Goal: Check status: Check status

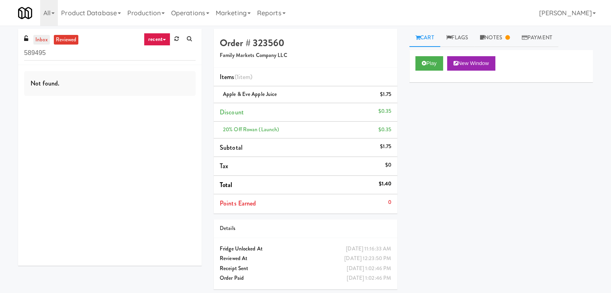
click at [45, 39] on link "inbox" at bounding box center [41, 40] width 16 height 10
click at [57, 57] on input "589495" at bounding box center [109, 53] width 171 height 15
paste input "IKEA Etobicoke"
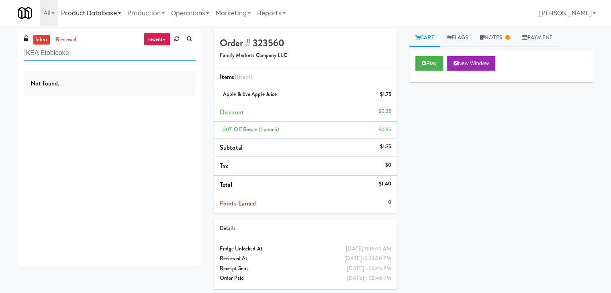
type input "IKEA Etobicoke"
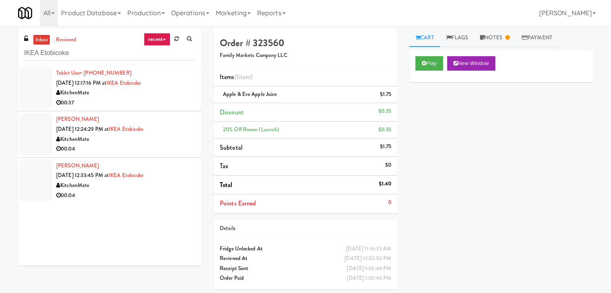
click at [155, 93] on div "KitchenMate" at bounding box center [125, 93] width 139 height 10
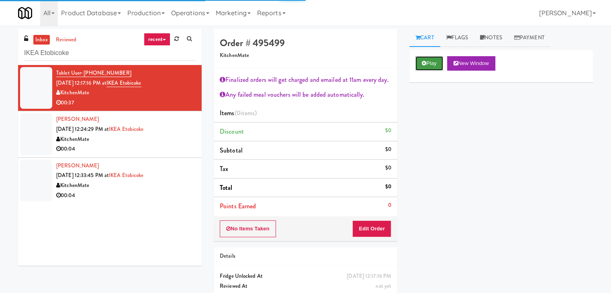
click at [432, 66] on button "Play" at bounding box center [429, 63] width 28 height 14
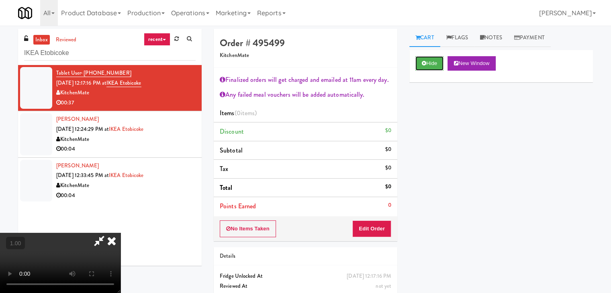
scroll to position [29, 0]
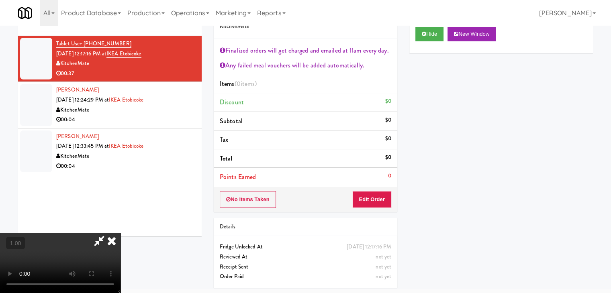
click at [120, 233] on video at bounding box center [60, 263] width 120 height 60
click at [108, 233] on icon at bounding box center [99, 241] width 18 height 16
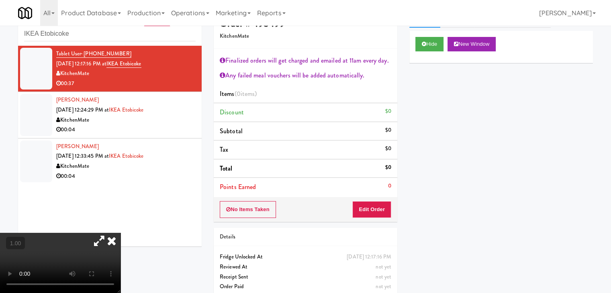
scroll to position [29, 0]
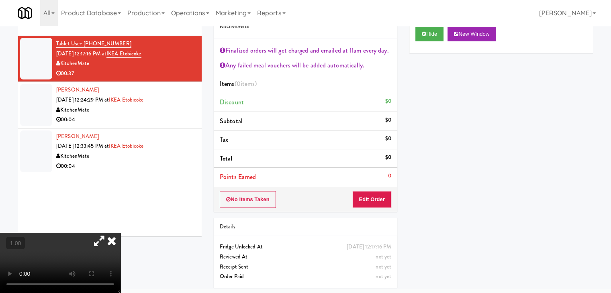
click at [88, 233] on video at bounding box center [60, 263] width 120 height 60
click at [120, 233] on video at bounding box center [60, 263] width 120 height 60
click at [108, 233] on icon at bounding box center [99, 241] width 18 height 16
click at [120, 233] on video at bounding box center [60, 263] width 120 height 60
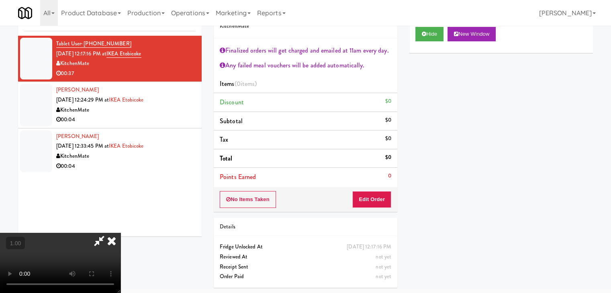
click at [120, 233] on video at bounding box center [60, 263] width 120 height 60
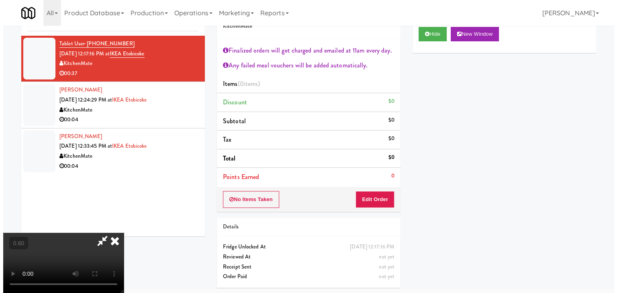
scroll to position [0, 0]
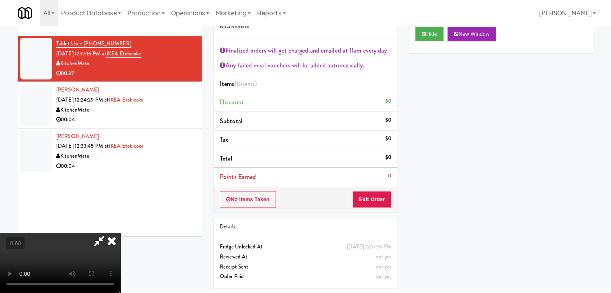
drag, startPoint x: 352, startPoint y: 34, endPoint x: 333, endPoint y: 50, distance: 24.8
click at [120, 233] on icon at bounding box center [112, 241] width 18 height 16
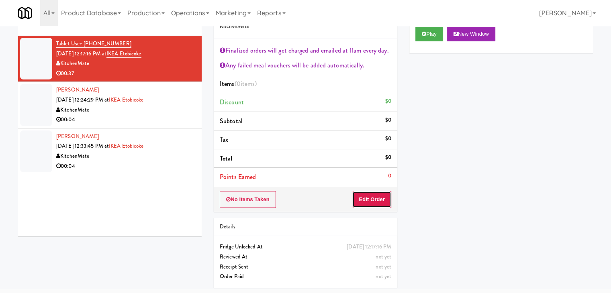
click at [363, 195] on button "Edit Order" at bounding box center [371, 199] width 39 height 17
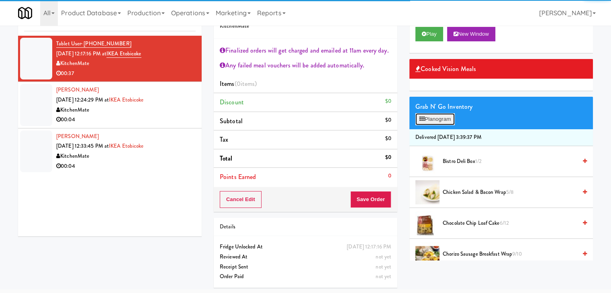
click at [431, 119] on button "Planogram" at bounding box center [434, 119] width 39 height 12
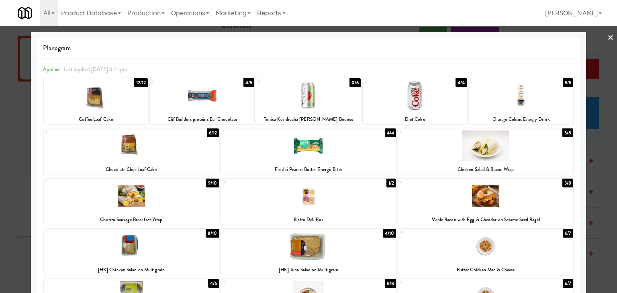
click at [162, 143] on div at bounding box center [131, 145] width 175 height 31
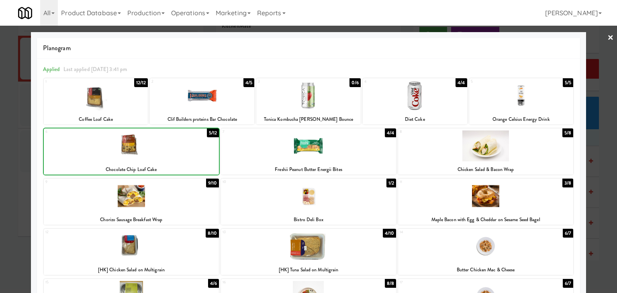
click at [162, 143] on div at bounding box center [131, 145] width 175 height 31
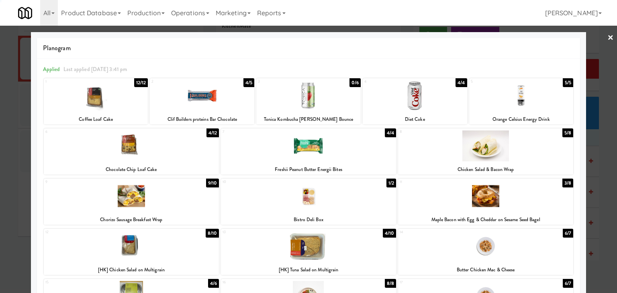
click at [162, 143] on div at bounding box center [131, 145] width 175 height 31
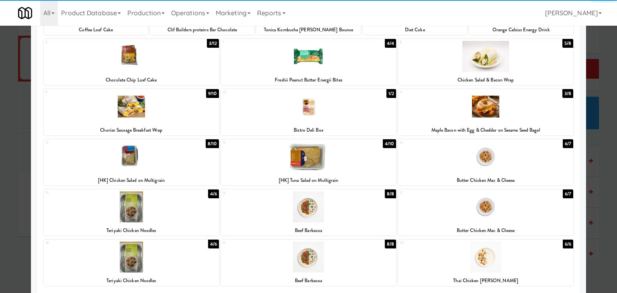
scroll to position [120, 0]
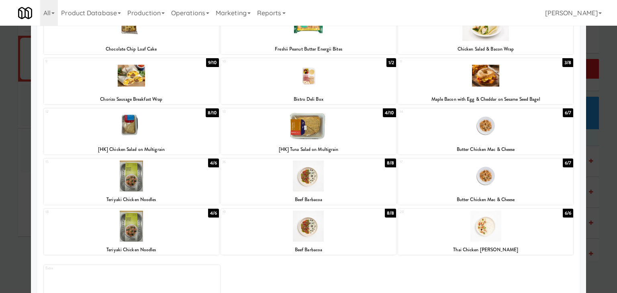
click at [173, 135] on div at bounding box center [131, 125] width 175 height 31
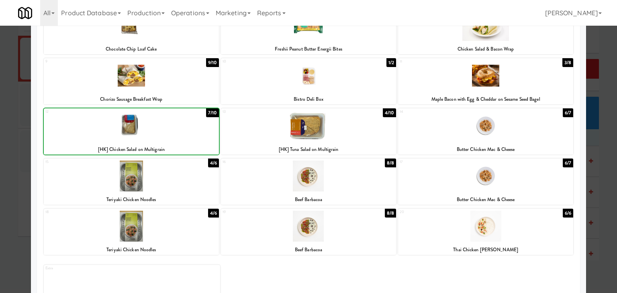
click at [173, 135] on div at bounding box center [131, 125] width 175 height 31
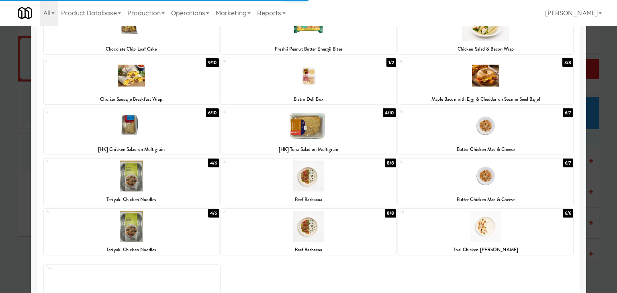
click at [173, 135] on div at bounding box center [131, 125] width 175 height 31
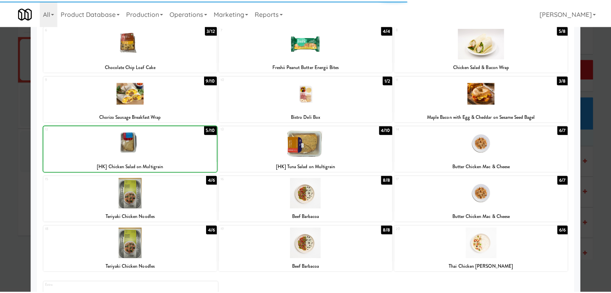
scroll to position [0, 0]
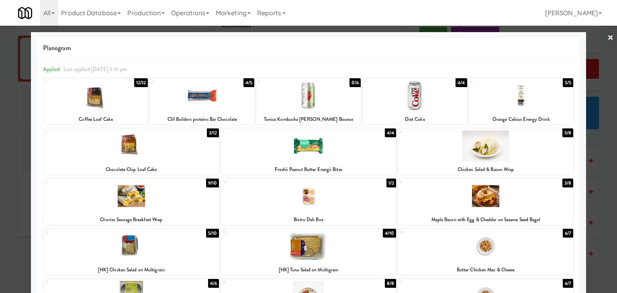
click at [607, 38] on link "×" at bounding box center [610, 38] width 6 height 25
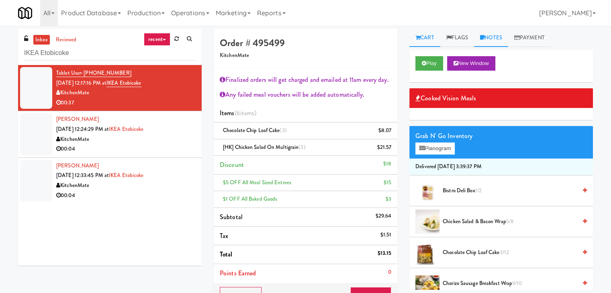
click at [495, 41] on link "Notes" at bounding box center [491, 38] width 34 height 18
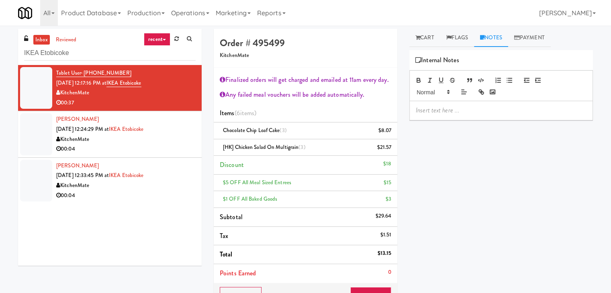
click at [456, 114] on p at bounding box center [500, 110] width 171 height 9
click at [538, 110] on p at bounding box center [500, 110] width 171 height 9
paste div
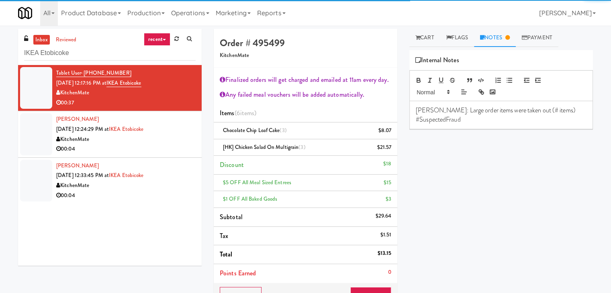
click at [517, 109] on p "[PERSON_NAME]: Large order items were taken out (# items) #SuspectedFraud" at bounding box center [500, 115] width 171 height 18
click at [512, 121] on p "[PERSON_NAME]: Large order items were taken out (6 items) #SuspectedFraud" at bounding box center [500, 115] width 171 height 18
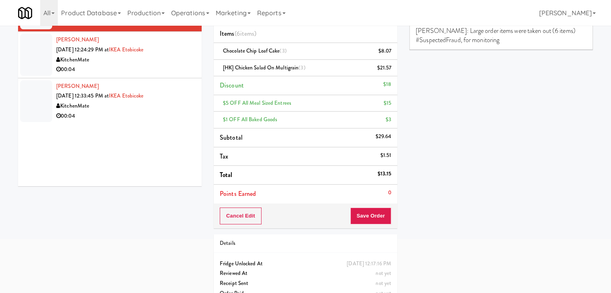
scroll to position [80, 0]
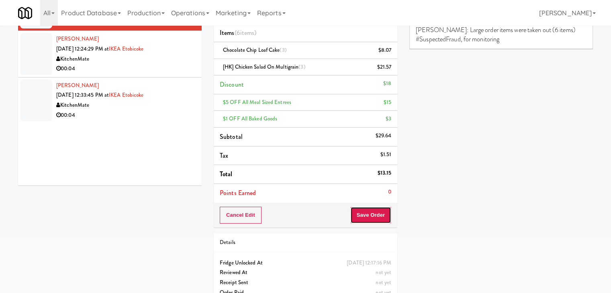
click at [369, 214] on button "Save Order" at bounding box center [370, 215] width 41 height 17
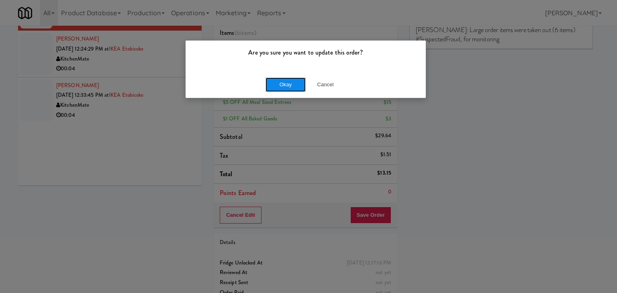
click at [281, 86] on button "Okay" at bounding box center [285, 84] width 40 height 14
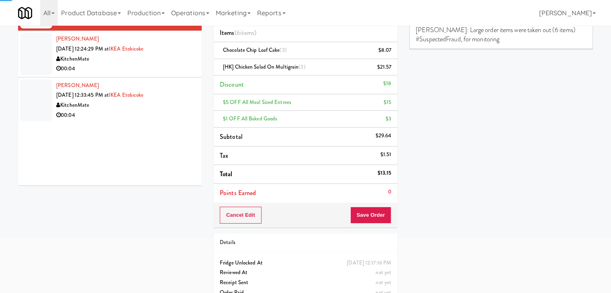
click at [163, 68] on div "00:04" at bounding box center [125, 69] width 139 height 10
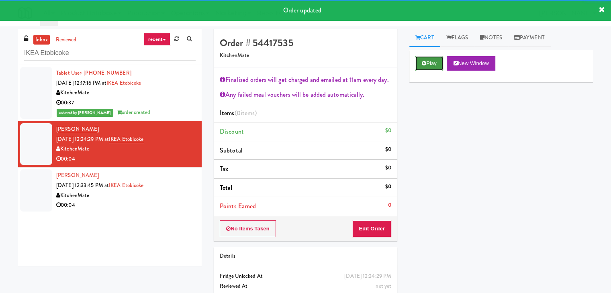
click at [421, 63] on button "Play" at bounding box center [429, 63] width 28 height 14
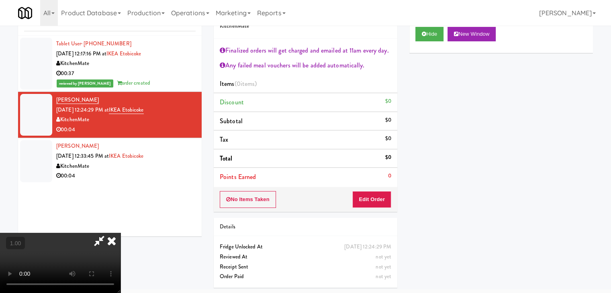
click at [120, 233] on icon at bounding box center [112, 241] width 18 height 16
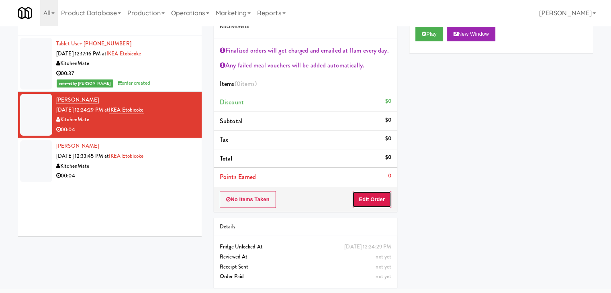
click at [365, 196] on button "Edit Order" at bounding box center [371, 199] width 39 height 17
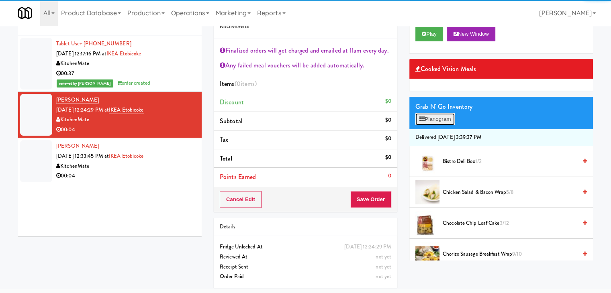
drag, startPoint x: 448, startPoint y: 119, endPoint x: 406, endPoint y: 119, distance: 41.8
click at [447, 119] on button "Planogram" at bounding box center [434, 119] width 39 height 12
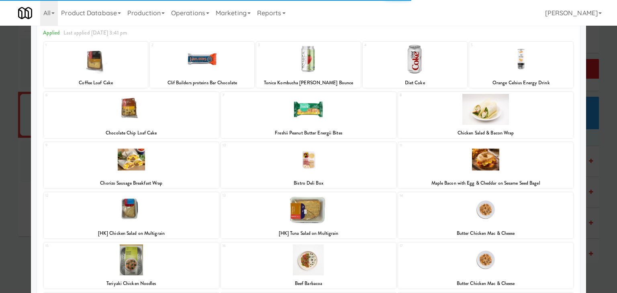
scroll to position [80, 0]
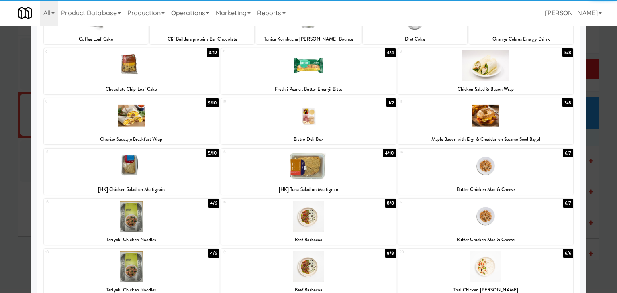
click at [326, 160] on div at bounding box center [308, 166] width 175 height 31
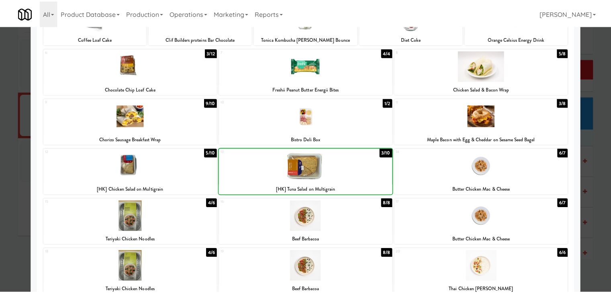
scroll to position [0, 0]
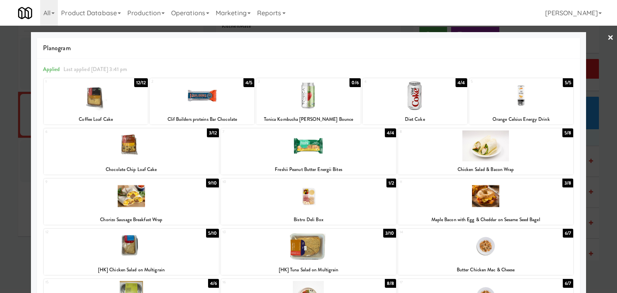
click at [607, 39] on link "×" at bounding box center [610, 38] width 6 height 25
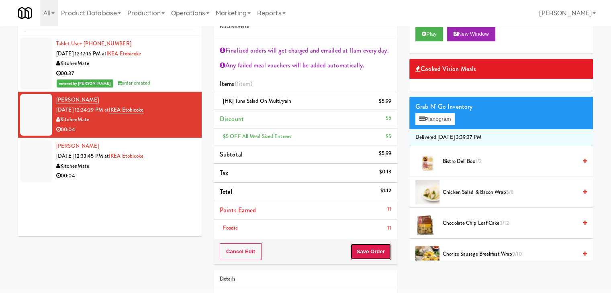
click at [377, 246] on button "Save Order" at bounding box center [370, 251] width 41 height 17
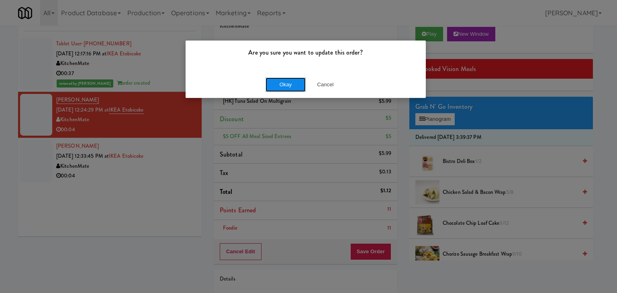
click at [287, 84] on button "Okay" at bounding box center [285, 84] width 40 height 14
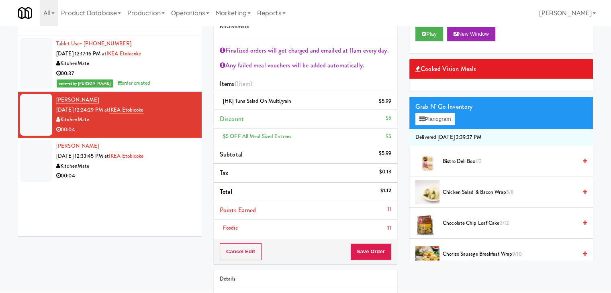
click at [157, 181] on li "[PERSON_NAME] [DATE] 12:33:45 PM at IKEA Etobicoke KitchenMate 00:04" at bounding box center [109, 161] width 183 height 46
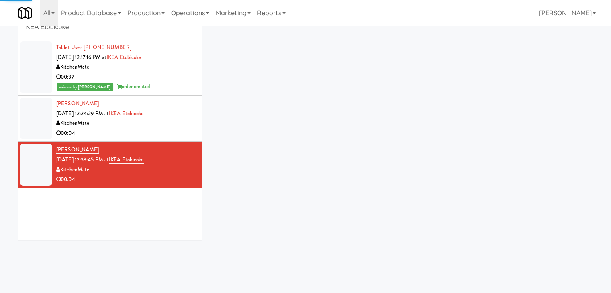
scroll to position [29, 0]
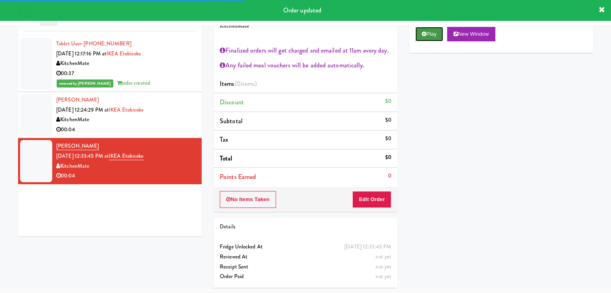
click at [434, 39] on button "Play" at bounding box center [429, 34] width 28 height 14
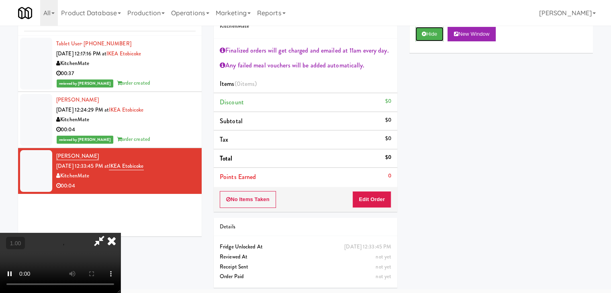
scroll to position [120, 0]
click at [120, 233] on video at bounding box center [60, 263] width 120 height 60
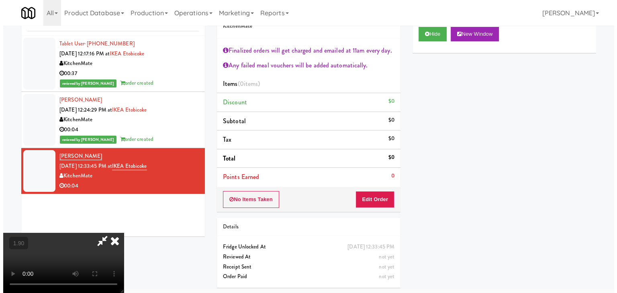
scroll to position [0, 0]
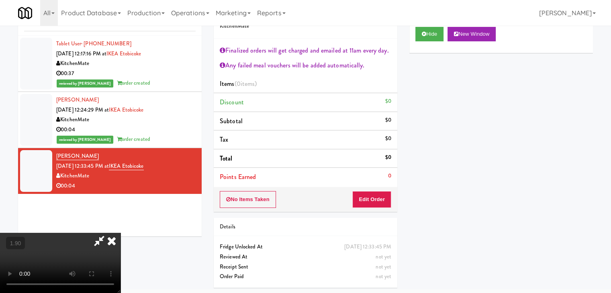
click at [120, 233] on icon at bounding box center [112, 241] width 18 height 16
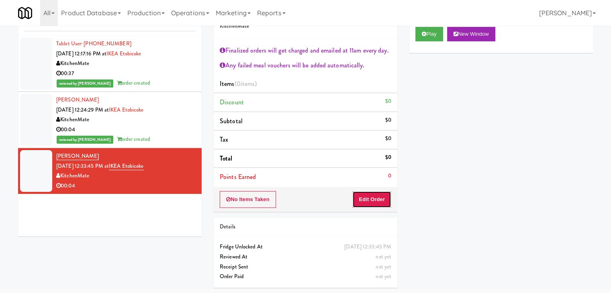
click at [365, 202] on button "Edit Order" at bounding box center [371, 199] width 39 height 17
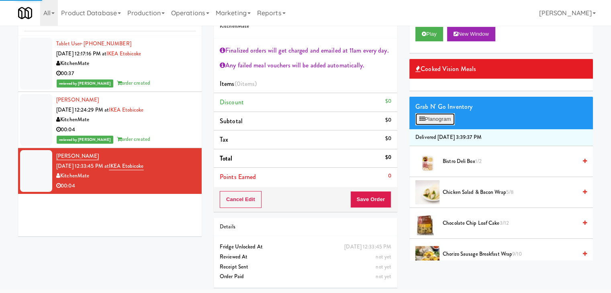
click at [433, 120] on button "Planogram" at bounding box center [434, 119] width 39 height 12
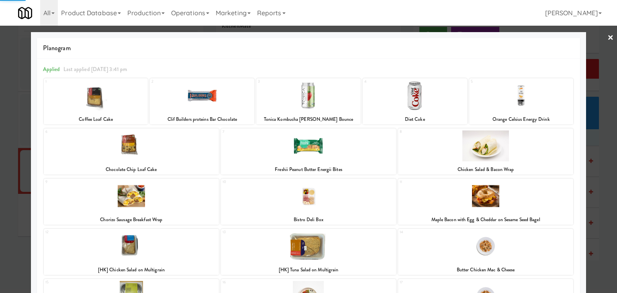
scroll to position [120, 0]
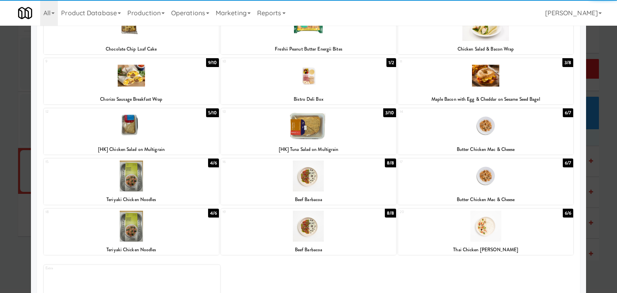
click at [326, 140] on div at bounding box center [308, 125] width 175 height 31
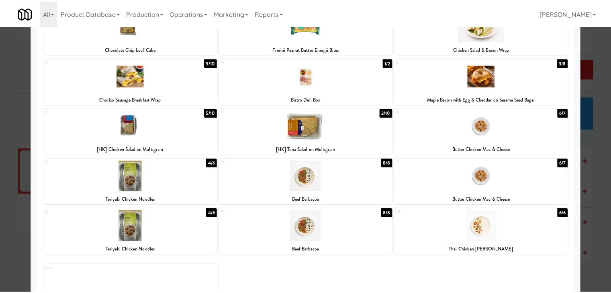
scroll to position [0, 0]
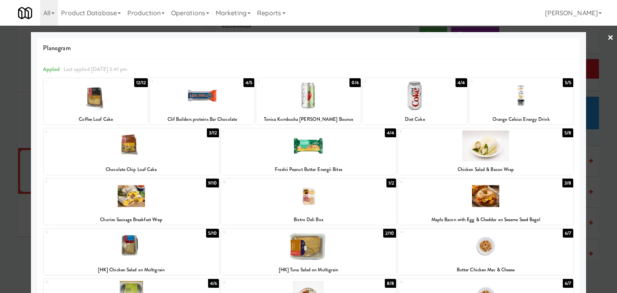
click at [607, 37] on link "×" at bounding box center [610, 38] width 6 height 25
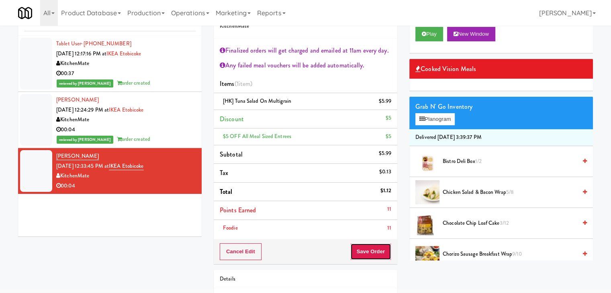
click at [364, 247] on button "Save Order" at bounding box center [370, 251] width 41 height 17
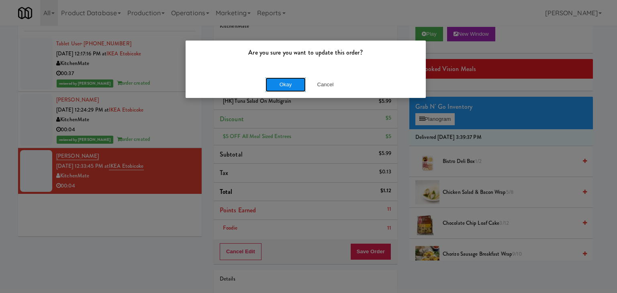
click at [279, 86] on button "Okay" at bounding box center [285, 84] width 40 height 14
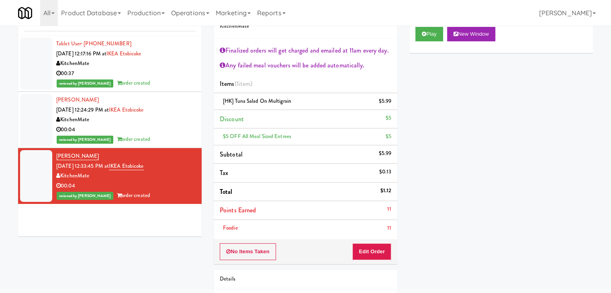
click at [175, 126] on div "00:04" at bounding box center [125, 130] width 139 height 10
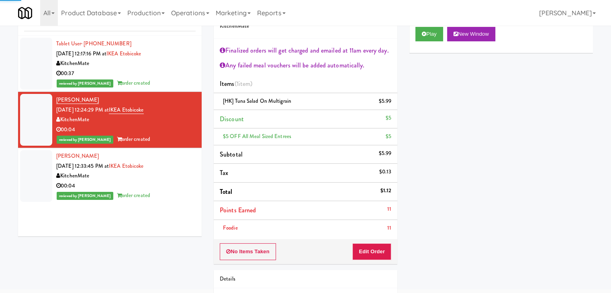
click at [180, 77] on div "00:37" at bounding box center [125, 74] width 139 height 10
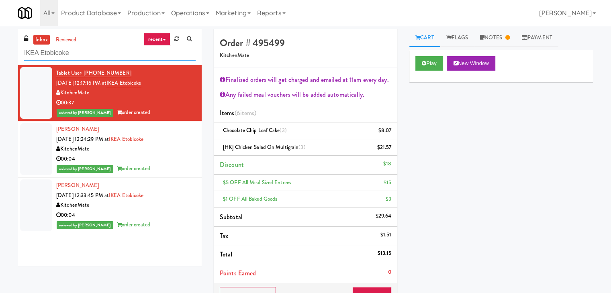
click at [110, 49] on input "IKEA Etobicoke" at bounding box center [109, 53] width 171 height 15
paste input "Applewood - Ambient - Left"
type input "Applewood - Ambient - Left"
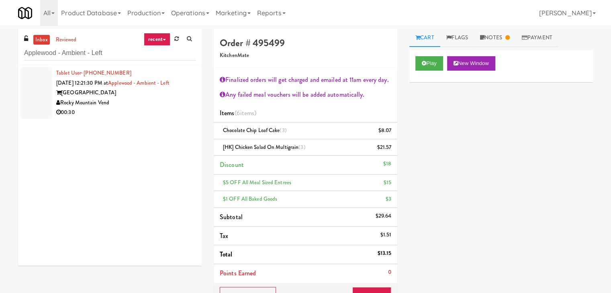
click at [169, 105] on div "Rocky Mountain Vend" at bounding box center [125, 103] width 139 height 10
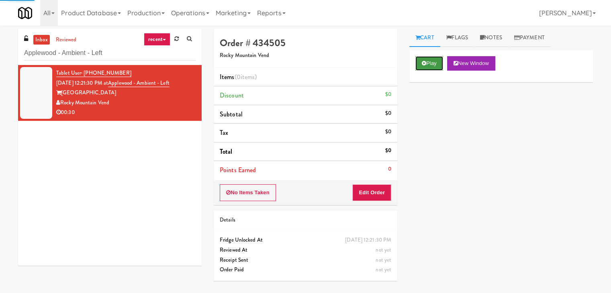
click at [430, 65] on button "Play" at bounding box center [429, 63] width 28 height 14
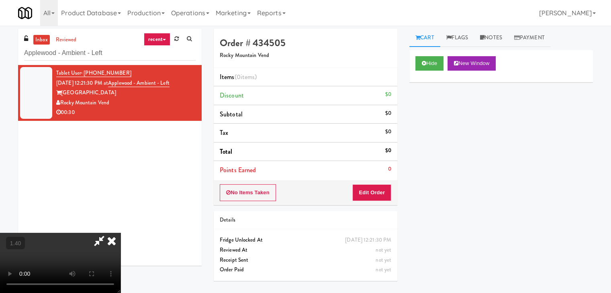
click at [120, 233] on video at bounding box center [60, 263] width 120 height 60
click at [120, 233] on icon at bounding box center [112, 241] width 18 height 16
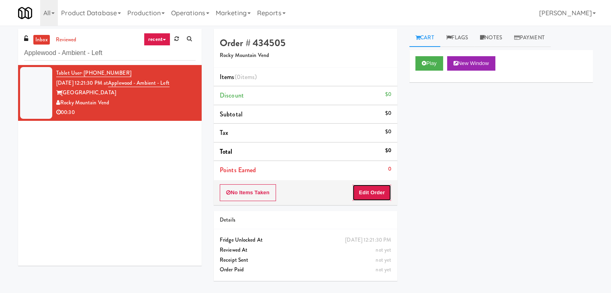
click at [367, 192] on button "Edit Order" at bounding box center [371, 192] width 39 height 17
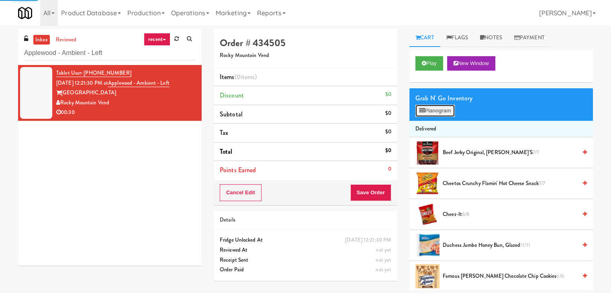
click at [434, 105] on button "Planogram" at bounding box center [434, 111] width 39 height 12
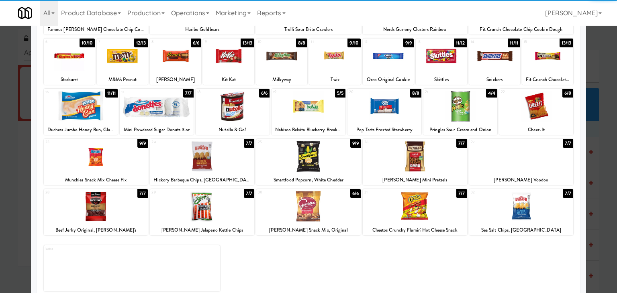
scroll to position [101, 0]
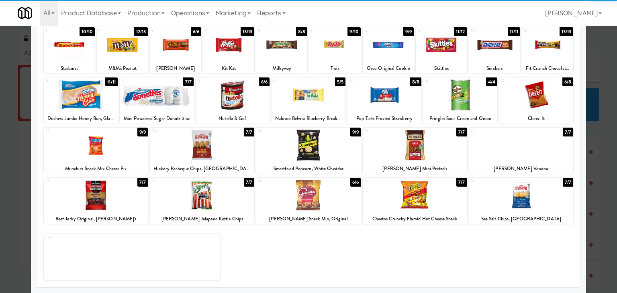
click at [104, 198] on div at bounding box center [96, 195] width 104 height 31
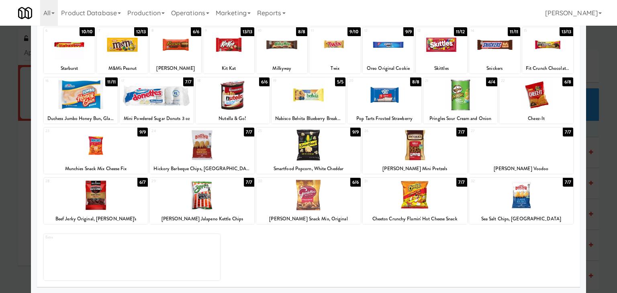
click at [335, 197] on div at bounding box center [308, 195] width 104 height 31
click at [498, 150] on div at bounding box center [521, 145] width 104 height 31
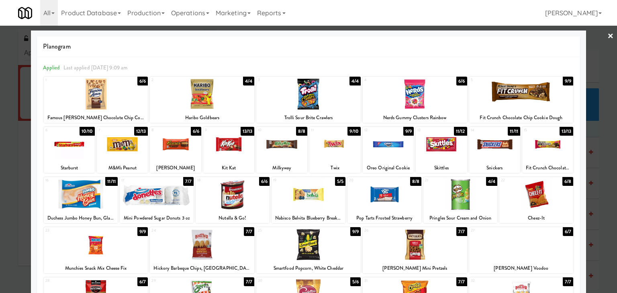
scroll to position [0, 0]
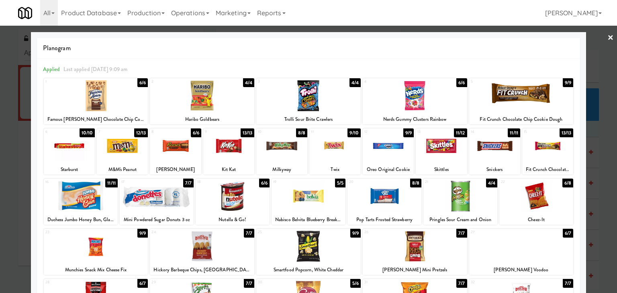
click at [607, 38] on link "×" at bounding box center [610, 38] width 6 height 25
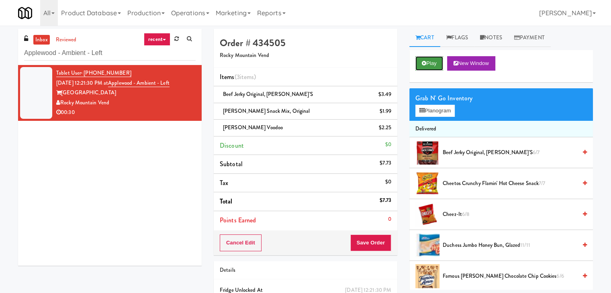
click at [425, 59] on button "Play" at bounding box center [429, 63] width 28 height 14
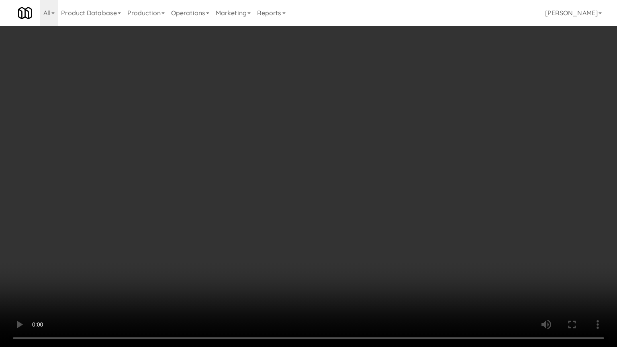
click at [366, 188] on video at bounding box center [308, 173] width 617 height 347
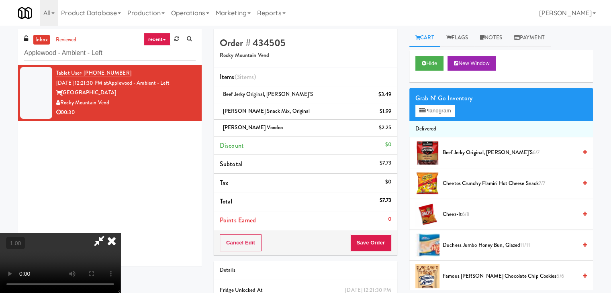
click at [120, 233] on icon at bounding box center [112, 241] width 18 height 16
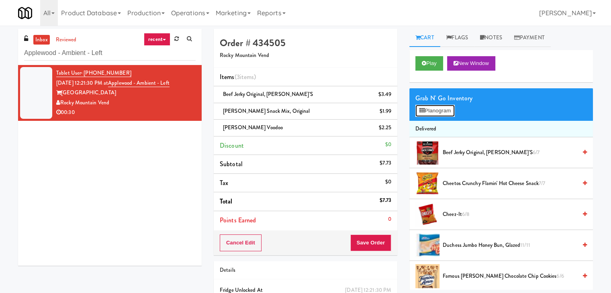
click at [430, 108] on button "Planogram" at bounding box center [434, 111] width 39 height 12
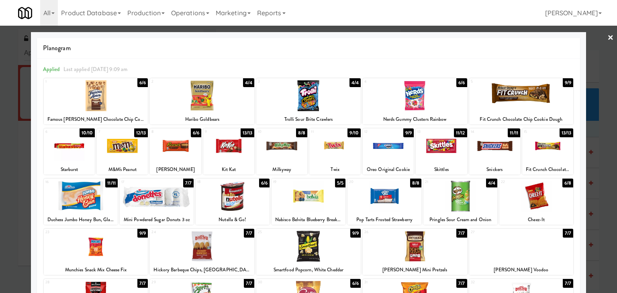
click at [607, 36] on link "×" at bounding box center [610, 38] width 6 height 25
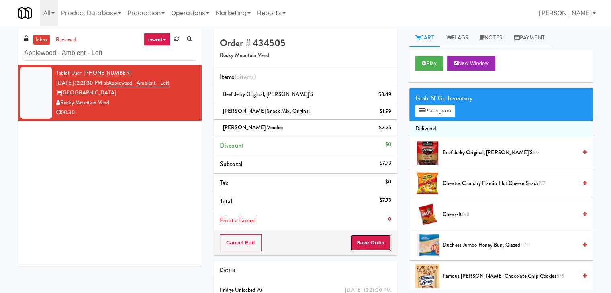
click at [360, 240] on button "Save Order" at bounding box center [370, 242] width 41 height 17
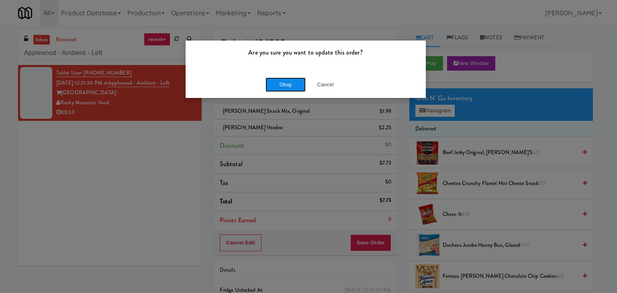
click at [288, 86] on button "Okay" at bounding box center [285, 84] width 40 height 14
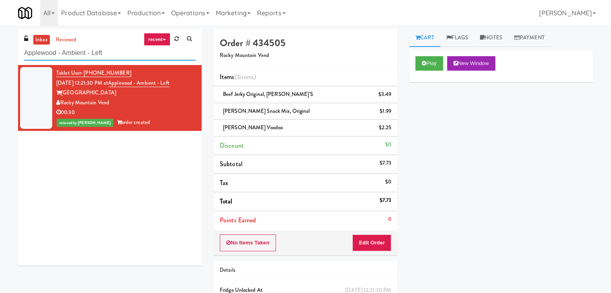
click at [88, 53] on input "Applewood - Ambient - Left" at bounding box center [109, 53] width 171 height 15
paste input "EQ Autoworks-Cooler 1"
type input "EQ Autoworks-Cooler 1"
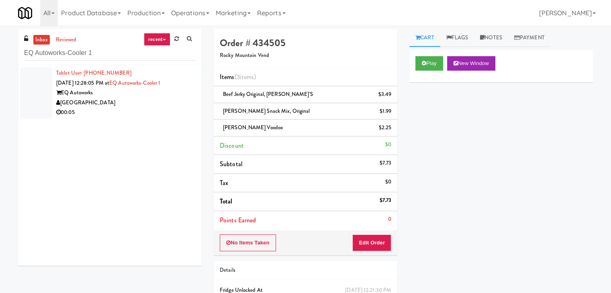
click at [168, 106] on div "[GEOGRAPHIC_DATA]" at bounding box center [125, 103] width 139 height 10
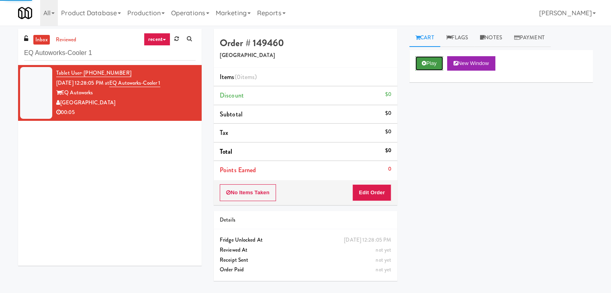
click at [419, 65] on button "Play" at bounding box center [429, 63] width 28 height 14
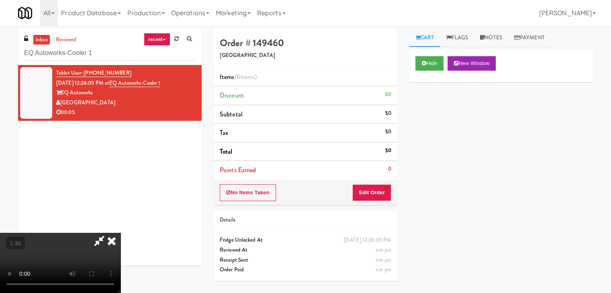
drag, startPoint x: 353, startPoint y: 47, endPoint x: 351, endPoint y: 34, distance: 12.5
click at [120, 233] on div at bounding box center [60, 263] width 120 height 60
click at [120, 233] on icon at bounding box center [112, 241] width 18 height 16
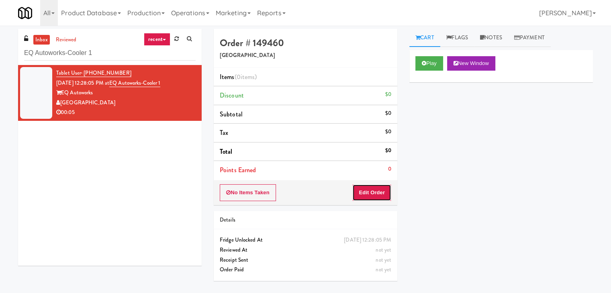
click at [354, 189] on button "Edit Order" at bounding box center [371, 192] width 39 height 17
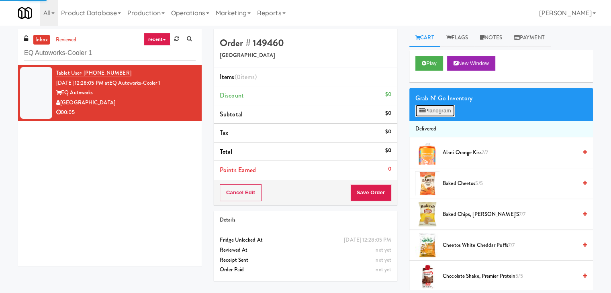
click at [427, 110] on button "Planogram" at bounding box center [434, 111] width 39 height 12
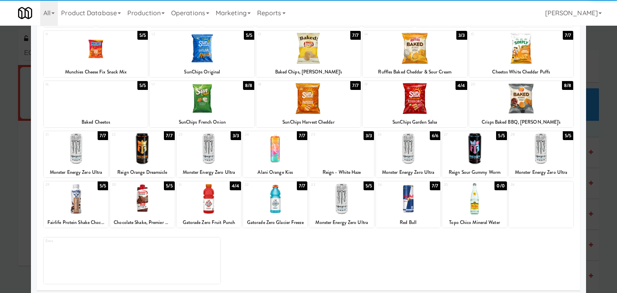
scroll to position [101, 0]
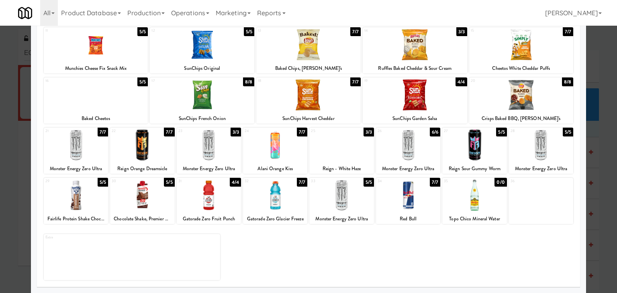
click at [148, 148] on div at bounding box center [142, 145] width 64 height 31
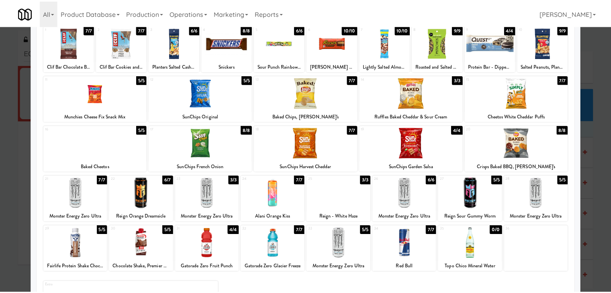
scroll to position [0, 0]
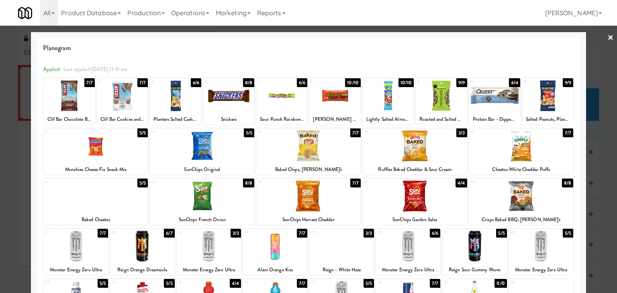
click at [607, 35] on link "×" at bounding box center [610, 38] width 6 height 25
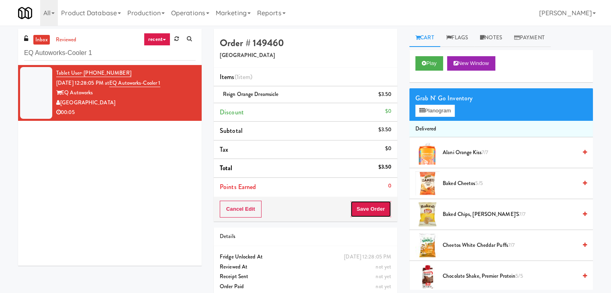
click at [364, 211] on button "Save Order" at bounding box center [370, 209] width 41 height 17
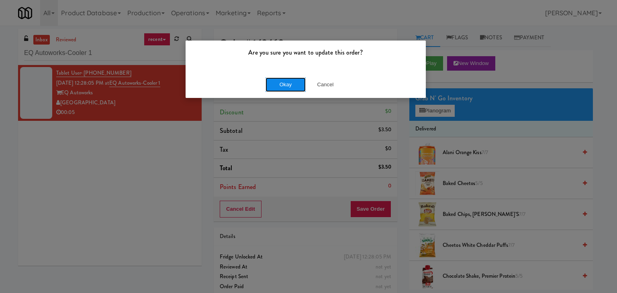
click at [281, 81] on button "Okay" at bounding box center [285, 84] width 40 height 14
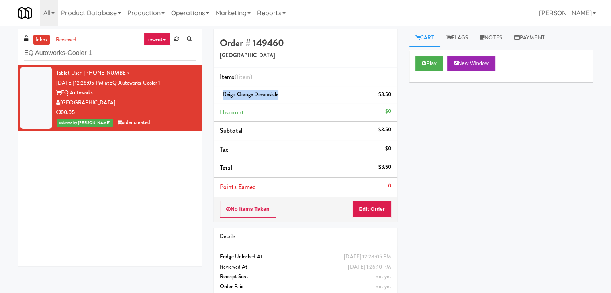
drag, startPoint x: 278, startPoint y: 94, endPoint x: 223, endPoint y: 92, distance: 55.0
click at [223, 92] on span "Reign Orange Dreamsicle" at bounding box center [250, 94] width 55 height 8
copy span "Reign Orange Dreamsicle"
click at [116, 55] on input "EQ Autoworks-Cooler 1" at bounding box center [109, 53] width 171 height 15
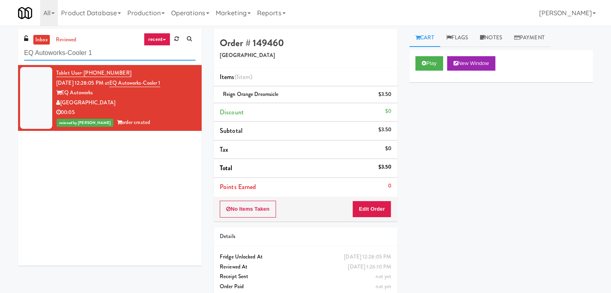
click at [116, 55] on input "EQ Autoworks-Cooler 1" at bounding box center [109, 53] width 171 height 15
paste input "VY - Cooler - Left"
type input "VY - Cooler - Left"
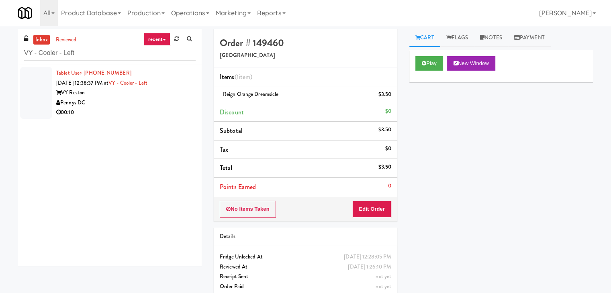
click at [167, 104] on div "Pennys DC" at bounding box center [125, 103] width 139 height 10
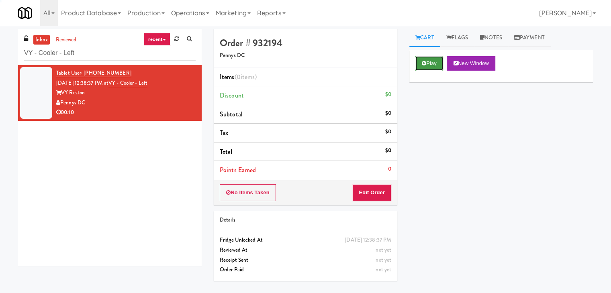
click at [424, 63] on icon at bounding box center [424, 63] width 4 height 5
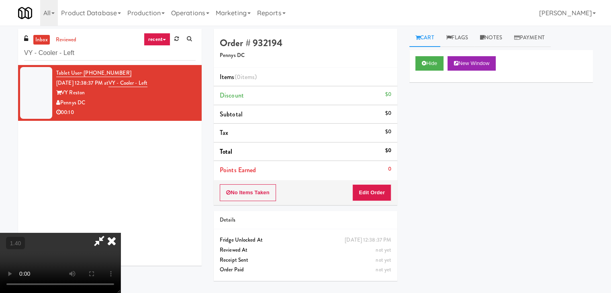
drag, startPoint x: 356, startPoint y: 90, endPoint x: 371, endPoint y: 142, distance: 53.3
click at [120, 233] on icon at bounding box center [112, 241] width 18 height 16
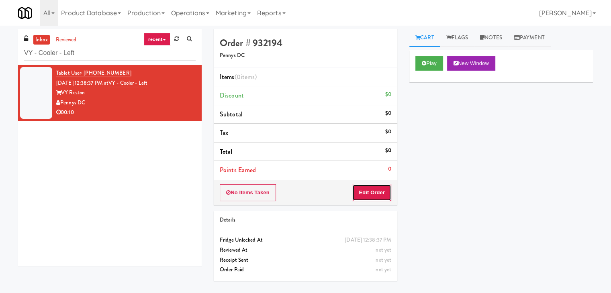
click at [378, 197] on button "Edit Order" at bounding box center [371, 192] width 39 height 17
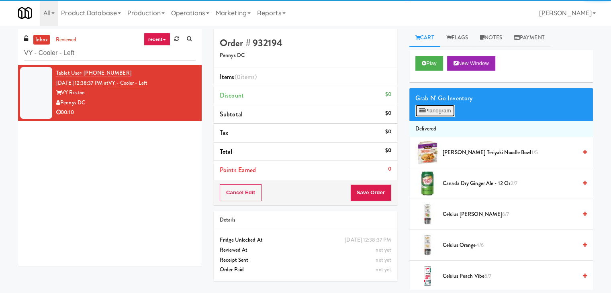
click at [421, 110] on icon at bounding box center [421, 110] width 5 height 5
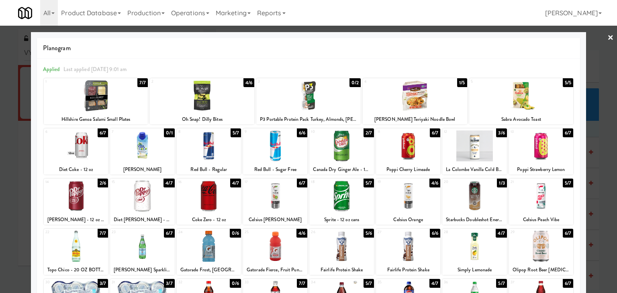
click at [88, 195] on div at bounding box center [76, 196] width 64 height 31
click at [607, 40] on link "×" at bounding box center [610, 38] width 6 height 25
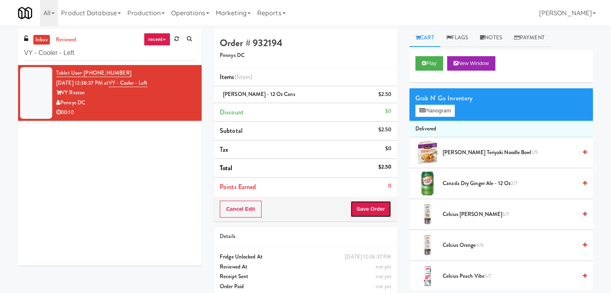
click at [378, 204] on button "Save Order" at bounding box center [370, 209] width 41 height 17
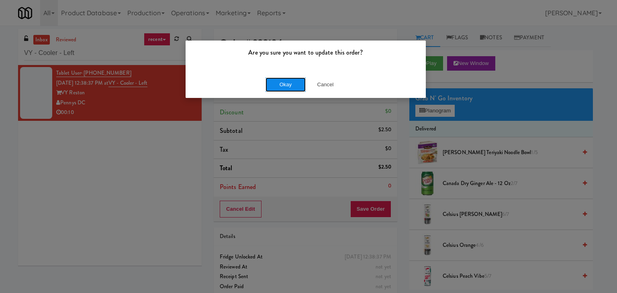
click at [285, 79] on button "Okay" at bounding box center [285, 84] width 40 height 14
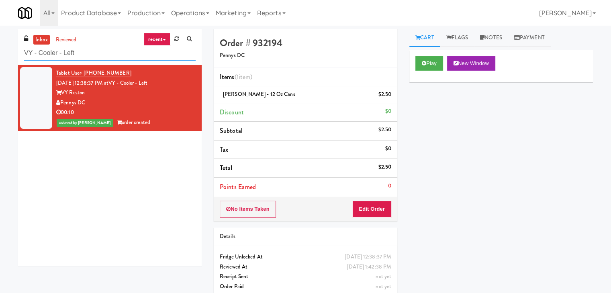
click at [120, 55] on input "VY - Cooler - Left" at bounding box center [109, 53] width 171 height 15
paste input "Elm Ambient-"
type input "Elm Ambient-Left"
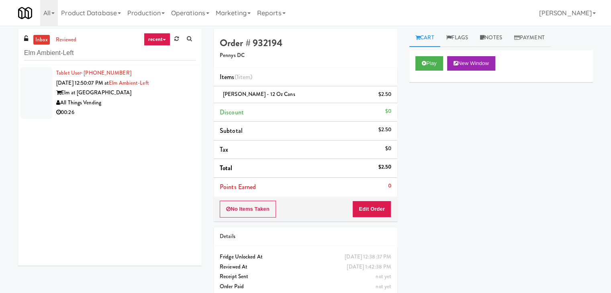
click at [170, 103] on div "All Things Vending" at bounding box center [125, 103] width 139 height 10
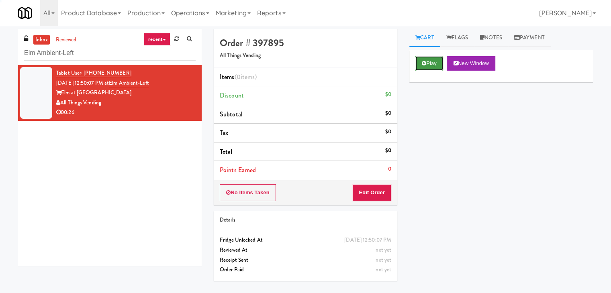
click at [430, 62] on button "Play" at bounding box center [429, 63] width 28 height 14
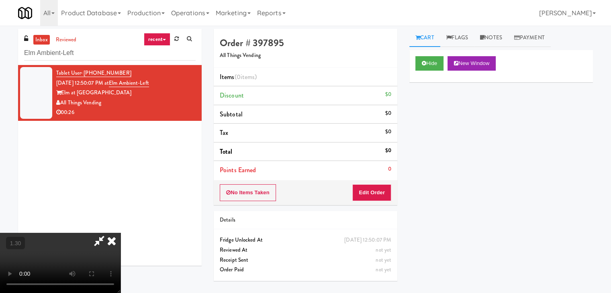
click at [120, 233] on video at bounding box center [60, 263] width 120 height 60
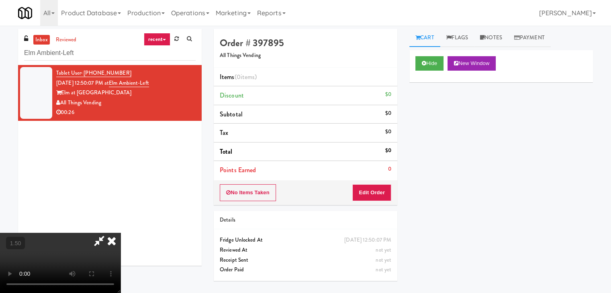
scroll to position [113, 0]
click at [120, 233] on video at bounding box center [60, 263] width 120 height 60
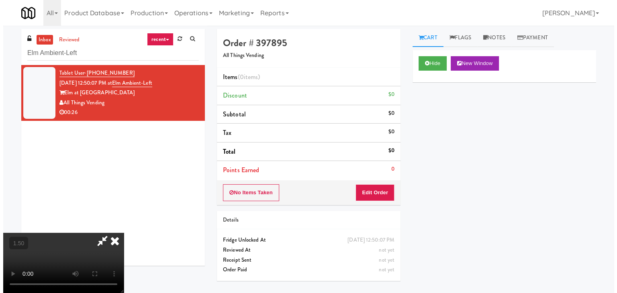
scroll to position [0, 0]
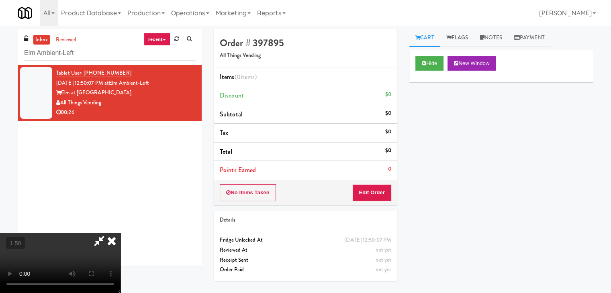
drag, startPoint x: 337, startPoint y: 31, endPoint x: 338, endPoint y: 39, distance: 8.5
click at [108, 233] on icon at bounding box center [99, 241] width 18 height 16
click at [369, 200] on button "Edit Order" at bounding box center [371, 192] width 39 height 17
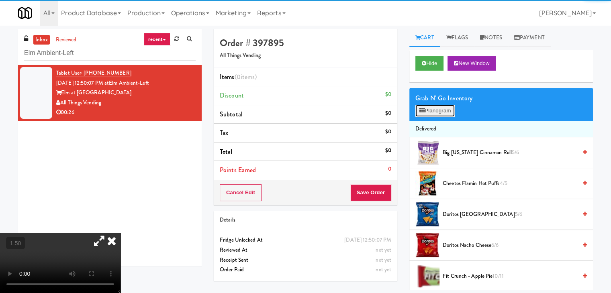
click at [435, 107] on button "Planogram" at bounding box center [434, 111] width 39 height 12
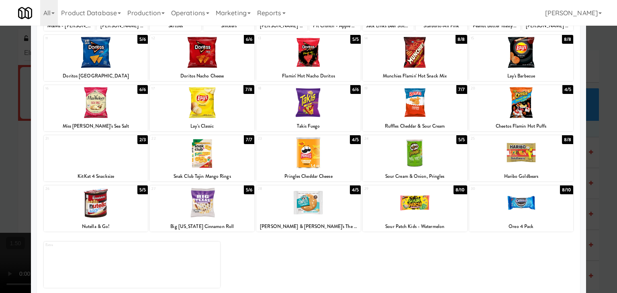
scroll to position [101, 0]
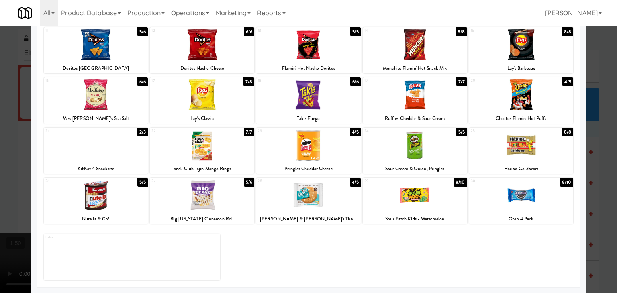
click at [111, 164] on div "KitKat 4 Snacksize" at bounding box center [96, 169] width 102 height 10
click at [116, 148] on div at bounding box center [96, 145] width 104 height 31
click at [420, 199] on div at bounding box center [414, 195] width 104 height 31
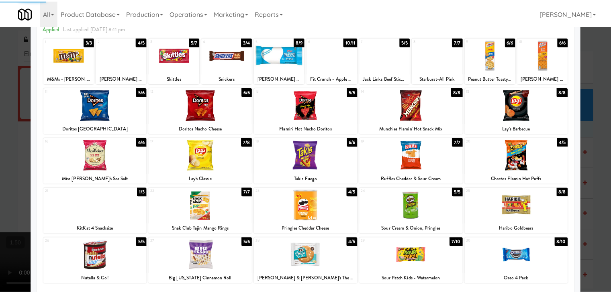
scroll to position [0, 0]
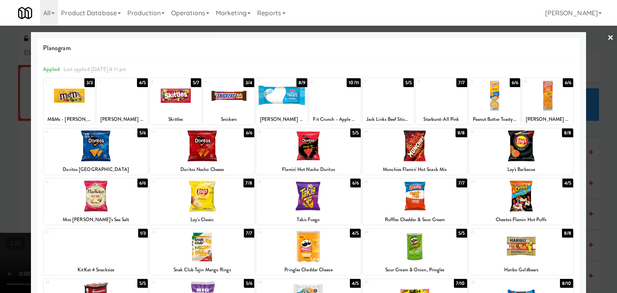
click at [277, 96] on div at bounding box center [281, 95] width 51 height 31
click at [607, 37] on link "×" at bounding box center [610, 38] width 6 height 25
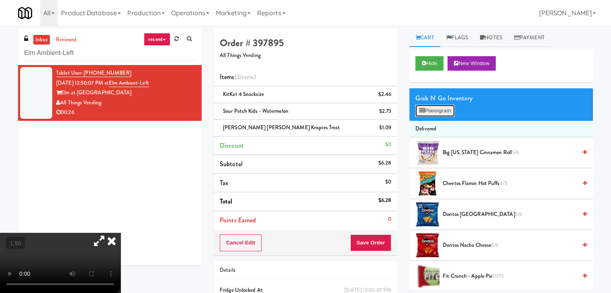
click at [442, 110] on button "Planogram" at bounding box center [434, 111] width 39 height 12
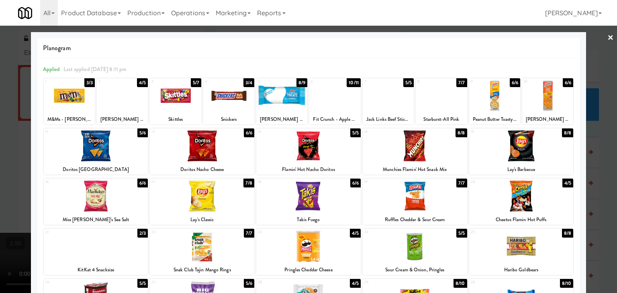
click at [607, 39] on link "×" at bounding box center [610, 38] width 6 height 25
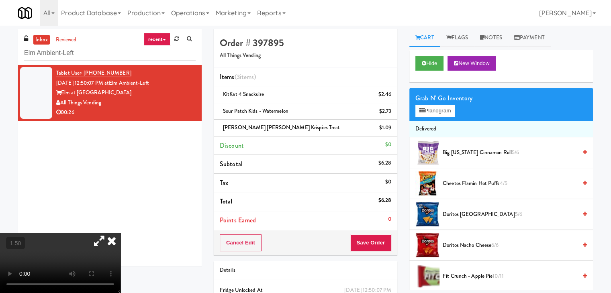
click at [120, 233] on icon at bounding box center [112, 241] width 18 height 16
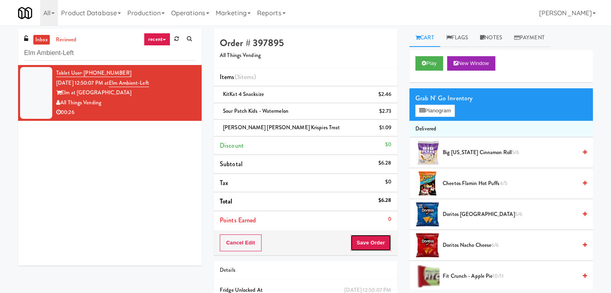
click at [369, 247] on button "Save Order" at bounding box center [370, 242] width 41 height 17
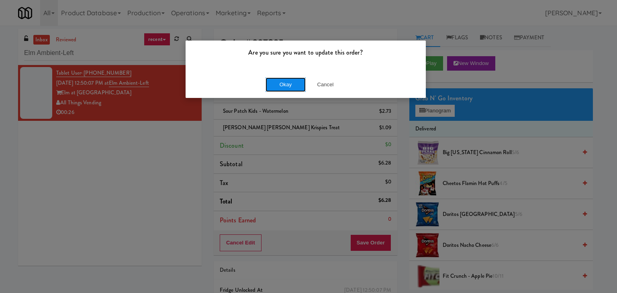
click at [282, 86] on button "Okay" at bounding box center [285, 84] width 40 height 14
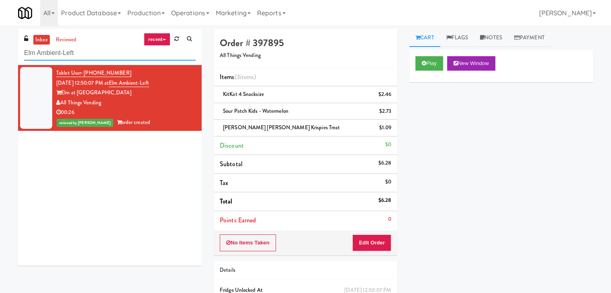
click at [82, 52] on input "Elm Ambient-Left" at bounding box center [109, 53] width 171 height 15
paste input "1000 S [PERSON_NAME] - Left - Fridge"
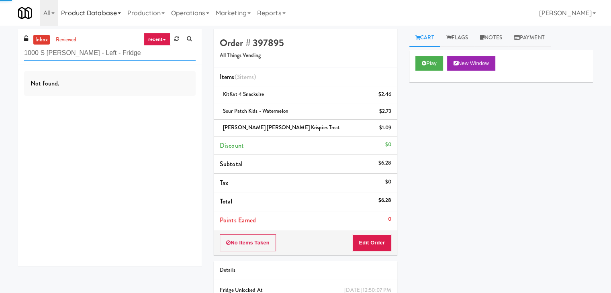
type input "1000 S [PERSON_NAME] - Left - Fridge"
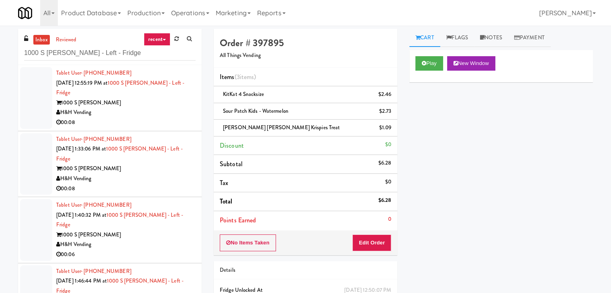
click at [161, 118] on div "00:08" at bounding box center [125, 123] width 139 height 10
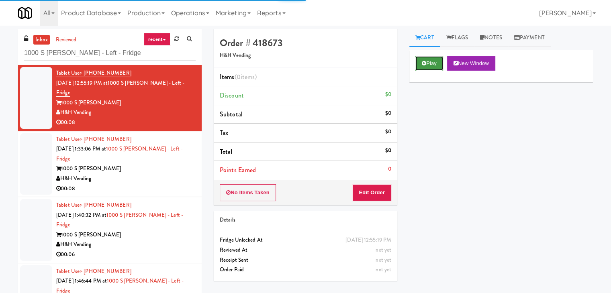
click at [427, 63] on button "Play" at bounding box center [429, 63] width 28 height 14
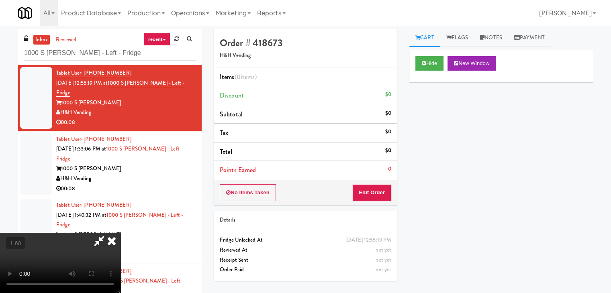
click at [120, 233] on icon at bounding box center [112, 241] width 18 height 16
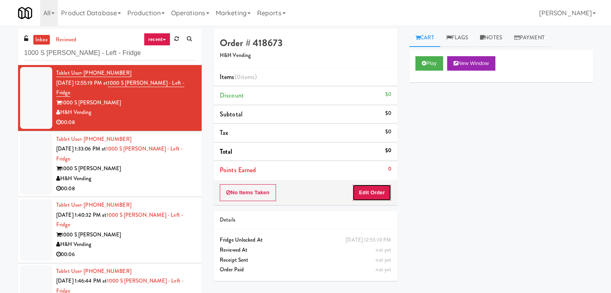
click at [371, 192] on button "Edit Order" at bounding box center [371, 192] width 39 height 17
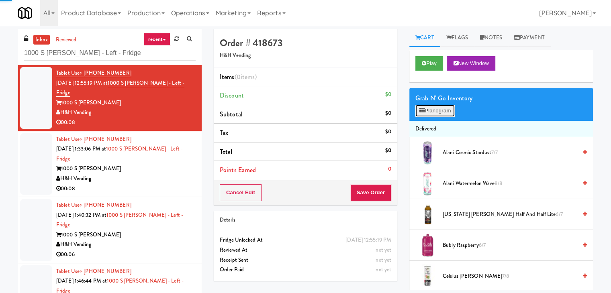
click at [437, 105] on button "Planogram" at bounding box center [434, 111] width 39 height 12
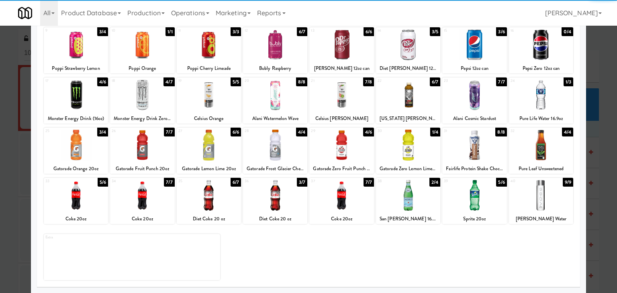
click at [468, 203] on div at bounding box center [474, 195] width 64 height 31
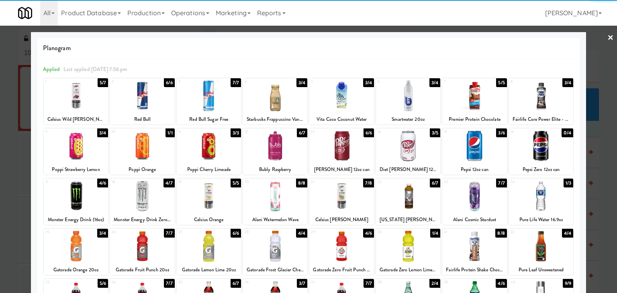
click at [607, 34] on link "×" at bounding box center [610, 38] width 6 height 25
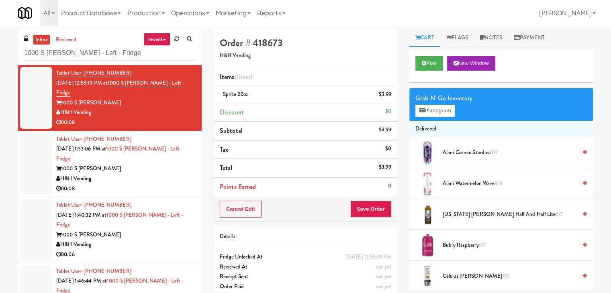
drag, startPoint x: 372, startPoint y: 192, endPoint x: 372, endPoint y: 198, distance: 5.6
click at [372, 193] on li "Points Earned 0" at bounding box center [305, 187] width 183 height 18
click at [373, 208] on button "Save Order" at bounding box center [370, 209] width 41 height 17
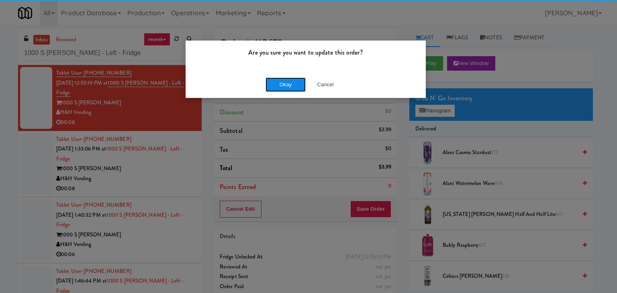
click at [289, 86] on button "Okay" at bounding box center [285, 84] width 40 height 14
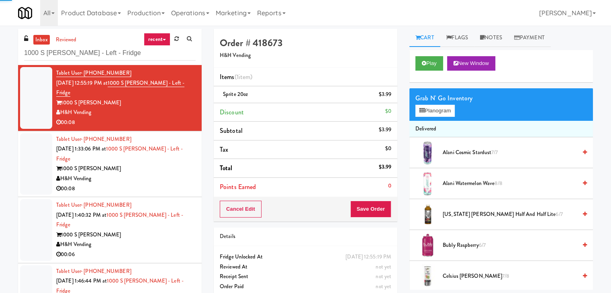
click at [162, 174] on div "H&H Vending" at bounding box center [125, 179] width 139 height 10
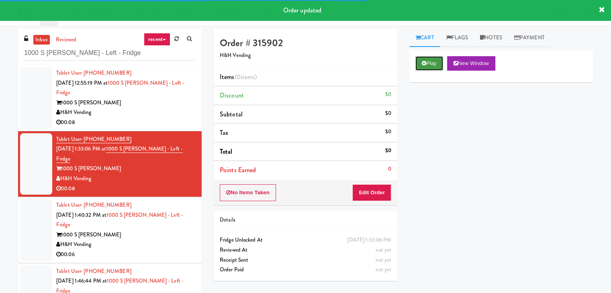
click at [427, 60] on button "Play" at bounding box center [429, 63] width 28 height 14
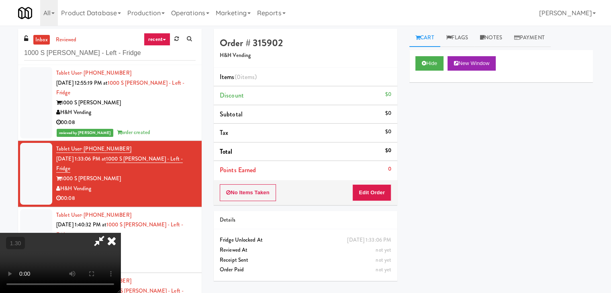
click at [120, 233] on video at bounding box center [60, 263] width 120 height 60
click at [120, 233] on icon at bounding box center [112, 241] width 18 height 16
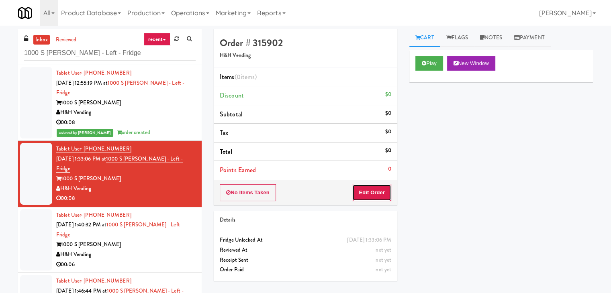
click at [365, 197] on button "Edit Order" at bounding box center [371, 192] width 39 height 17
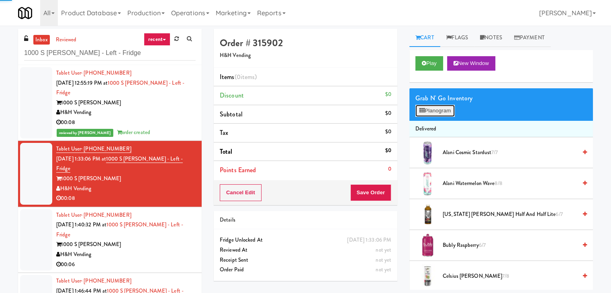
click at [431, 105] on button "Planogram" at bounding box center [434, 111] width 39 height 12
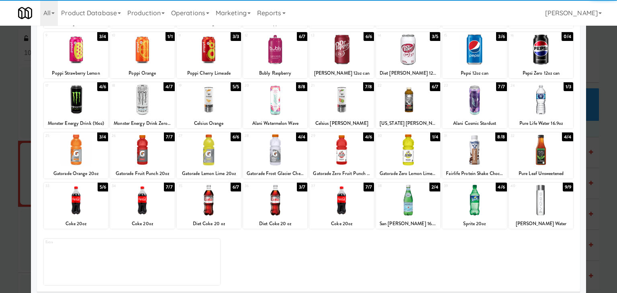
scroll to position [101, 0]
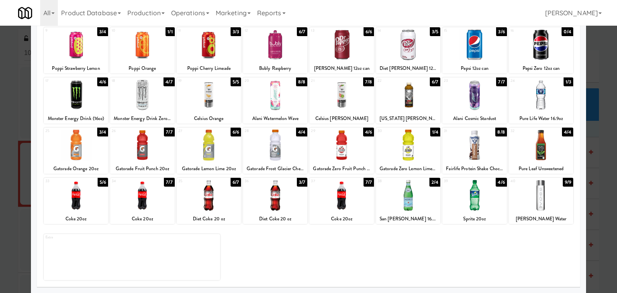
click at [411, 146] on div at bounding box center [408, 145] width 64 height 31
click at [283, 196] on div at bounding box center [275, 195] width 64 height 31
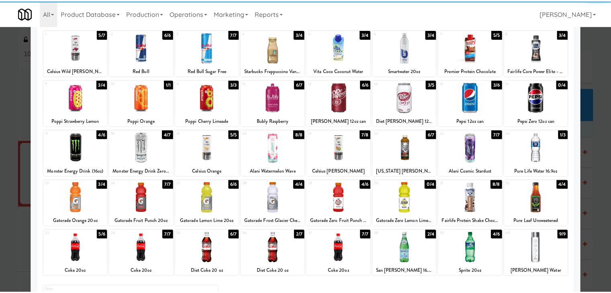
scroll to position [0, 0]
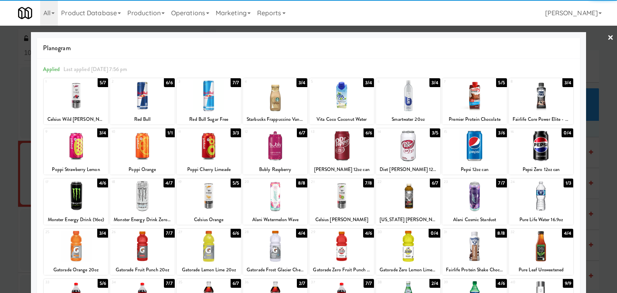
click at [600, 38] on div at bounding box center [308, 146] width 617 height 293
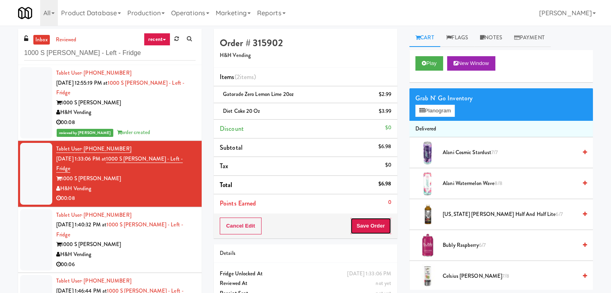
click at [367, 225] on button "Save Order" at bounding box center [370, 226] width 41 height 17
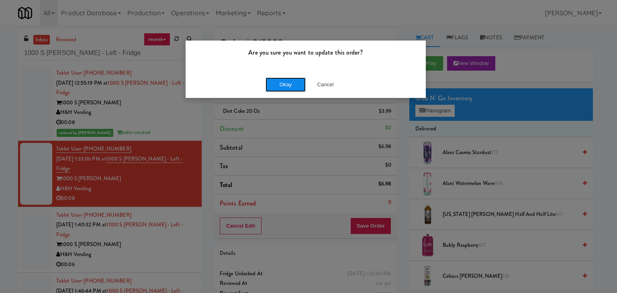
click at [290, 80] on button "Okay" at bounding box center [285, 84] width 40 height 14
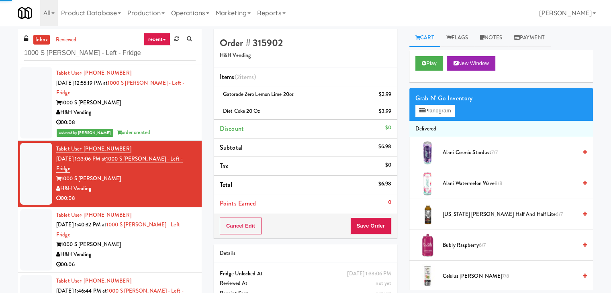
scroll to position [49, 0]
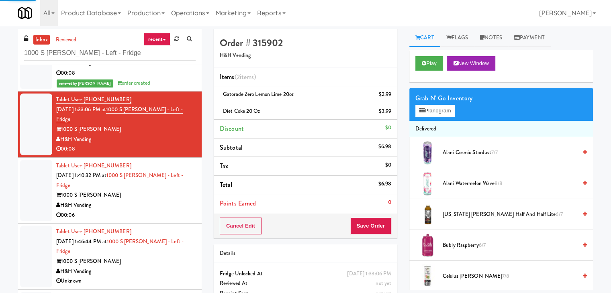
click at [153, 200] on div "H&H Vending" at bounding box center [125, 205] width 139 height 10
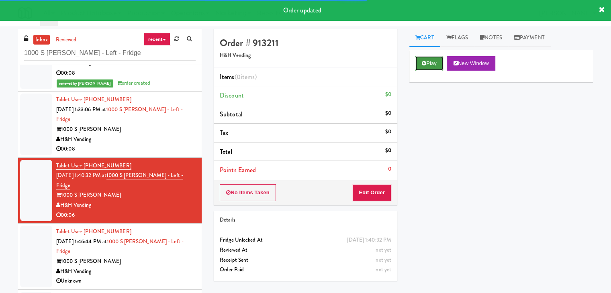
click at [435, 64] on button "Play" at bounding box center [429, 63] width 28 height 14
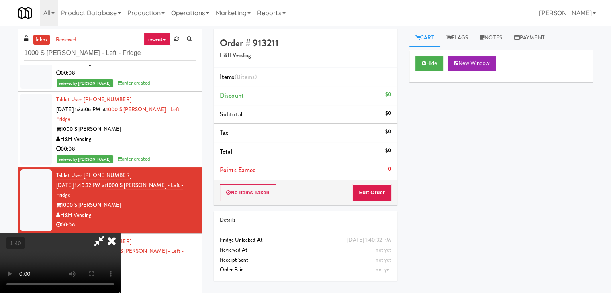
click at [120, 233] on video at bounding box center [60, 263] width 120 height 60
click at [120, 233] on icon at bounding box center [112, 241] width 18 height 16
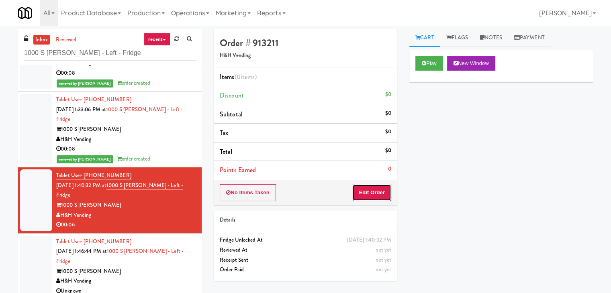
click at [369, 192] on button "Edit Order" at bounding box center [371, 192] width 39 height 17
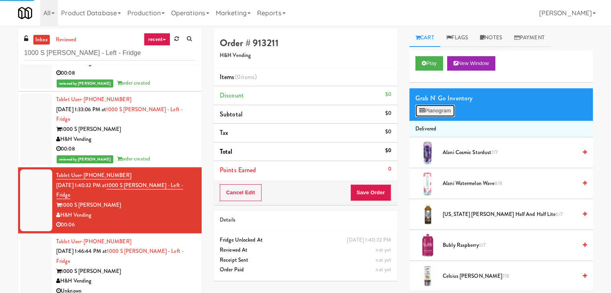
click at [430, 107] on button "Planogram" at bounding box center [434, 111] width 39 height 12
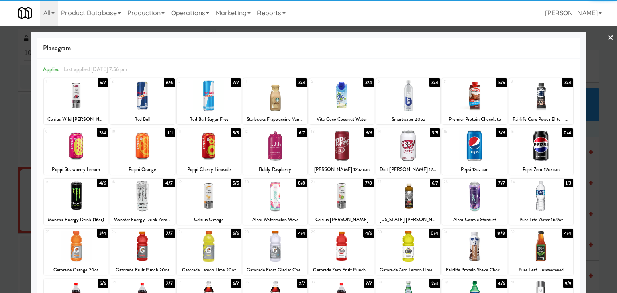
click at [403, 146] on div at bounding box center [408, 145] width 64 height 31
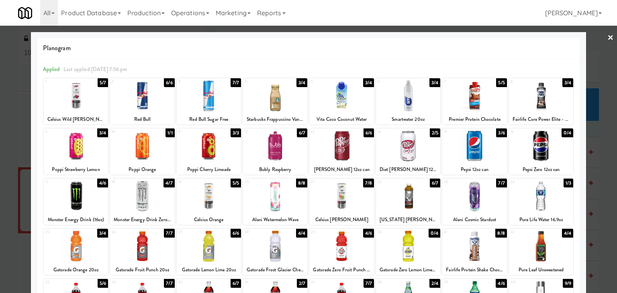
click at [607, 37] on link "×" at bounding box center [610, 38] width 6 height 25
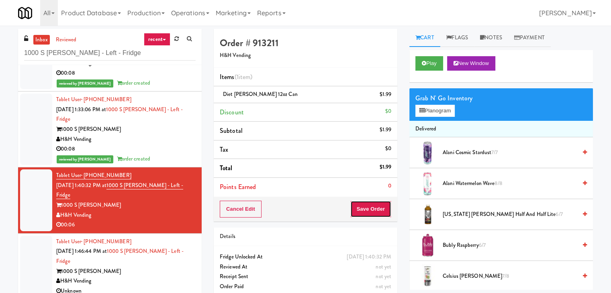
click at [370, 207] on button "Save Order" at bounding box center [370, 209] width 41 height 17
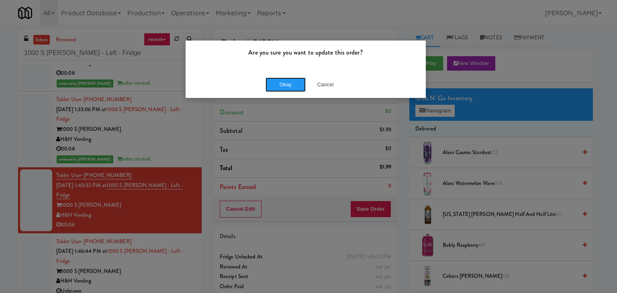
drag, startPoint x: 294, startPoint y: 85, endPoint x: 161, endPoint y: 169, distance: 157.3
click at [293, 84] on button "Okay" at bounding box center [285, 84] width 40 height 14
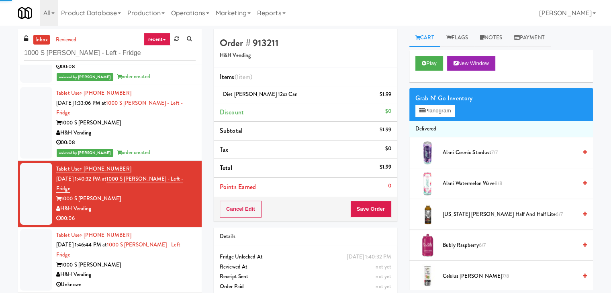
scroll to position [59, 0]
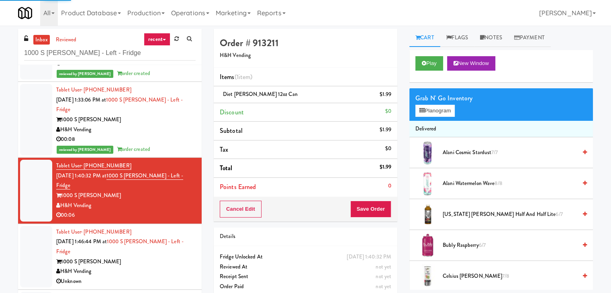
click at [156, 277] on div "Unknown" at bounding box center [125, 282] width 139 height 10
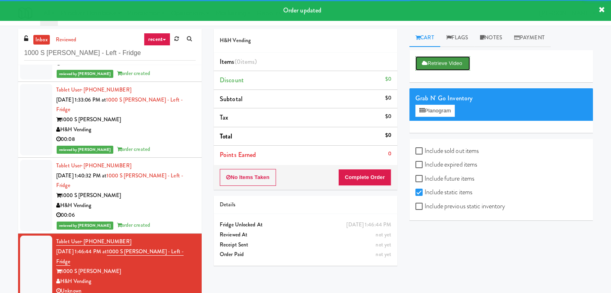
click at [440, 63] on button "Retrieve Video" at bounding box center [442, 63] width 55 height 14
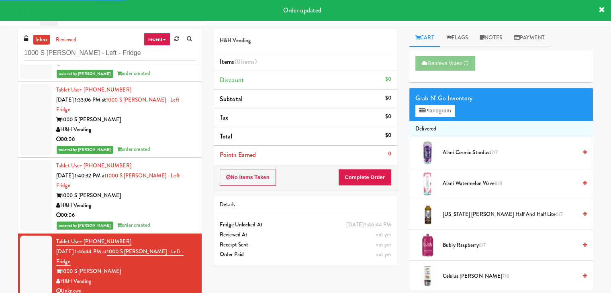
click at [222, 129] on li "Total $0" at bounding box center [305, 136] width 183 height 19
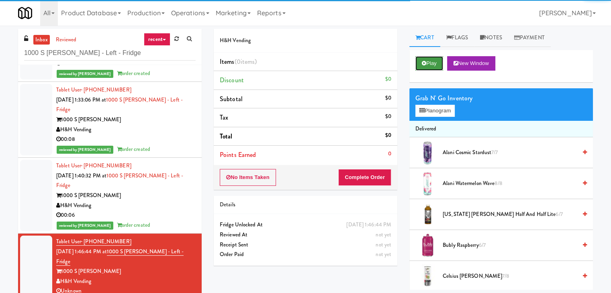
click at [438, 58] on button "Play" at bounding box center [429, 63] width 28 height 14
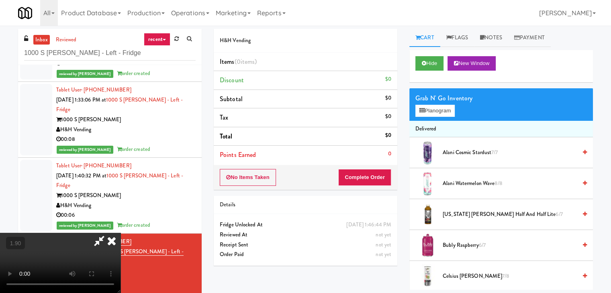
click at [120, 233] on icon at bounding box center [112, 241] width 18 height 16
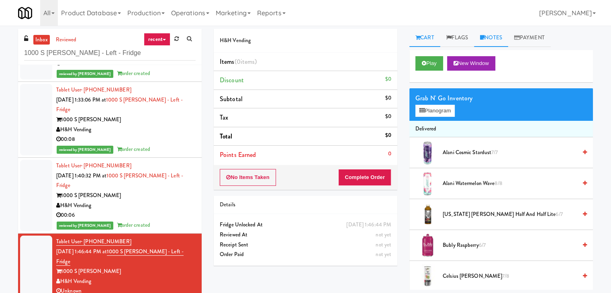
click at [497, 41] on link "Notes" at bounding box center [491, 38] width 34 height 18
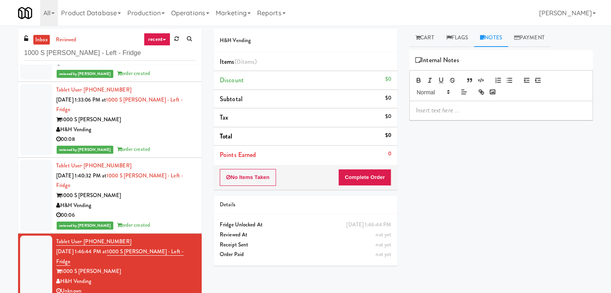
click at [447, 112] on p at bounding box center [500, 110] width 171 height 9
click at [524, 118] on div at bounding box center [500, 110] width 183 height 18
click at [264, 176] on button "No Items Taken" at bounding box center [248, 177] width 56 height 17
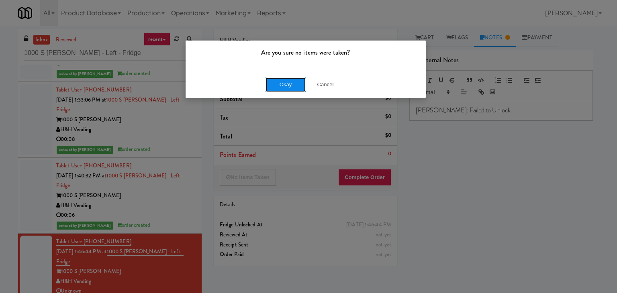
click at [273, 80] on button "Okay" at bounding box center [285, 84] width 40 height 14
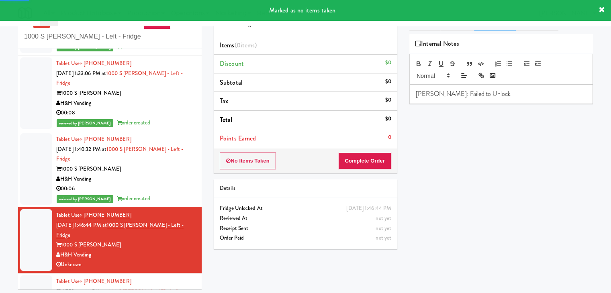
scroll to position [26, 0]
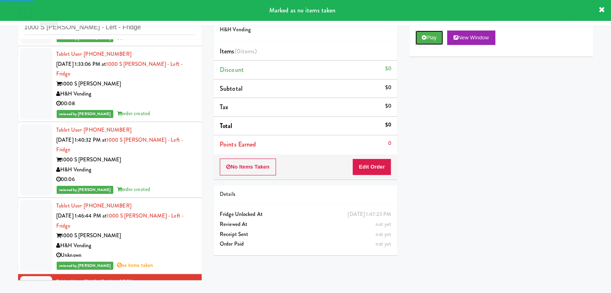
drag, startPoint x: 432, startPoint y: 38, endPoint x: 409, endPoint y: 45, distance: 23.2
click at [431, 38] on button "Play" at bounding box center [429, 38] width 28 height 14
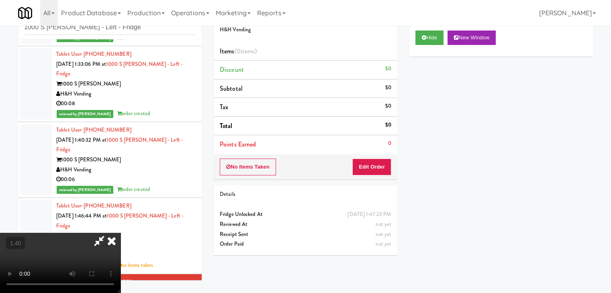
click at [120, 233] on video at bounding box center [60, 263] width 120 height 60
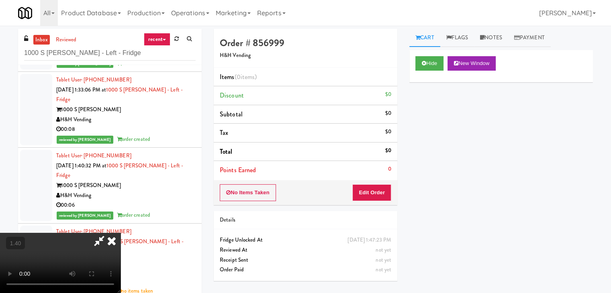
click at [120, 233] on icon at bounding box center [112, 241] width 18 height 16
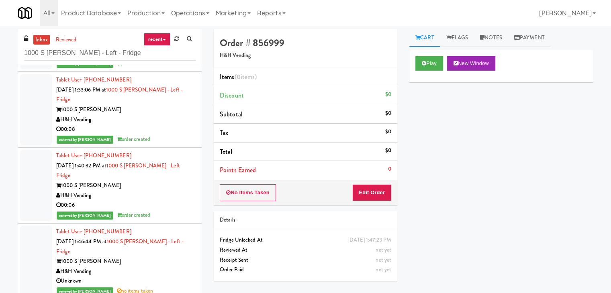
click at [366, 206] on div "Order # 856999 H&H Vending Items (0 items ) Discount $0 Subtotal $0 Tax $0 Tota…" at bounding box center [305, 158] width 195 height 258
click at [373, 193] on button "Edit Order" at bounding box center [371, 192] width 39 height 17
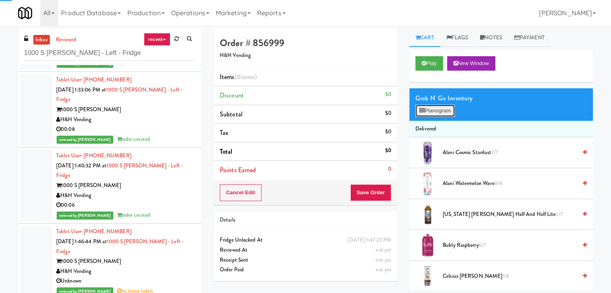
click at [441, 112] on button "Planogram" at bounding box center [434, 111] width 39 height 12
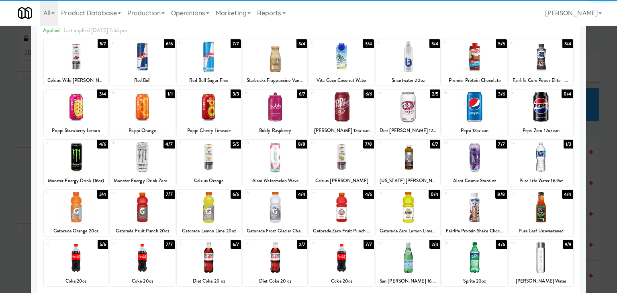
scroll to position [101, 0]
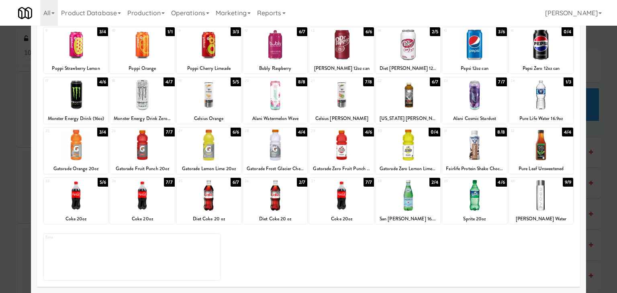
click at [414, 191] on div at bounding box center [408, 195] width 64 height 31
click at [271, 98] on div at bounding box center [275, 94] width 64 height 31
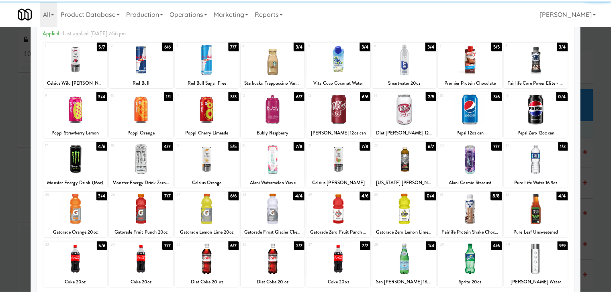
scroll to position [0, 0]
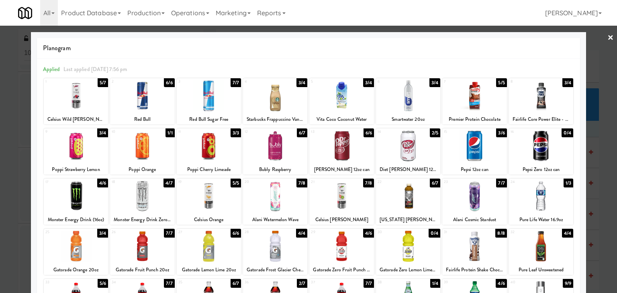
drag, startPoint x: 605, startPoint y: 34, endPoint x: 588, endPoint y: 39, distance: 17.5
click at [607, 35] on link "×" at bounding box center [610, 38] width 6 height 25
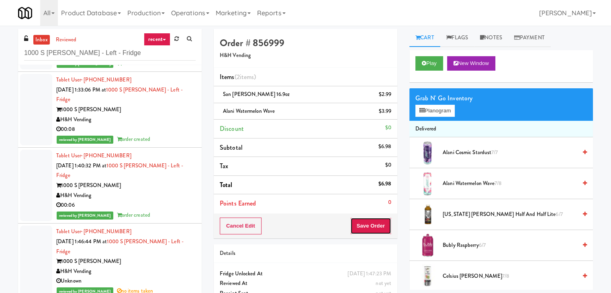
click at [372, 230] on button "Save Order" at bounding box center [370, 226] width 41 height 17
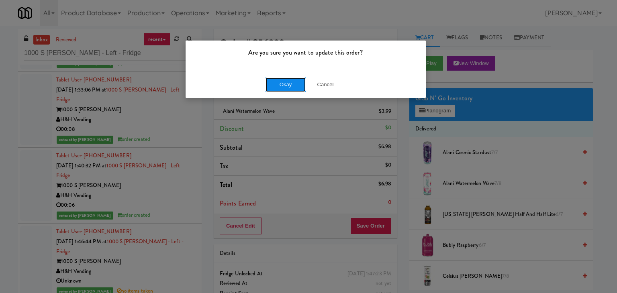
click at [283, 84] on button "Okay" at bounding box center [285, 84] width 40 height 14
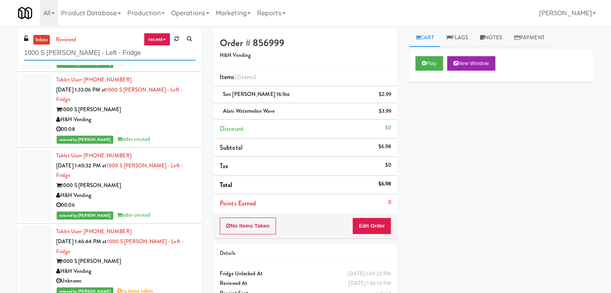
click at [108, 51] on input "1000 S [PERSON_NAME] - Left - Fridge" at bounding box center [109, 53] width 171 height 15
paste input "[PERSON_NAME] Injury Attorneys - Cooler"
type input "[PERSON_NAME] Injury Attorneys - Cooler"
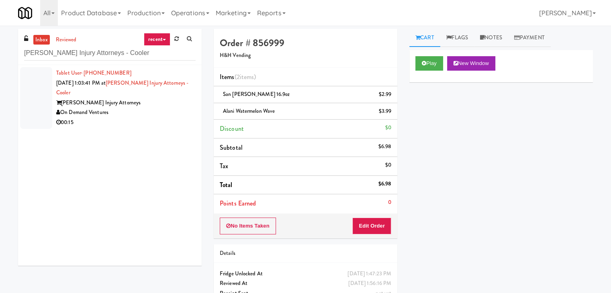
click at [156, 112] on div "On Demand Ventures" at bounding box center [125, 113] width 139 height 10
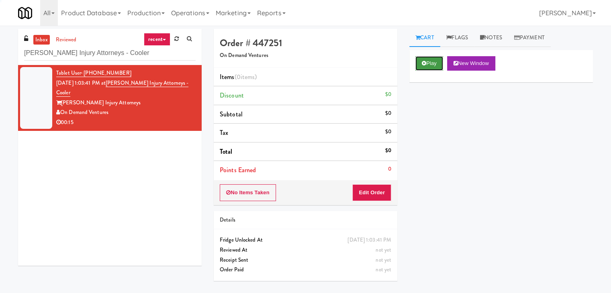
click at [429, 61] on button "Play" at bounding box center [429, 63] width 28 height 14
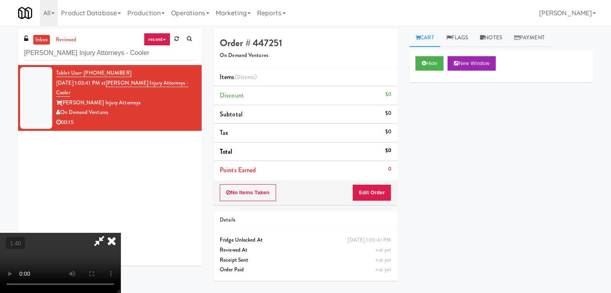
click at [120, 233] on video at bounding box center [60, 263] width 120 height 60
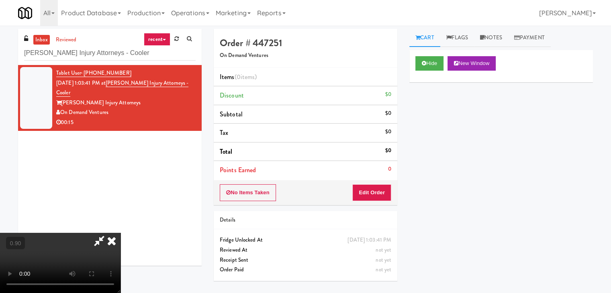
click at [120, 233] on video at bounding box center [60, 263] width 120 height 60
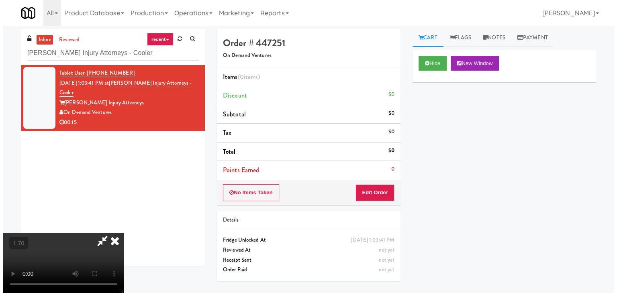
scroll to position [0, 0]
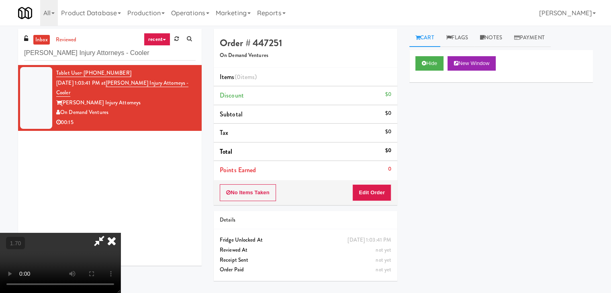
click at [120, 233] on icon at bounding box center [112, 241] width 18 height 16
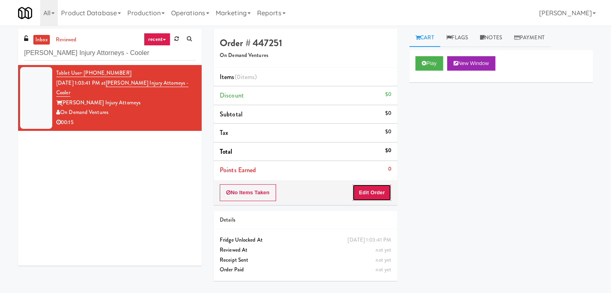
click at [375, 193] on button "Edit Order" at bounding box center [371, 192] width 39 height 17
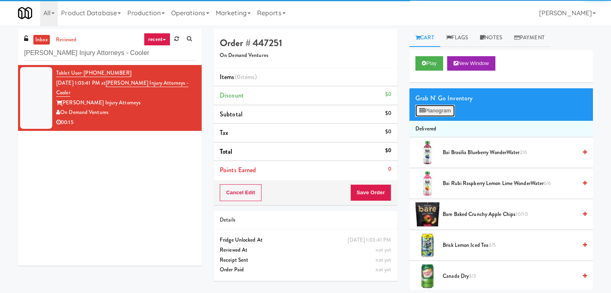
click at [425, 113] on button "Planogram" at bounding box center [434, 111] width 39 height 12
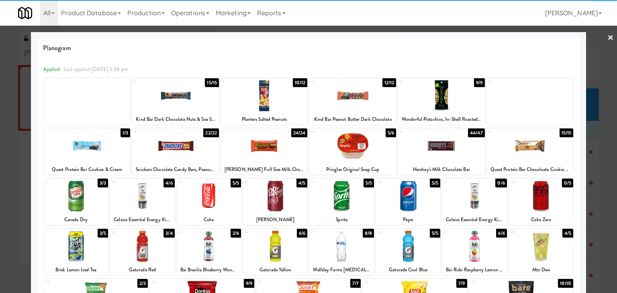
click at [90, 196] on div at bounding box center [76, 196] width 64 height 31
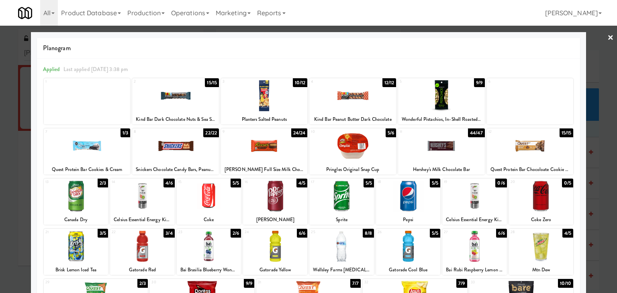
drag, startPoint x: 91, startPoint y: 250, endPoint x: 96, endPoint y: 248, distance: 5.7
click at [90, 250] on div at bounding box center [76, 246] width 64 height 31
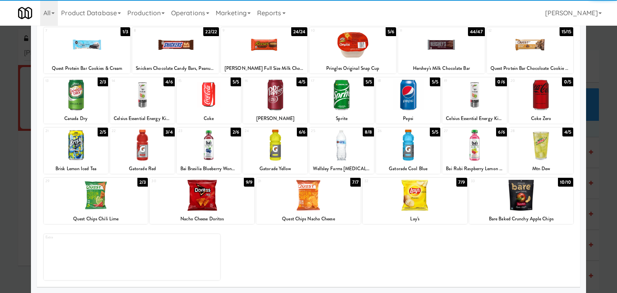
click at [214, 202] on div at bounding box center [202, 195] width 104 height 31
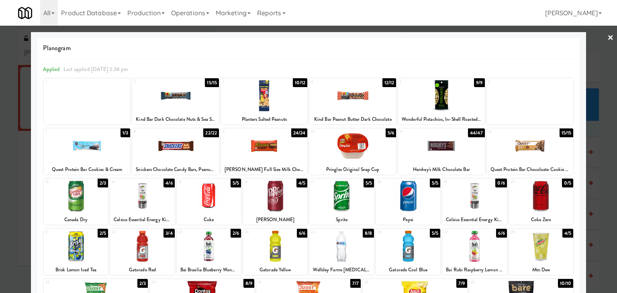
click at [607, 34] on link "×" at bounding box center [610, 38] width 6 height 25
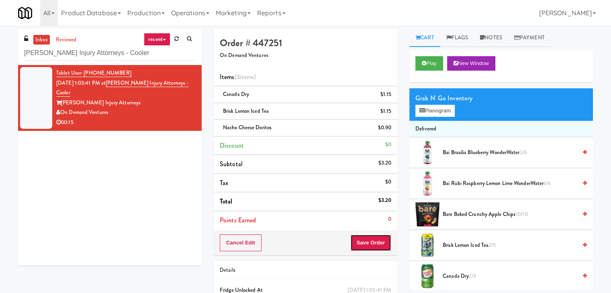
click at [371, 242] on button "Save Order" at bounding box center [370, 242] width 41 height 17
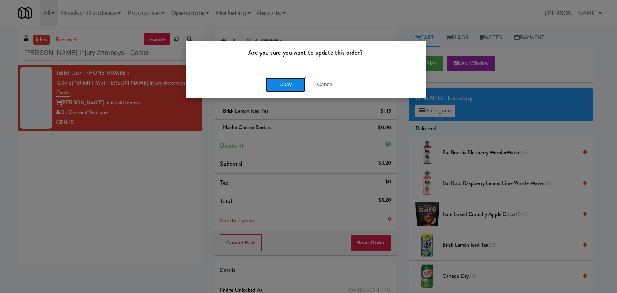
click at [277, 82] on button "Okay" at bounding box center [285, 84] width 40 height 14
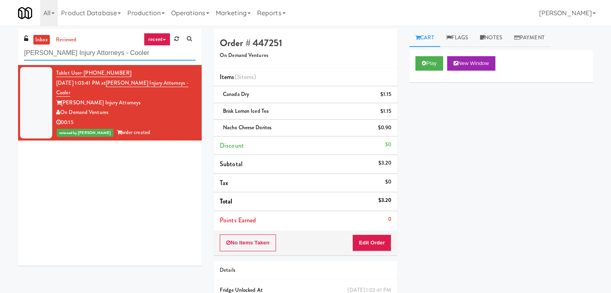
click at [100, 55] on input "[PERSON_NAME] Injury Attorneys - Cooler" at bounding box center [109, 53] width 171 height 15
paste input "2660 - [PERSON_NAME] Med Tech"
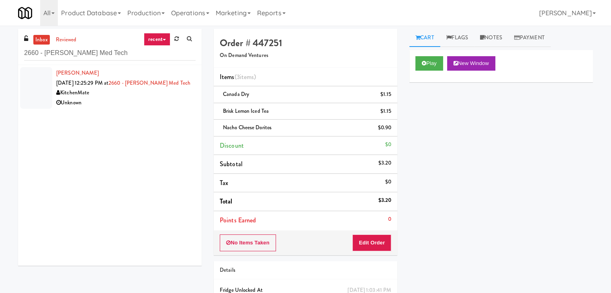
click at [162, 99] on div "Unknown" at bounding box center [125, 103] width 139 height 10
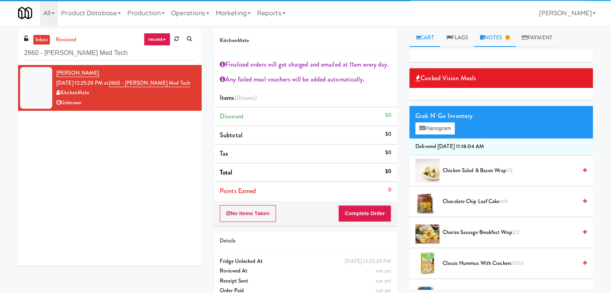
click at [509, 36] on icon at bounding box center [507, 37] width 4 height 5
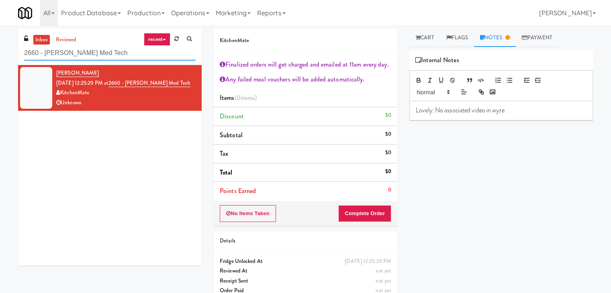
click at [114, 53] on input "2660 - [PERSON_NAME] Med Tech" at bounding box center [109, 53] width 171 height 15
paste input "1331 - Pantry - Right"
type input "1331 - Pantry - Right"
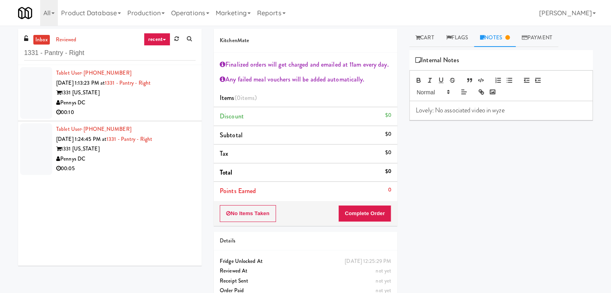
click at [166, 110] on div "00:10" at bounding box center [125, 113] width 139 height 10
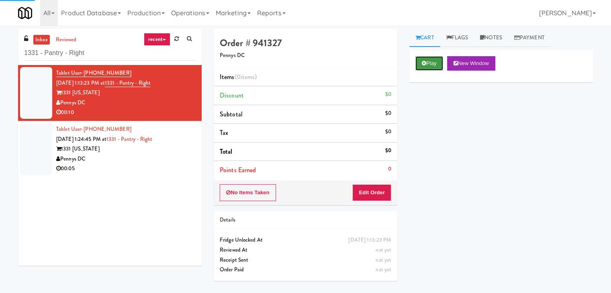
click at [430, 63] on button "Play" at bounding box center [429, 63] width 28 height 14
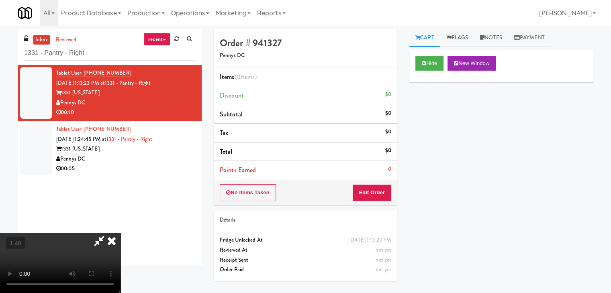
click at [120, 233] on video at bounding box center [60, 263] width 120 height 60
click at [120, 233] on icon at bounding box center [112, 241] width 18 height 16
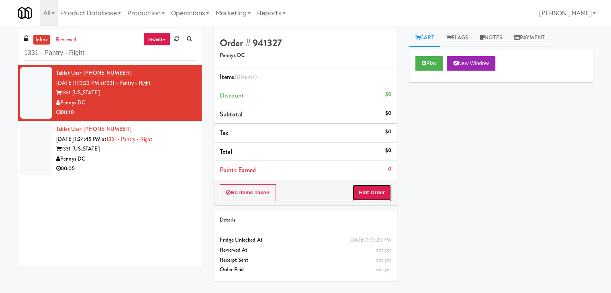
click at [373, 189] on button "Edit Order" at bounding box center [371, 192] width 39 height 17
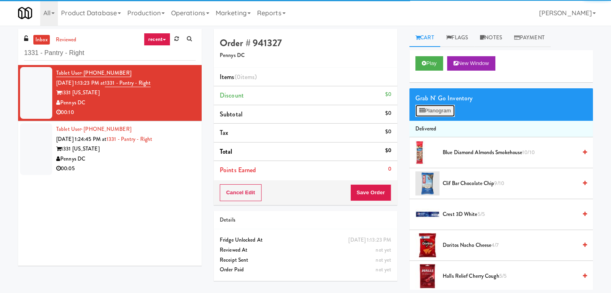
click at [432, 105] on button "Planogram" at bounding box center [434, 111] width 39 height 12
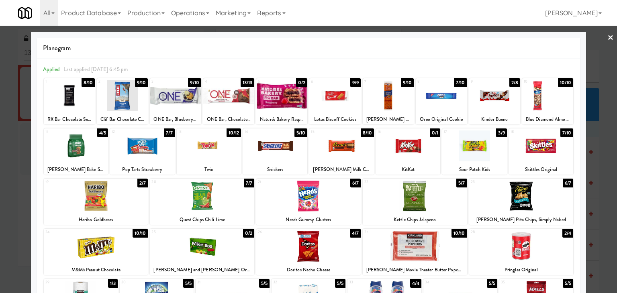
click at [490, 90] on div at bounding box center [494, 95] width 51 height 31
click at [607, 35] on link "×" at bounding box center [610, 38] width 6 height 25
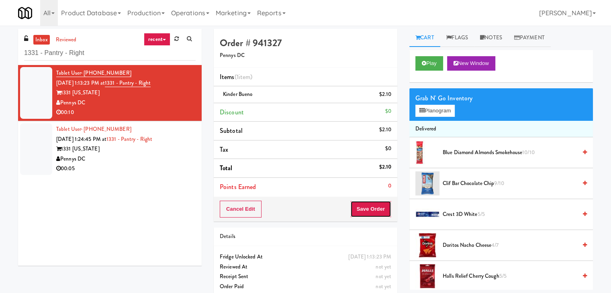
click at [379, 210] on button "Save Order" at bounding box center [370, 209] width 41 height 17
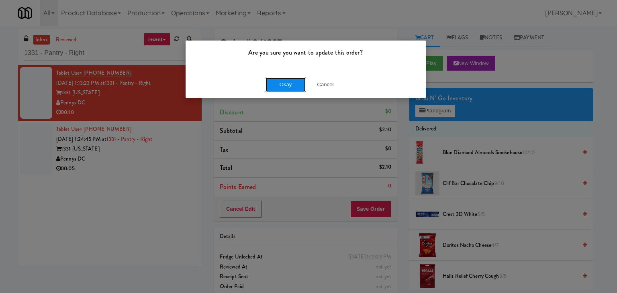
click at [290, 86] on button "Okay" at bounding box center [285, 84] width 40 height 14
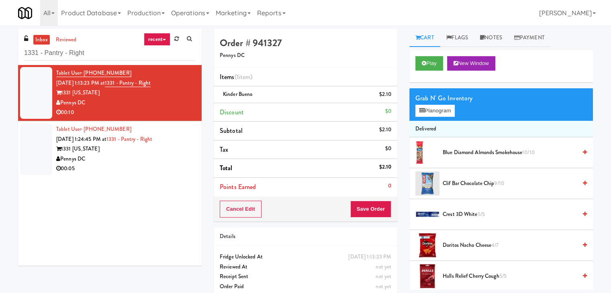
click at [152, 167] on div "00:05" at bounding box center [125, 169] width 139 height 10
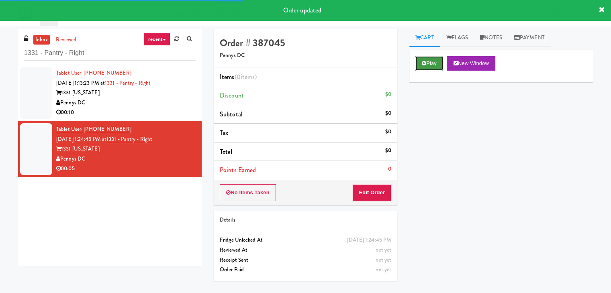
click at [432, 63] on button "Play" at bounding box center [429, 63] width 28 height 14
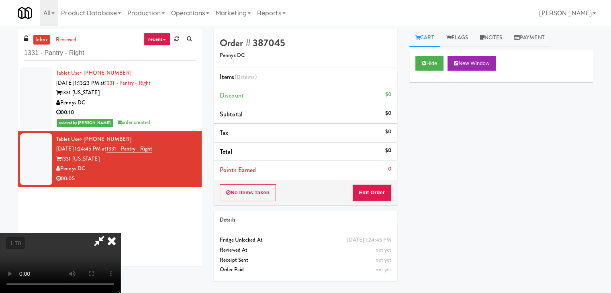
click at [120, 233] on icon at bounding box center [112, 241] width 18 height 16
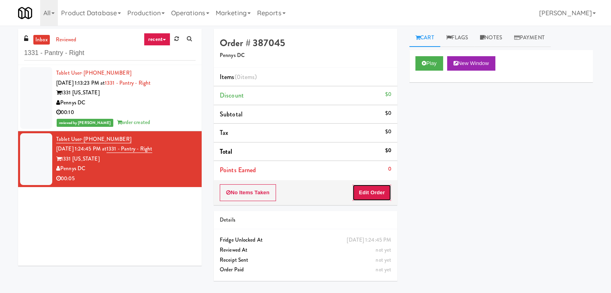
click at [371, 195] on button "Edit Order" at bounding box center [371, 192] width 39 height 17
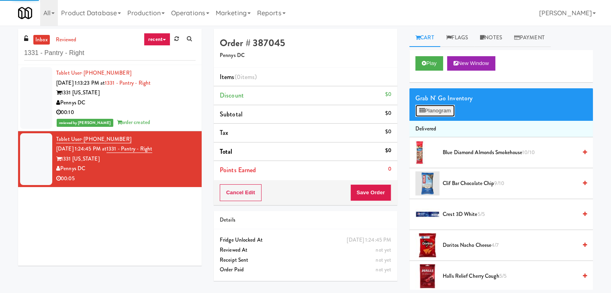
click at [425, 114] on button "Planogram" at bounding box center [434, 111] width 39 height 12
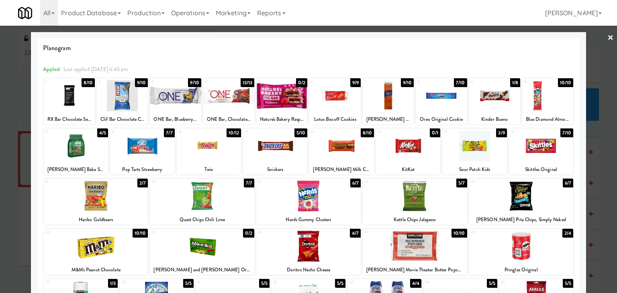
click at [440, 96] on div at bounding box center [440, 95] width 51 height 31
click at [607, 39] on link "×" at bounding box center [610, 38] width 6 height 25
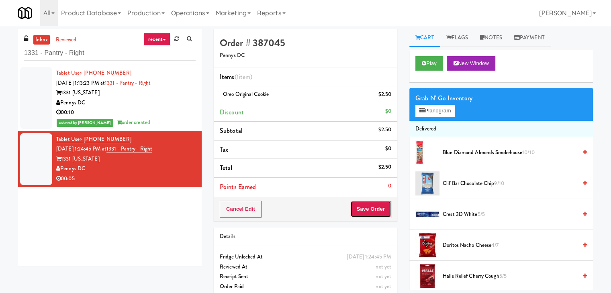
click at [366, 208] on button "Save Order" at bounding box center [370, 209] width 41 height 17
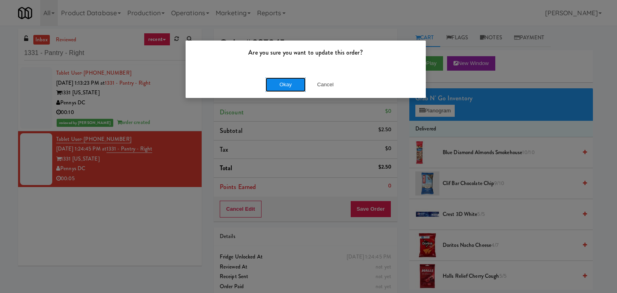
click at [290, 78] on button "Okay" at bounding box center [285, 84] width 40 height 14
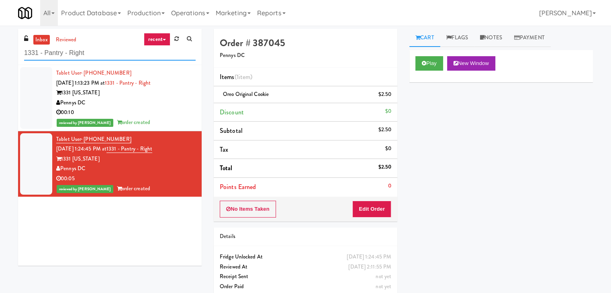
click at [138, 54] on input "1331 - Pantry - Right" at bounding box center [109, 53] width 171 height 15
paste input "CSMO - Ambient"
type input "CSMO - Ambient - Right"
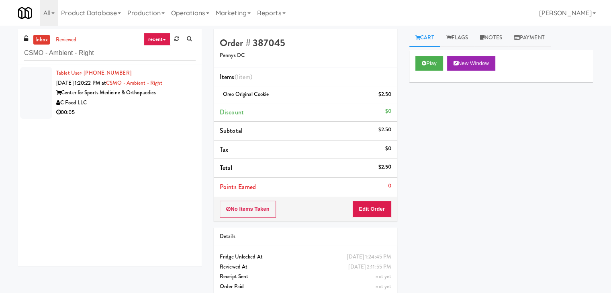
click at [163, 111] on div "00:05" at bounding box center [125, 113] width 139 height 10
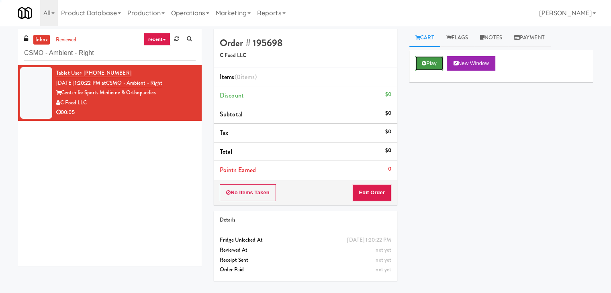
click at [423, 58] on button "Play" at bounding box center [429, 63] width 28 height 14
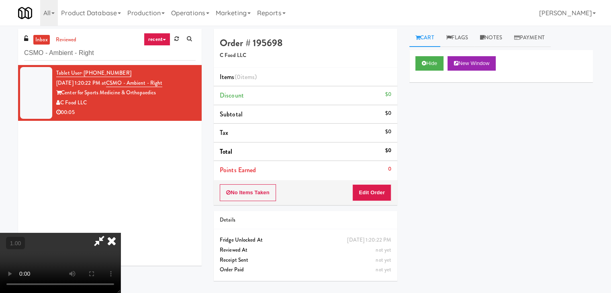
click at [120, 233] on video at bounding box center [60, 263] width 120 height 60
click at [497, 35] on link "Notes" at bounding box center [491, 38] width 34 height 18
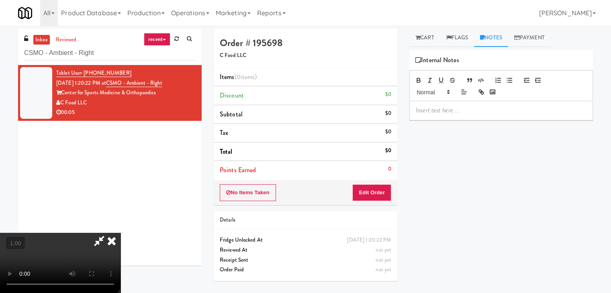
click at [452, 107] on p at bounding box center [500, 110] width 171 height 9
click at [532, 107] on p at bounding box center [500, 110] width 171 height 9
click at [120, 233] on video at bounding box center [60, 263] width 120 height 60
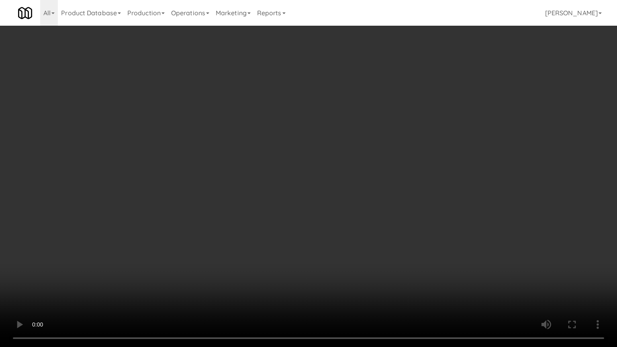
click at [254, 185] on video at bounding box center [308, 173] width 617 height 347
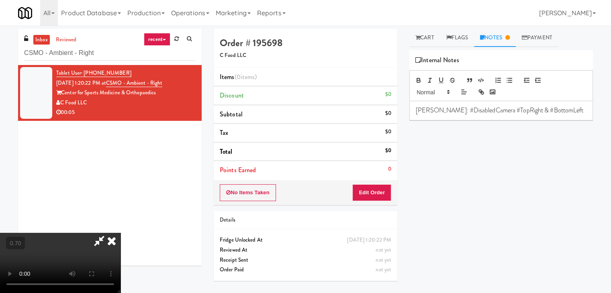
click at [120, 233] on video at bounding box center [60, 263] width 120 height 60
click at [120, 233] on icon at bounding box center [112, 241] width 18 height 16
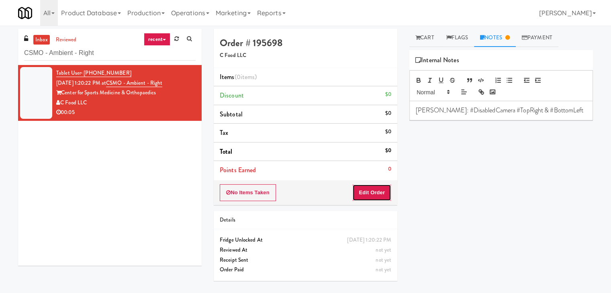
click at [374, 194] on button "Edit Order" at bounding box center [371, 192] width 39 height 17
click at [429, 33] on link "Cart" at bounding box center [424, 38] width 31 height 18
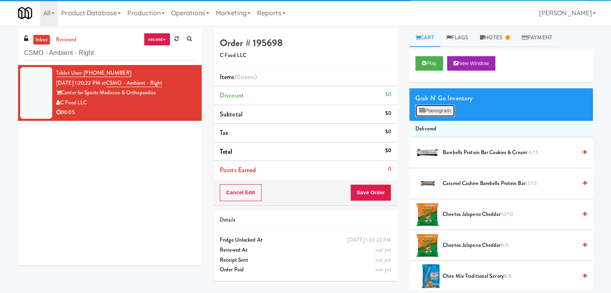
click at [436, 113] on button "Planogram" at bounding box center [434, 111] width 39 height 12
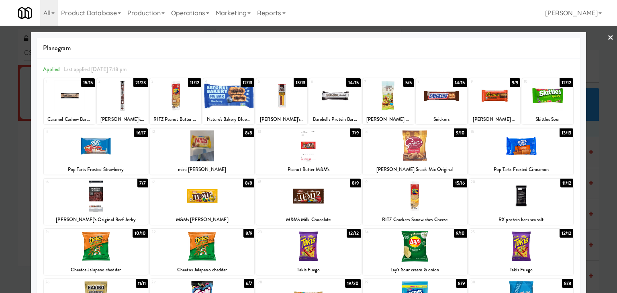
click at [607, 34] on link "×" at bounding box center [610, 38] width 6 height 25
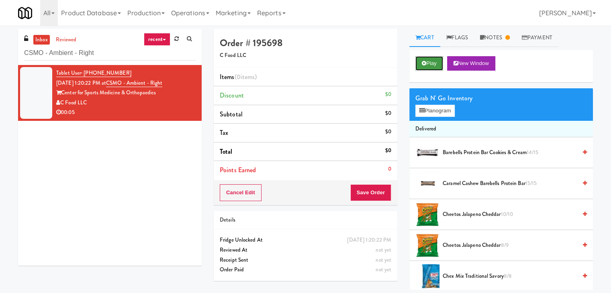
click at [434, 63] on button "Play" at bounding box center [429, 63] width 28 height 14
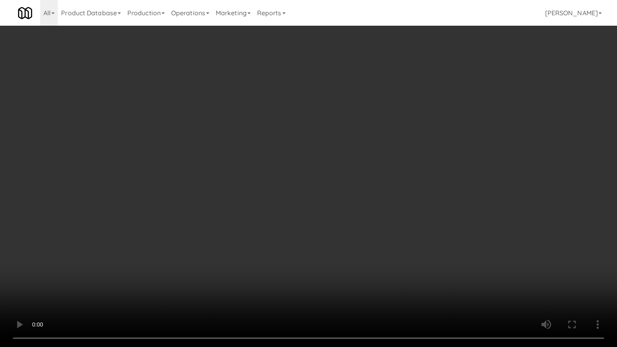
click at [255, 159] on video at bounding box center [308, 173] width 617 height 347
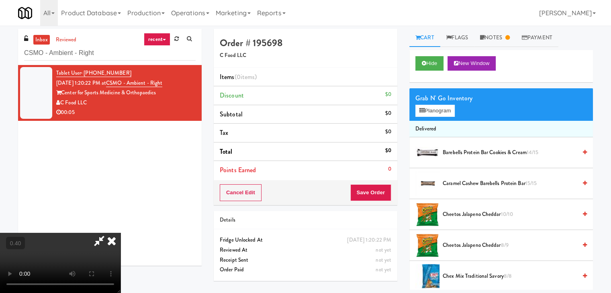
click at [108, 233] on icon at bounding box center [99, 241] width 18 height 16
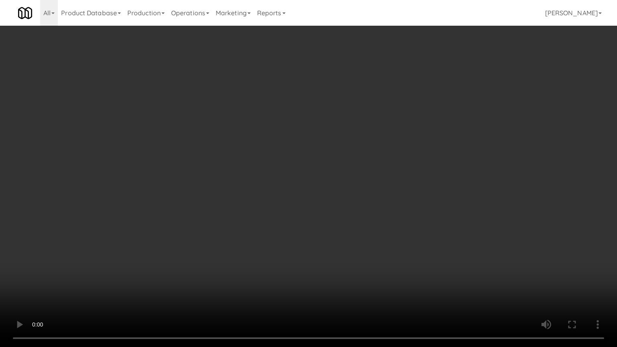
click at [216, 184] on video at bounding box center [308, 173] width 617 height 347
click at [222, 147] on video at bounding box center [308, 173] width 617 height 347
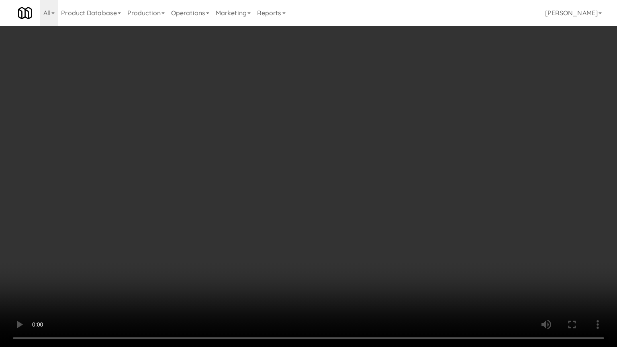
click at [222, 147] on video at bounding box center [308, 173] width 617 height 347
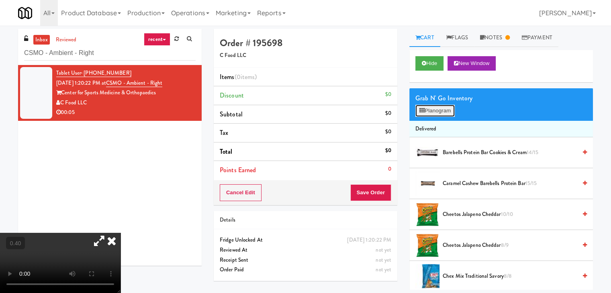
click at [427, 109] on button "Planogram" at bounding box center [434, 111] width 39 height 12
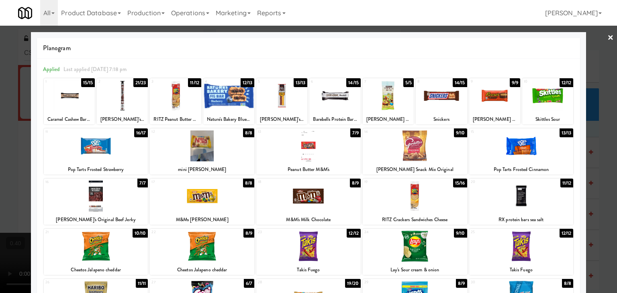
click at [177, 95] on div at bounding box center [175, 95] width 51 height 31
click at [607, 37] on link "×" at bounding box center [610, 38] width 6 height 25
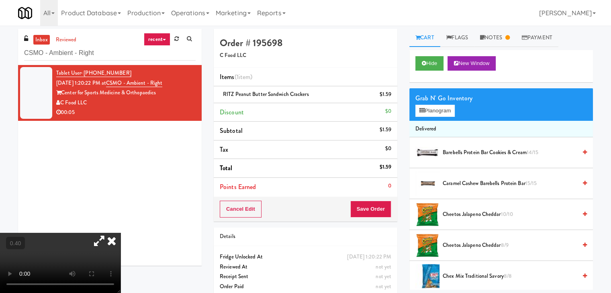
click at [108, 233] on icon at bounding box center [99, 241] width 18 height 16
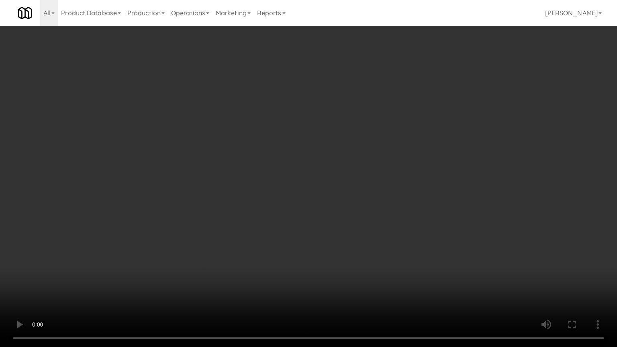
click at [287, 155] on video at bounding box center [308, 173] width 617 height 347
click at [259, 132] on video at bounding box center [308, 173] width 617 height 347
click at [281, 162] on video at bounding box center [308, 173] width 617 height 347
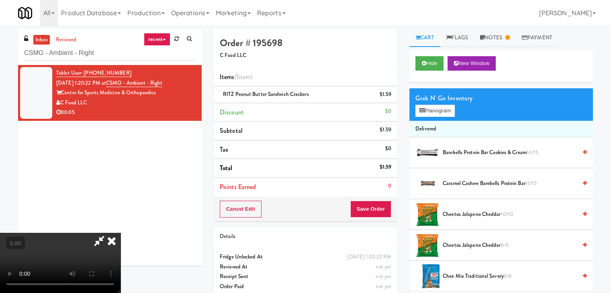
click at [108, 233] on icon at bounding box center [99, 241] width 18 height 16
click at [373, 209] on button "Save Order" at bounding box center [370, 209] width 41 height 17
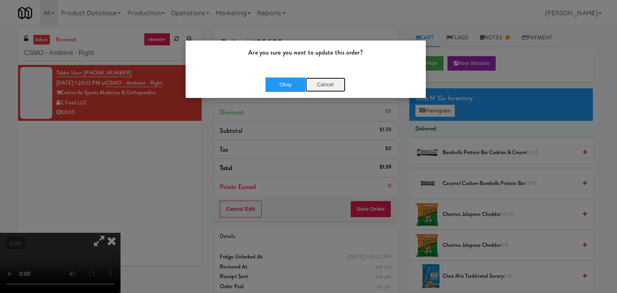
click at [324, 83] on button "Cancel" at bounding box center [325, 84] width 40 height 14
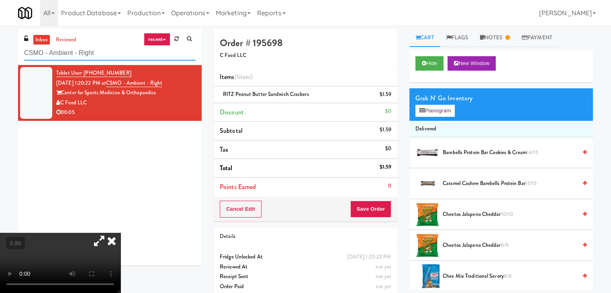
click at [136, 53] on input "CSMO - Ambient - Right" at bounding box center [109, 53] width 171 height 15
click at [367, 208] on button "Save Order" at bounding box center [370, 209] width 41 height 17
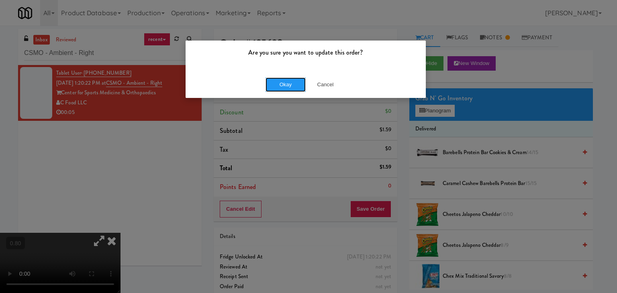
drag, startPoint x: 289, startPoint y: 88, endPoint x: 266, endPoint y: 69, distance: 29.7
click at [289, 88] on button "Okay" at bounding box center [285, 84] width 40 height 14
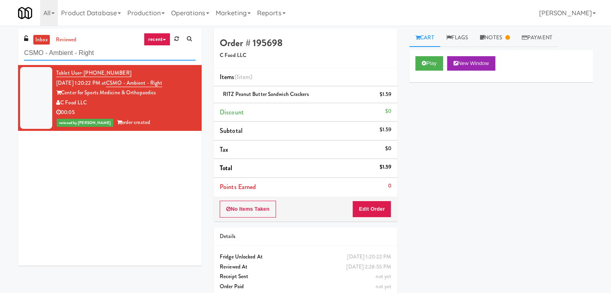
click at [158, 53] on input "CSMO - Ambient - Right" at bounding box center [109, 53] width 171 height 15
paste input "Brio-Sport Court- Fridge"
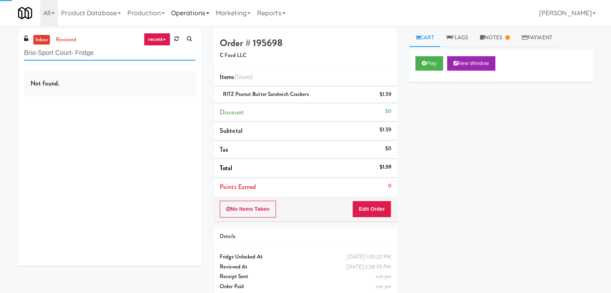
type input "Brio-Sport Court- Fridge"
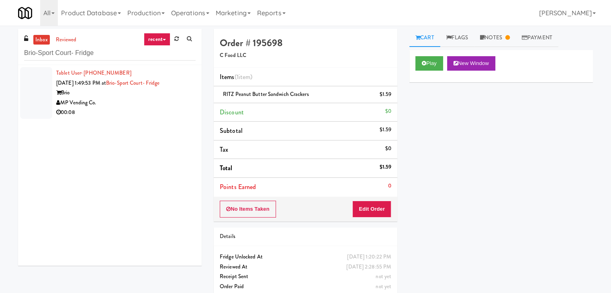
click at [176, 103] on div "MP Vending Co." at bounding box center [125, 103] width 139 height 10
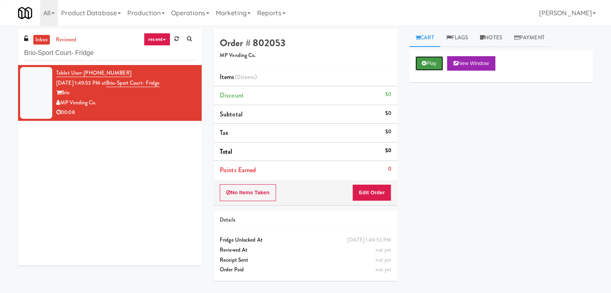
click at [431, 69] on button "Play" at bounding box center [429, 63] width 28 height 14
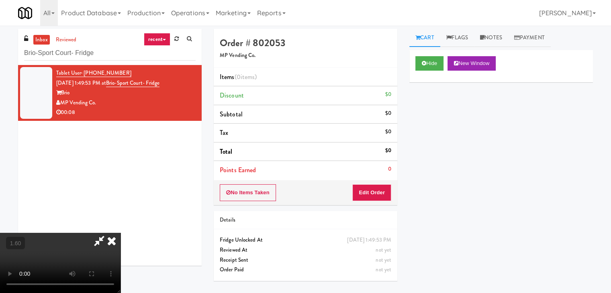
click at [120, 233] on video at bounding box center [60, 263] width 120 height 60
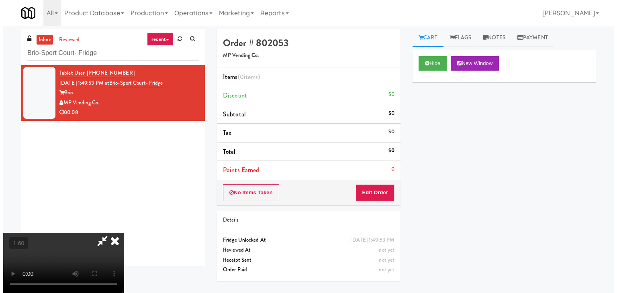
scroll to position [26, 0]
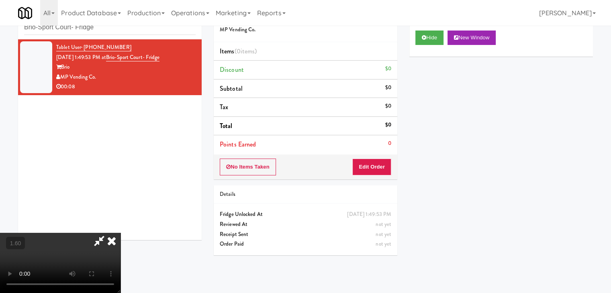
click at [120, 233] on video at bounding box center [60, 263] width 120 height 60
click at [120, 233] on icon at bounding box center [112, 241] width 18 height 16
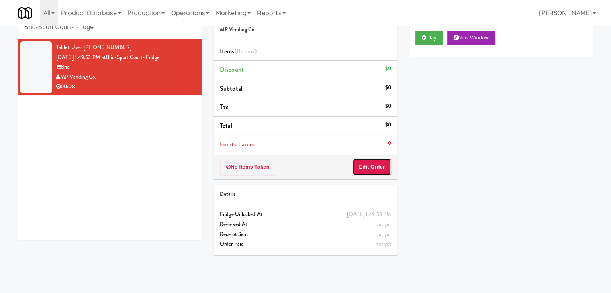
click at [376, 167] on button "Edit Order" at bounding box center [371, 167] width 39 height 17
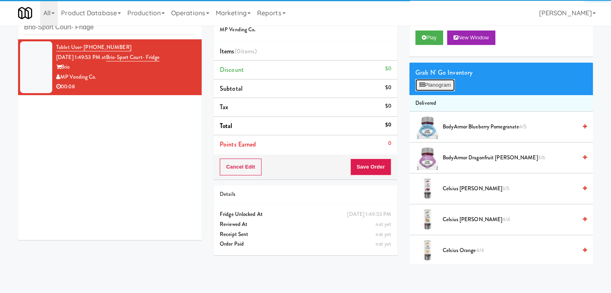
click at [424, 83] on icon at bounding box center [421, 84] width 5 height 5
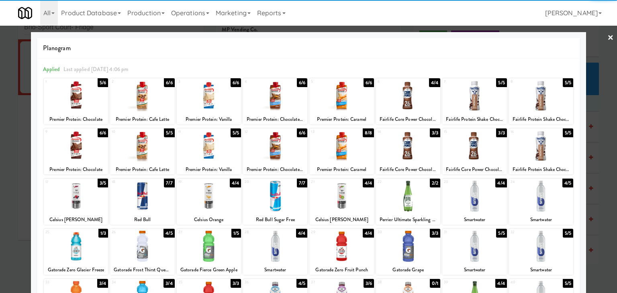
scroll to position [101, 0]
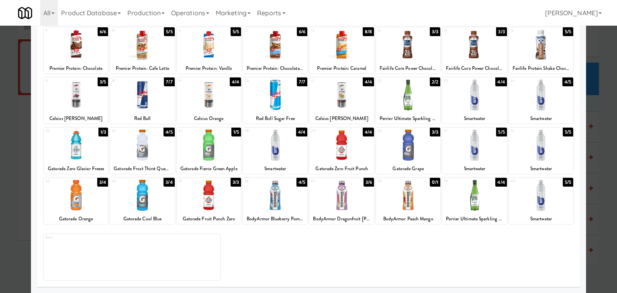
click at [79, 199] on div at bounding box center [76, 195] width 64 height 31
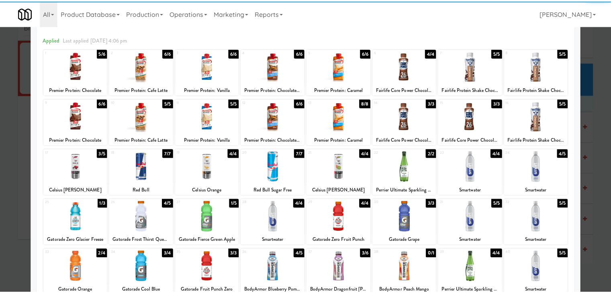
scroll to position [0, 0]
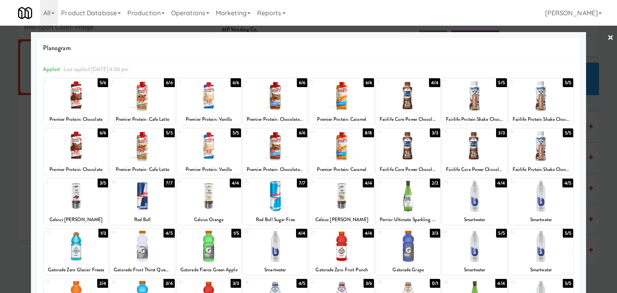
drag, startPoint x: 607, startPoint y: 37, endPoint x: 474, endPoint y: 51, distance: 134.0
click at [607, 37] on link "×" at bounding box center [610, 38] width 6 height 25
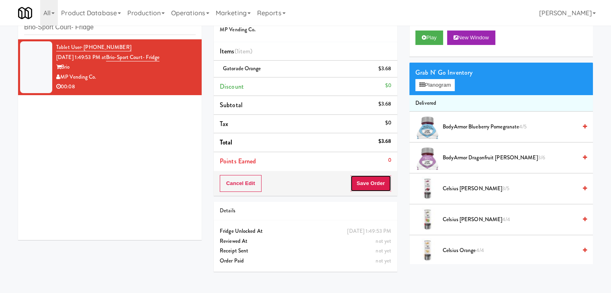
click at [373, 181] on button "Save Order" at bounding box center [370, 183] width 41 height 17
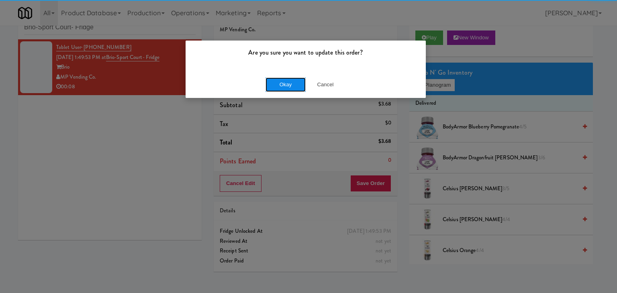
click at [291, 79] on button "Okay" at bounding box center [285, 84] width 40 height 14
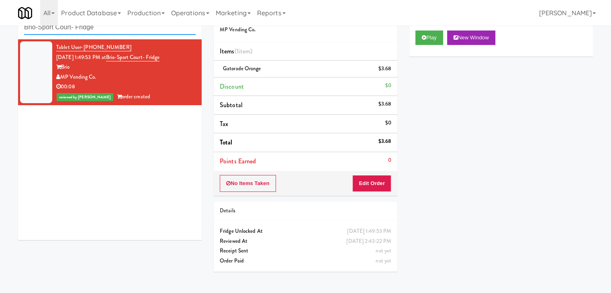
click at [114, 33] on input "Brio-Sport Court- Fridge" at bounding box center [109, 27] width 171 height 15
paste input "Spring & [PERSON_NAME] - Combo Cooler B"
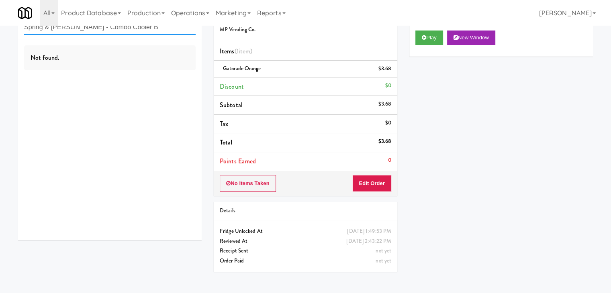
drag, startPoint x: 139, startPoint y: 28, endPoint x: 72, endPoint y: 30, distance: 67.1
click at [72, 30] on input "Spring & [PERSON_NAME] - Combo Cooler B" at bounding box center [109, 27] width 171 height 15
click at [98, 29] on input "Spring & [PERSON_NAME]" at bounding box center [109, 27] width 171 height 15
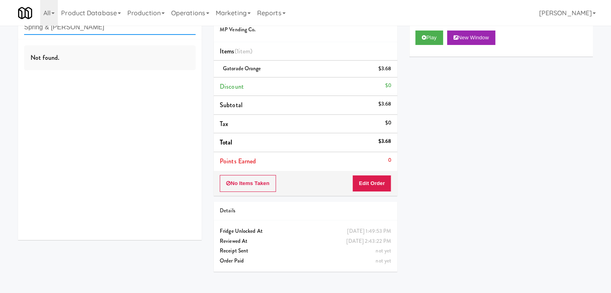
paste input "[PERSON_NAME] - Cooler - Right"
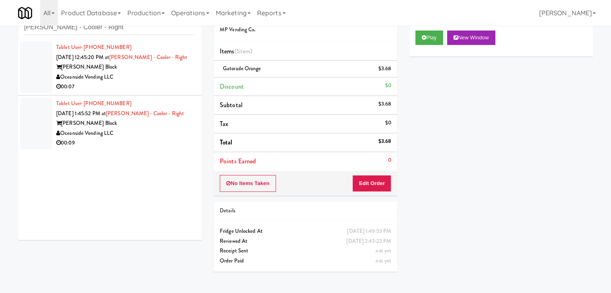
click at [145, 75] on div "Oceanside Vending LLC" at bounding box center [125, 77] width 139 height 10
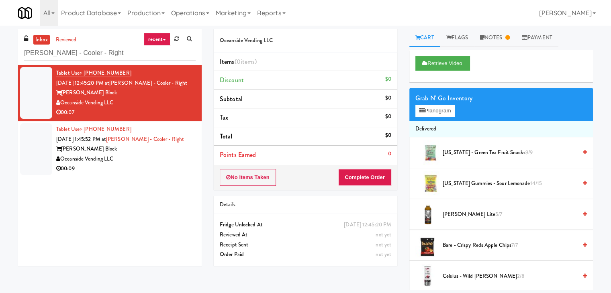
click at [174, 164] on div "00:09" at bounding box center [125, 169] width 139 height 10
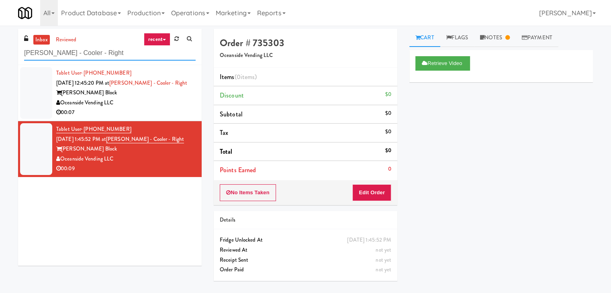
click at [105, 49] on input "[PERSON_NAME] - Cooler - Right" at bounding box center [109, 53] width 171 height 15
paste input "Rosedale-Pantry-Right"
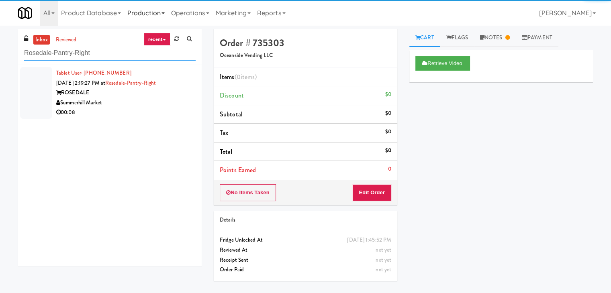
type input "Rosedale-Pantry-Right"
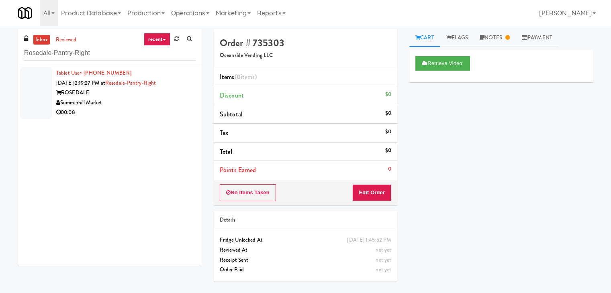
click at [155, 124] on div "Tablet User · (437) 427-0524 [DATE] 2:19:27 PM at [GEOGRAPHIC_DATA]-Right [GEOG…" at bounding box center [109, 165] width 183 height 201
click at [154, 113] on div "00:08" at bounding box center [125, 113] width 139 height 10
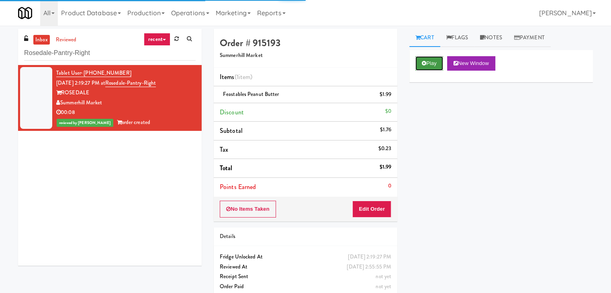
click at [422, 65] on icon at bounding box center [424, 63] width 4 height 5
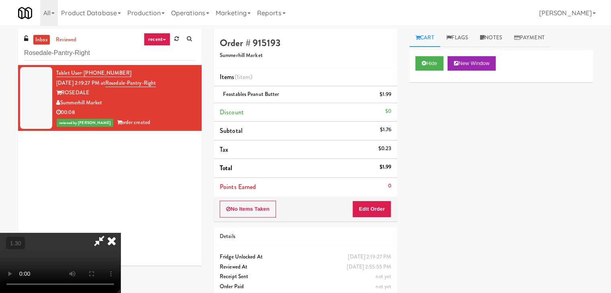
click at [120, 233] on video at bounding box center [60, 263] width 120 height 60
click at [120, 233] on icon at bounding box center [112, 241] width 18 height 16
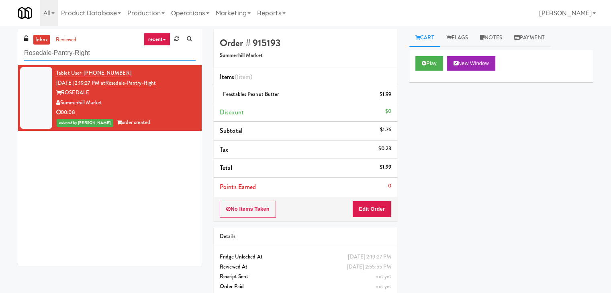
click at [119, 58] on input "Rosedale-Pantry-Right" at bounding box center [109, 53] width 171 height 15
paste input "[PERSON_NAME] - Cooler -"
type input "[PERSON_NAME] - Cooler - Right"
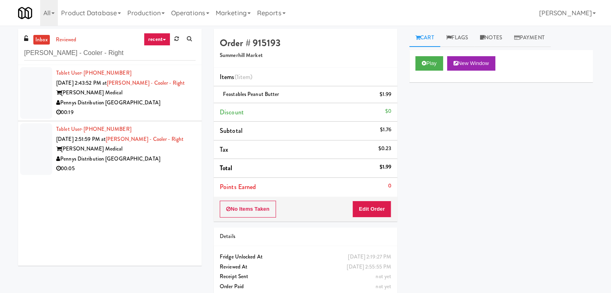
click at [158, 117] on div "00:19" at bounding box center [125, 113] width 139 height 10
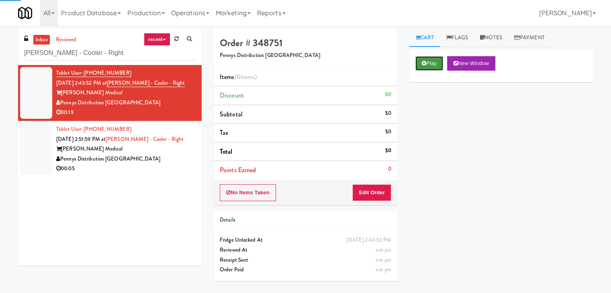
click at [437, 66] on button "Play" at bounding box center [429, 63] width 28 height 14
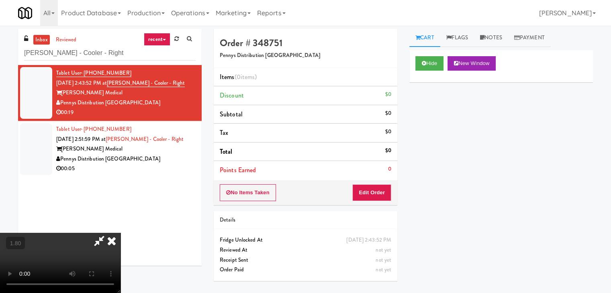
click at [120, 233] on icon at bounding box center [112, 241] width 18 height 16
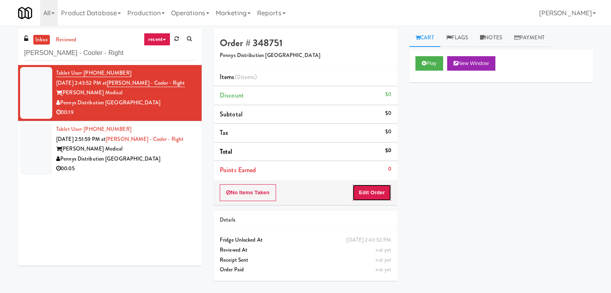
click at [365, 188] on button "Edit Order" at bounding box center [371, 192] width 39 height 17
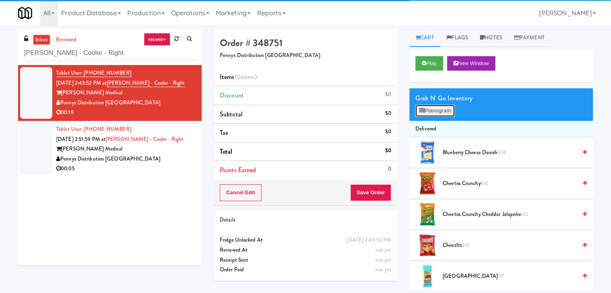
click at [418, 108] on button "Planogram" at bounding box center [434, 111] width 39 height 12
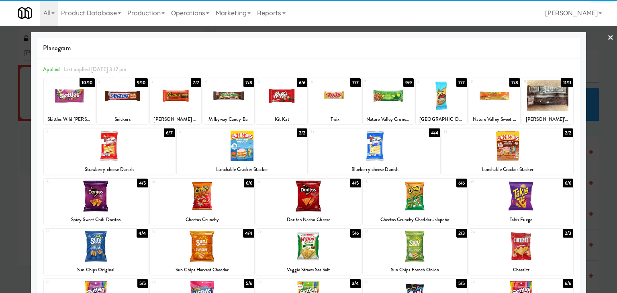
click at [224, 153] on div at bounding box center [242, 145] width 131 height 31
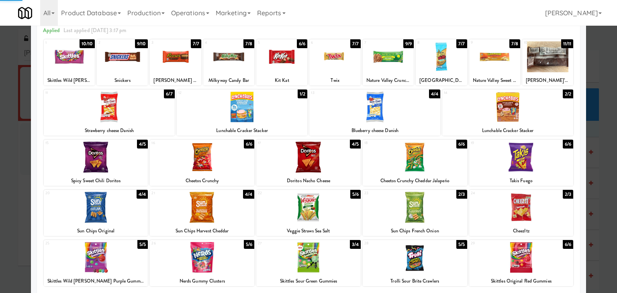
scroll to position [80, 0]
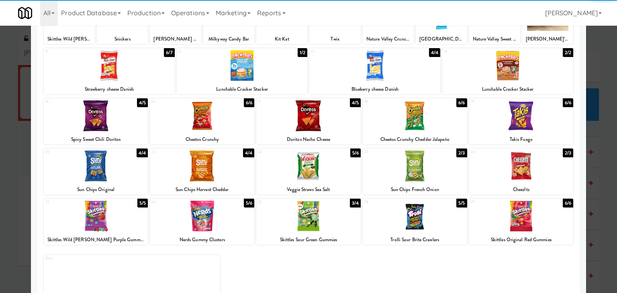
click at [222, 161] on div at bounding box center [202, 166] width 104 height 31
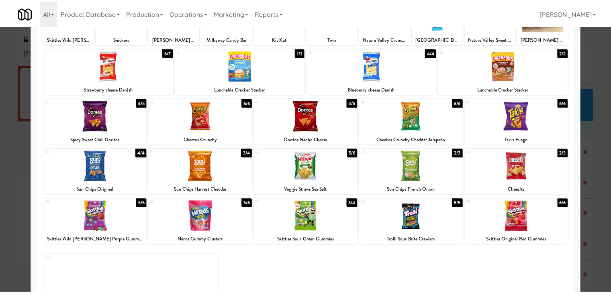
scroll to position [0, 0]
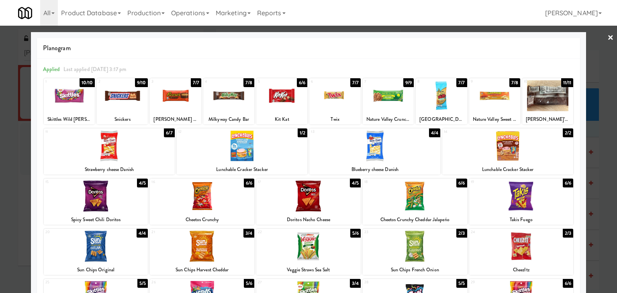
click at [607, 36] on link "×" at bounding box center [610, 38] width 6 height 25
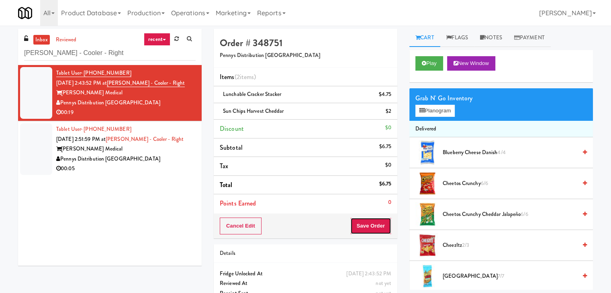
click at [373, 222] on button "Save Order" at bounding box center [370, 226] width 41 height 17
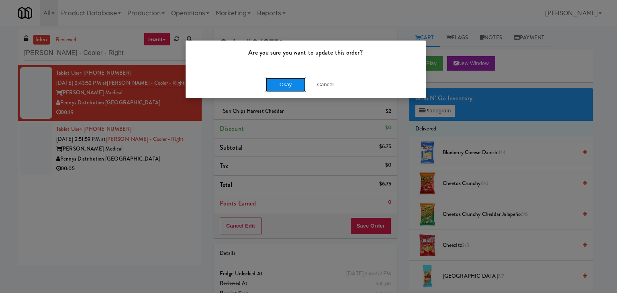
click at [284, 87] on button "Okay" at bounding box center [285, 84] width 40 height 14
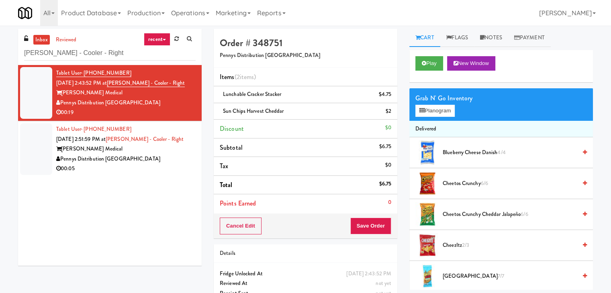
click at [159, 169] on div "00:05" at bounding box center [125, 169] width 139 height 10
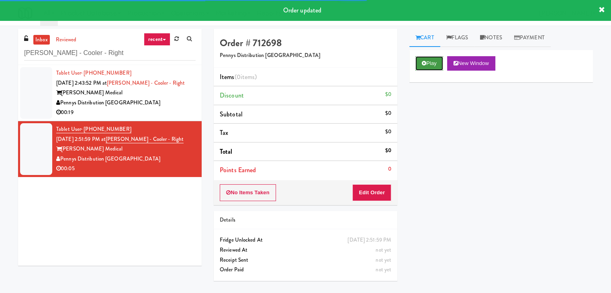
click at [433, 61] on button "Play" at bounding box center [429, 63] width 28 height 14
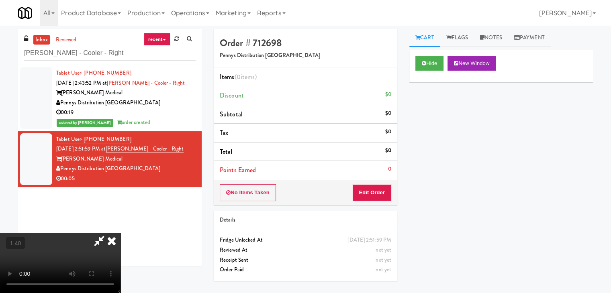
click at [120, 233] on video at bounding box center [60, 263] width 120 height 60
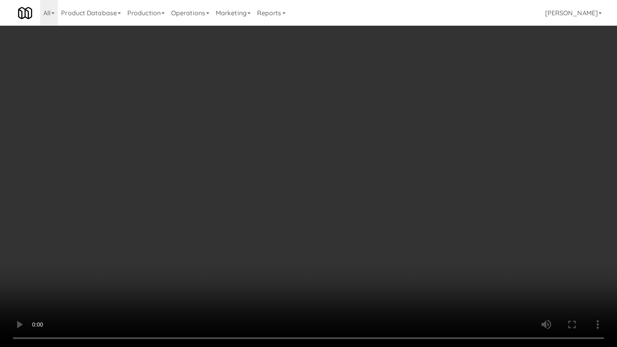
click at [339, 145] on video at bounding box center [308, 173] width 617 height 347
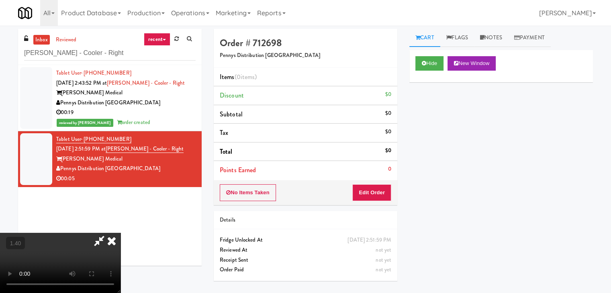
click at [120, 233] on icon at bounding box center [112, 241] width 18 height 16
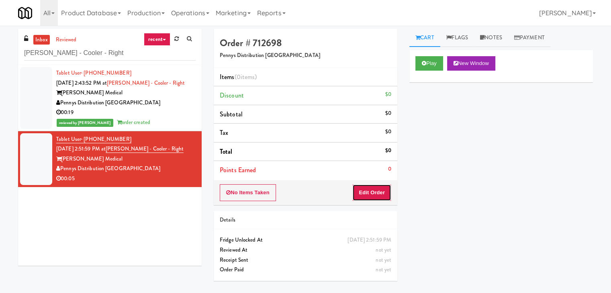
click at [377, 188] on button "Edit Order" at bounding box center [371, 192] width 39 height 17
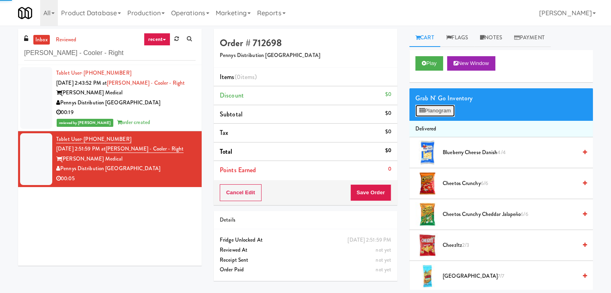
click at [428, 106] on button "Planogram" at bounding box center [434, 111] width 39 height 12
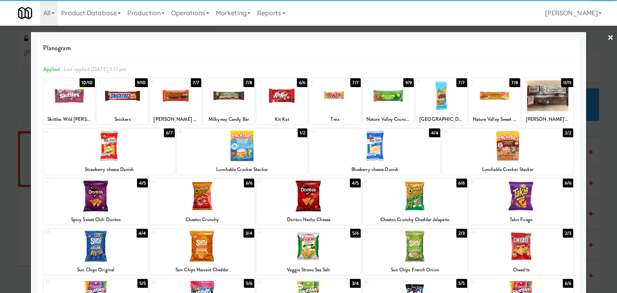
click at [440, 95] on div at bounding box center [440, 95] width 51 height 31
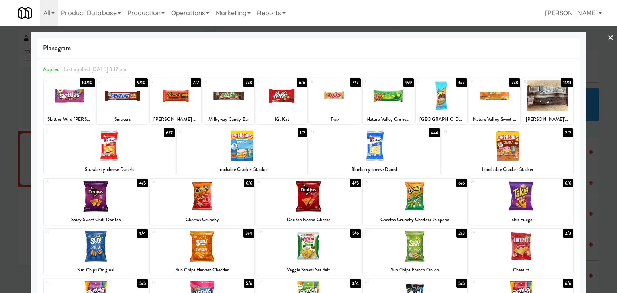
click at [607, 37] on link "×" at bounding box center [610, 38] width 6 height 25
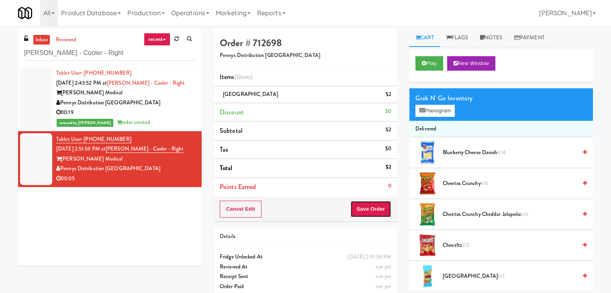
click at [369, 211] on button "Save Order" at bounding box center [370, 209] width 41 height 17
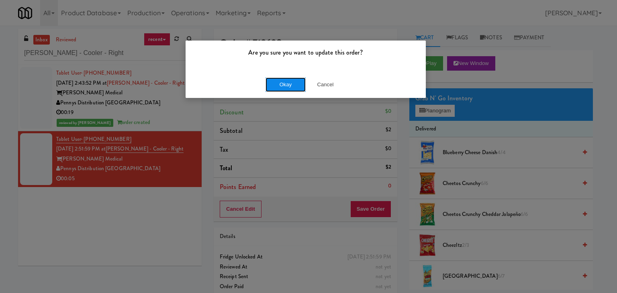
click at [284, 86] on button "Okay" at bounding box center [285, 84] width 40 height 14
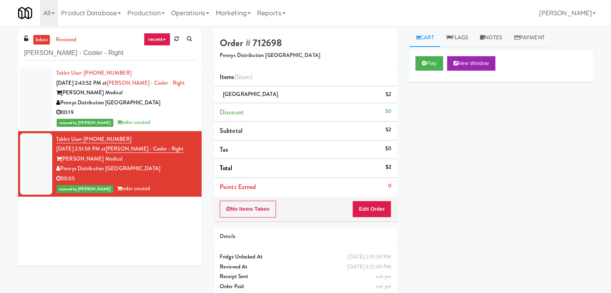
click at [172, 106] on div "Pennys Distribution [GEOGRAPHIC_DATA]" at bounding box center [125, 103] width 139 height 10
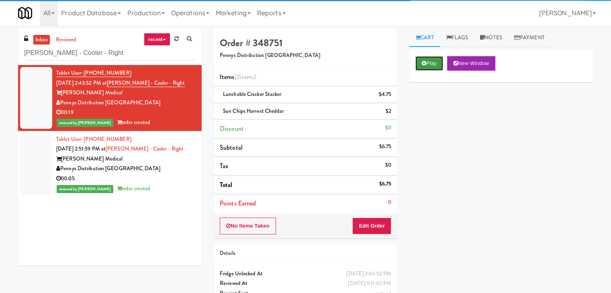
click at [424, 62] on icon at bounding box center [424, 63] width 4 height 5
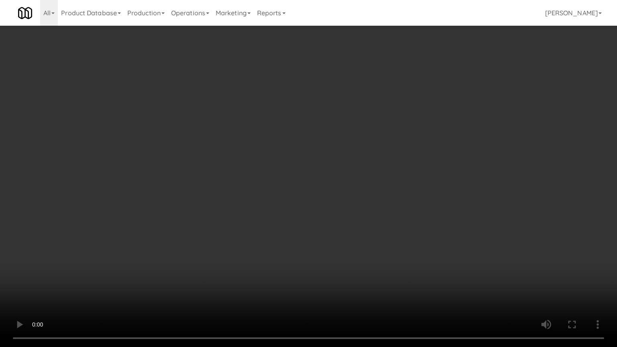
click at [312, 198] on video at bounding box center [308, 173] width 617 height 347
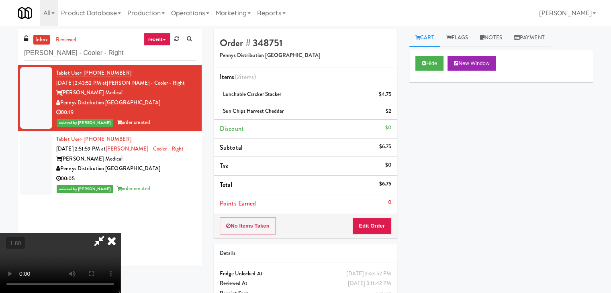
click at [120, 233] on icon at bounding box center [112, 241] width 18 height 16
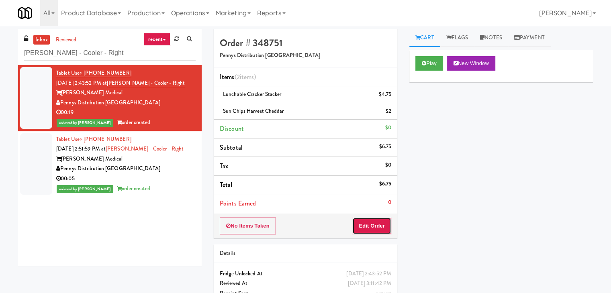
click at [370, 228] on button "Edit Order" at bounding box center [371, 226] width 39 height 17
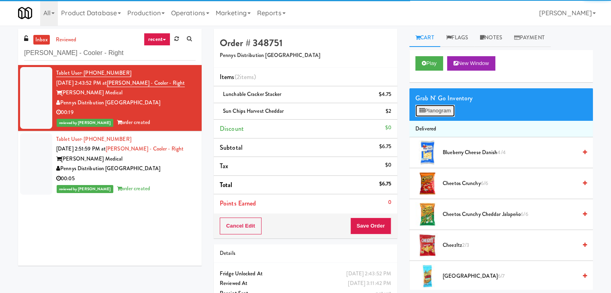
click at [438, 109] on button "Planogram" at bounding box center [434, 111] width 39 height 12
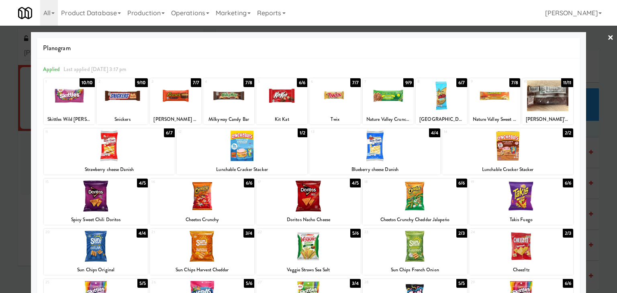
click at [599, 38] on div at bounding box center [308, 146] width 617 height 293
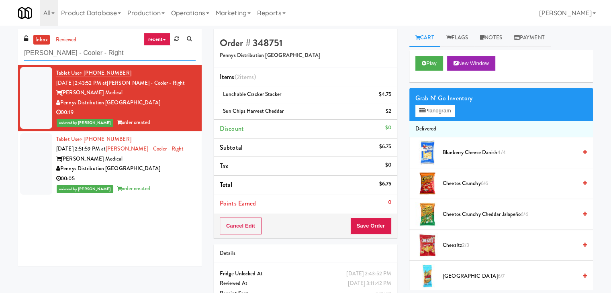
click at [126, 55] on input "[PERSON_NAME] - Cooler - Right" at bounding box center [109, 53] width 171 height 15
paste input "Gallery 64 - Combo Cooler - Middle"
type input "Gallery 64 - Combo Cooler - Middle"
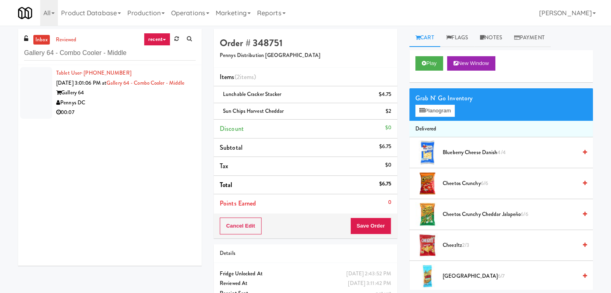
click at [169, 108] on div "Pennys DC" at bounding box center [125, 103] width 139 height 10
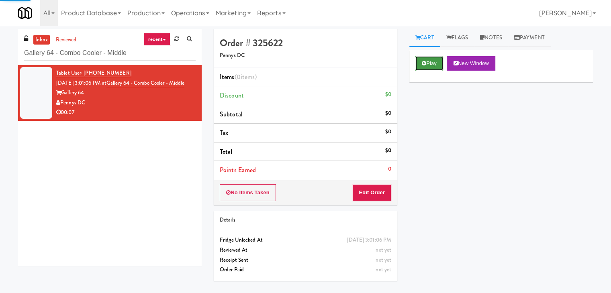
click at [428, 57] on button "Play" at bounding box center [429, 63] width 28 height 14
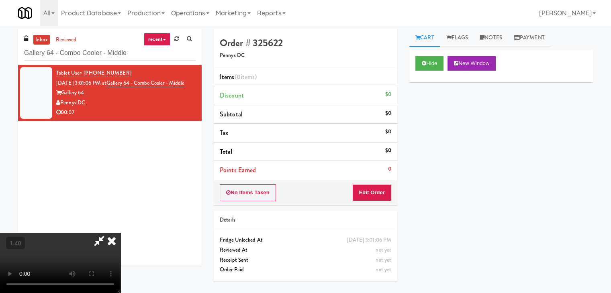
click at [120, 233] on video at bounding box center [60, 263] width 120 height 60
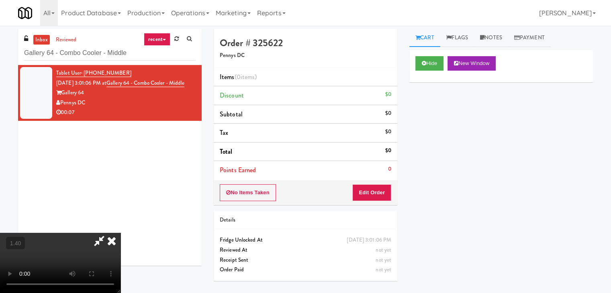
click at [120, 233] on video at bounding box center [60, 263] width 120 height 60
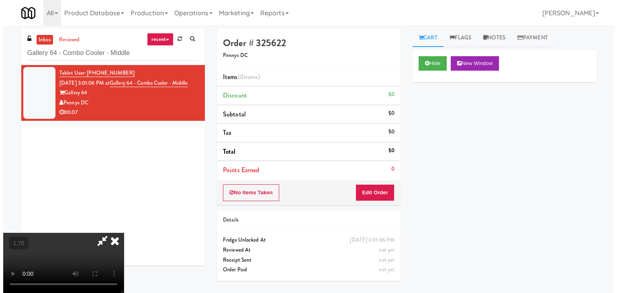
scroll to position [0, 0]
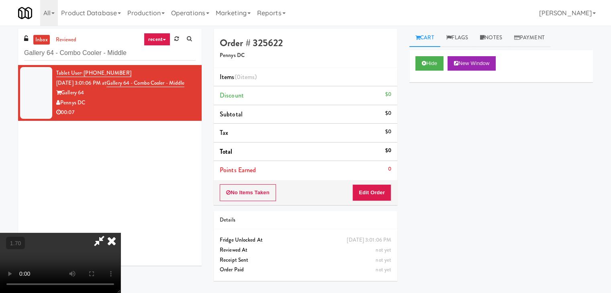
click at [120, 233] on icon at bounding box center [112, 241] width 18 height 16
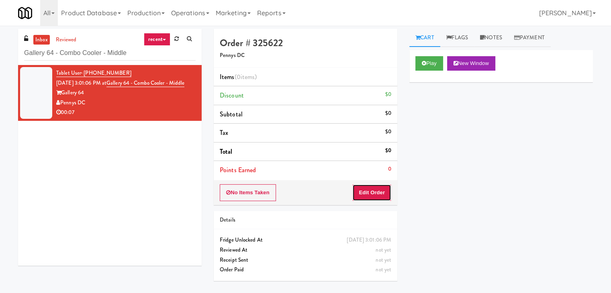
click at [368, 186] on button "Edit Order" at bounding box center [371, 192] width 39 height 17
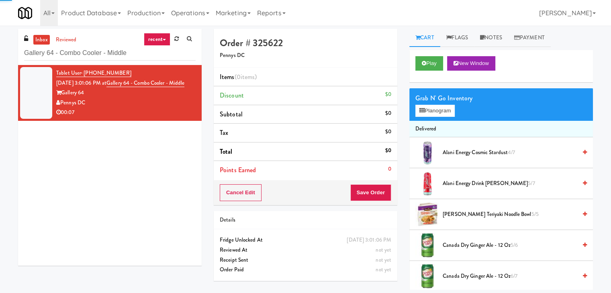
click at [419, 117] on div "Grab N' Go Inventory Planogram" at bounding box center [500, 104] width 183 height 33
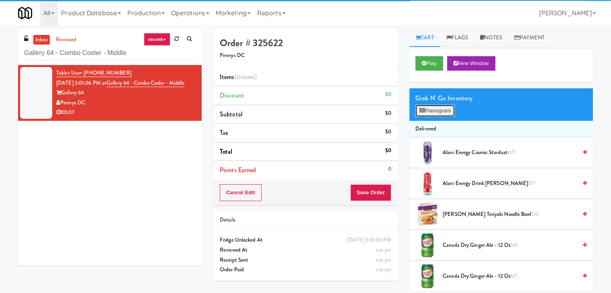
click at [424, 109] on icon at bounding box center [421, 110] width 5 height 5
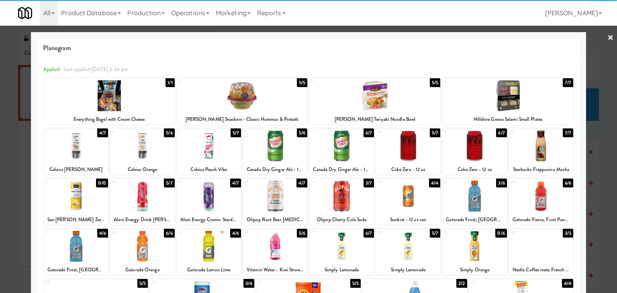
click at [218, 146] on div at bounding box center [209, 145] width 64 height 31
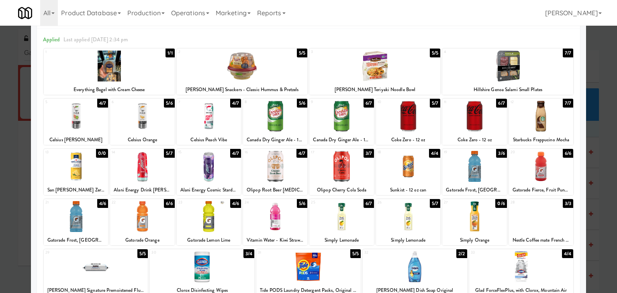
scroll to position [80, 0]
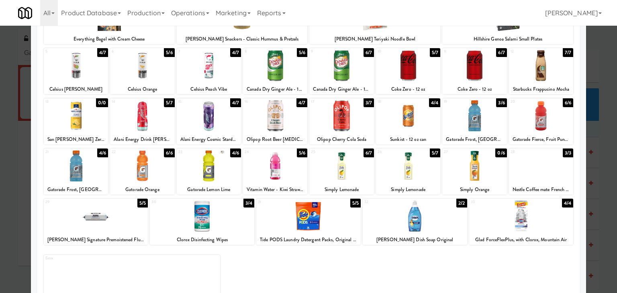
click at [345, 169] on div at bounding box center [341, 166] width 64 height 31
click at [393, 165] on div at bounding box center [408, 166] width 64 height 31
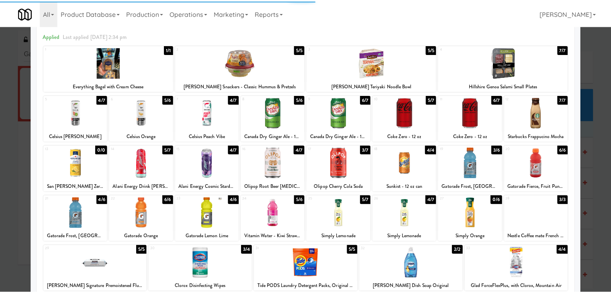
scroll to position [0, 0]
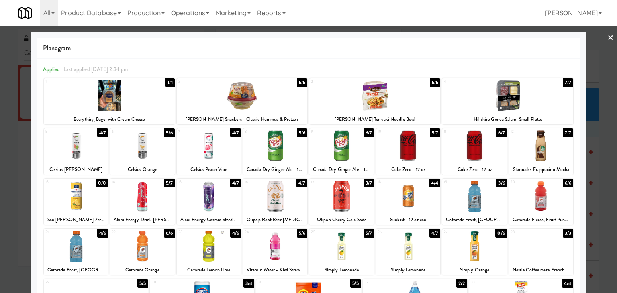
click at [607, 39] on link "×" at bounding box center [610, 38] width 6 height 25
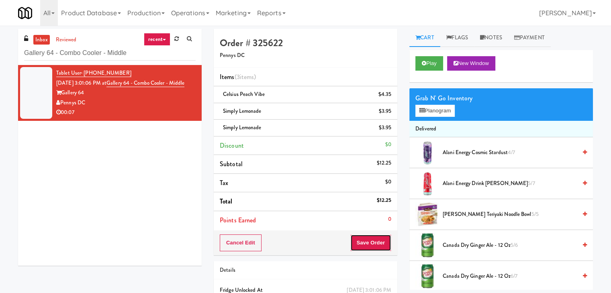
click at [363, 238] on button "Save Order" at bounding box center [370, 242] width 41 height 17
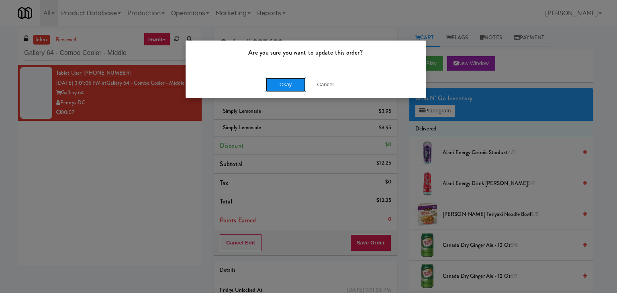
click at [277, 86] on button "Okay" at bounding box center [285, 84] width 40 height 14
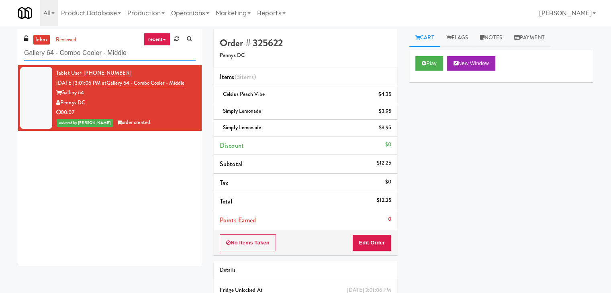
click at [88, 53] on input "Gallery 64 - Combo Cooler - Middle" at bounding box center [109, 53] width 171 height 15
paste input "[STREET_ADDRESS] - Left - Fridg"
type input "1333 S Wabash - Left - Fridge"
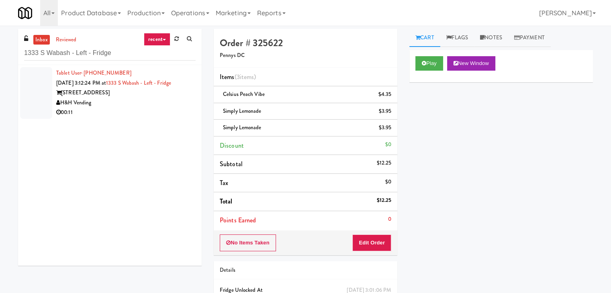
click at [176, 111] on div "00:11" at bounding box center [125, 113] width 139 height 10
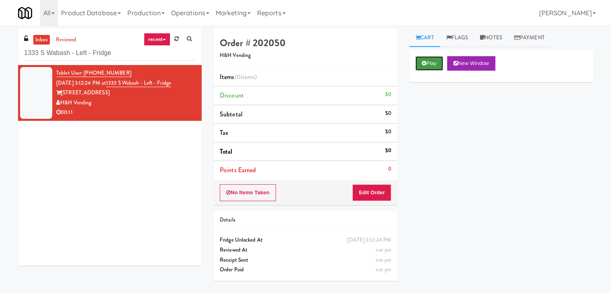
click at [427, 58] on button "Play" at bounding box center [429, 63] width 28 height 14
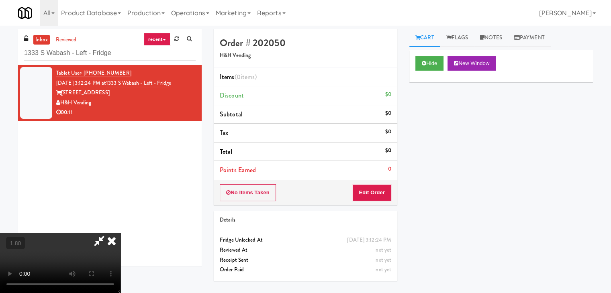
click at [120, 233] on icon at bounding box center [112, 241] width 18 height 16
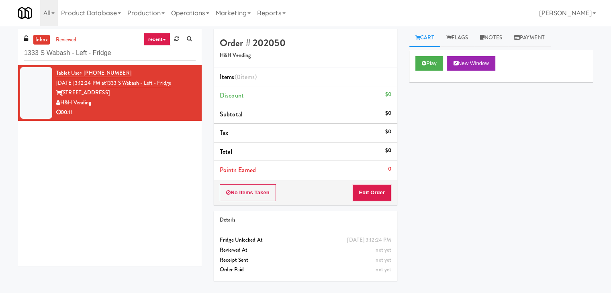
drag, startPoint x: 377, startPoint y: 177, endPoint x: 379, endPoint y: 189, distance: 12.1
click at [378, 182] on div "Order # 202050 H&H Vending Items (0 items ) Discount $0 Subtotal $0 Tax $0 Tota…" at bounding box center [305, 117] width 183 height 176
click at [379, 189] on button "Edit Order" at bounding box center [371, 192] width 39 height 17
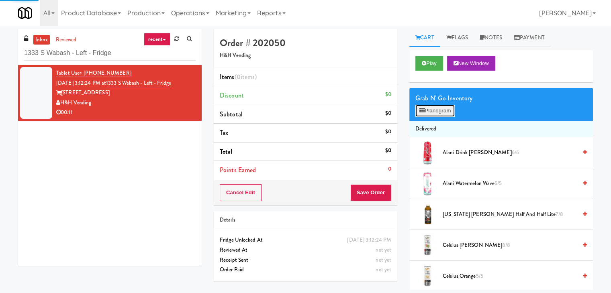
click at [432, 112] on button "Planogram" at bounding box center [434, 111] width 39 height 12
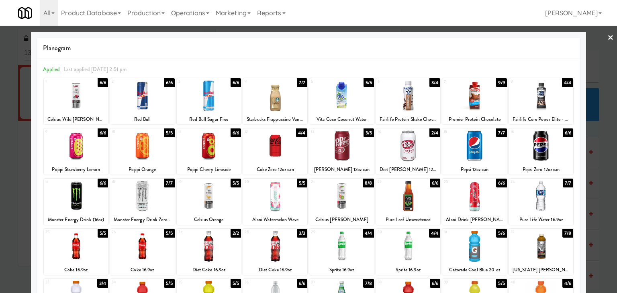
click at [403, 147] on div at bounding box center [408, 145] width 64 height 31
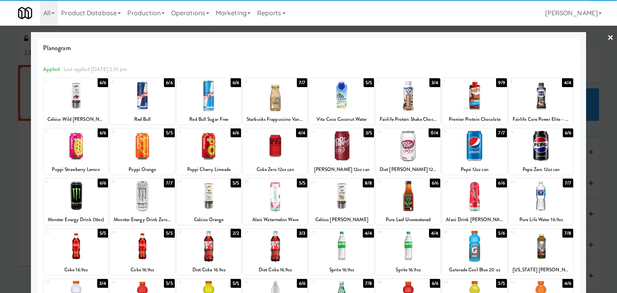
click at [607, 37] on link "×" at bounding box center [610, 38] width 6 height 25
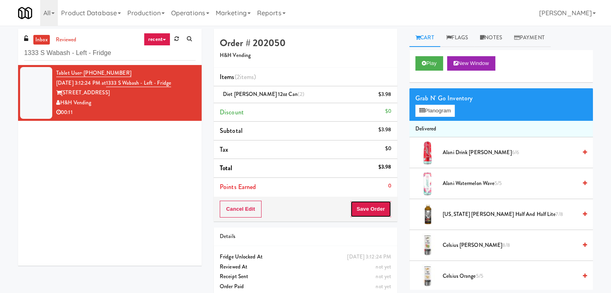
click at [366, 207] on button "Save Order" at bounding box center [370, 209] width 41 height 17
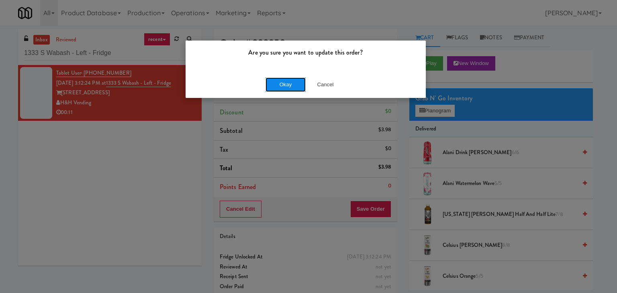
click at [295, 81] on button "Okay" at bounding box center [285, 84] width 40 height 14
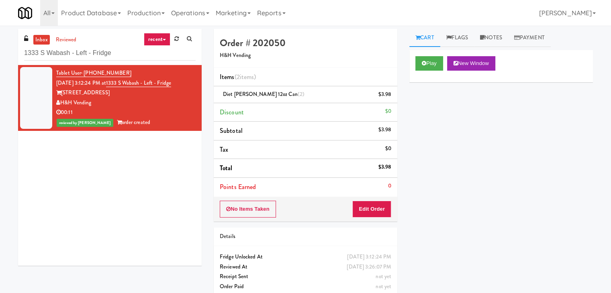
click at [139, 61] on div "inbox reviewed recent all unclear take inventory issue suspicious failed recent…" at bounding box center [109, 47] width 183 height 36
click at [139, 59] on input "1333 S Wabash - Left - Fridge" at bounding box center [109, 53] width 171 height 15
paste input "000 S [PERSON_NAME]"
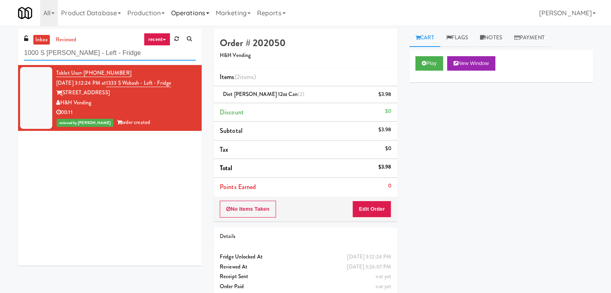
type input "1000 S [PERSON_NAME] - Left - Fridge"
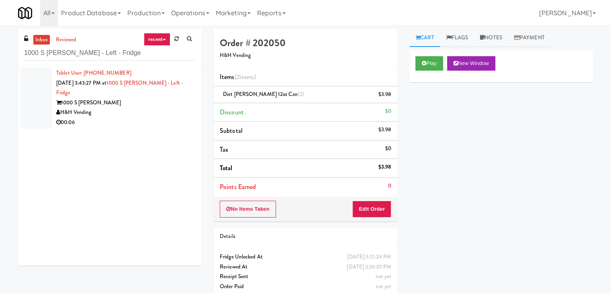
click at [179, 108] on div "H&H Vending" at bounding box center [125, 113] width 139 height 10
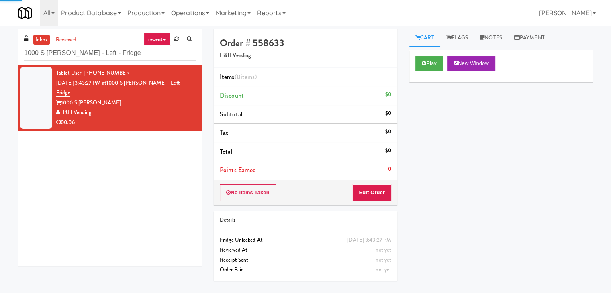
click at [445, 63] on div "Play New Window" at bounding box center [500, 63] width 171 height 14
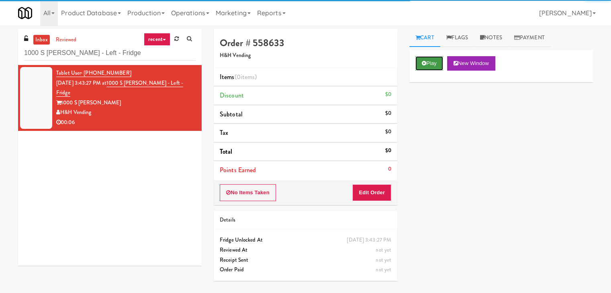
click at [435, 64] on button "Play" at bounding box center [429, 63] width 28 height 14
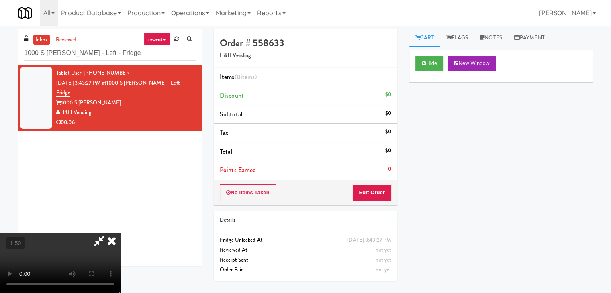
click at [120, 233] on video at bounding box center [60, 263] width 120 height 60
click at [120, 233] on icon at bounding box center [112, 241] width 18 height 16
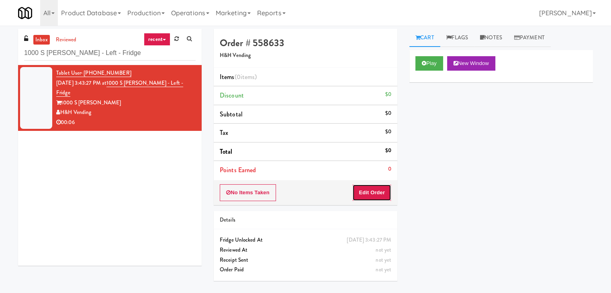
click at [369, 188] on button "Edit Order" at bounding box center [371, 192] width 39 height 17
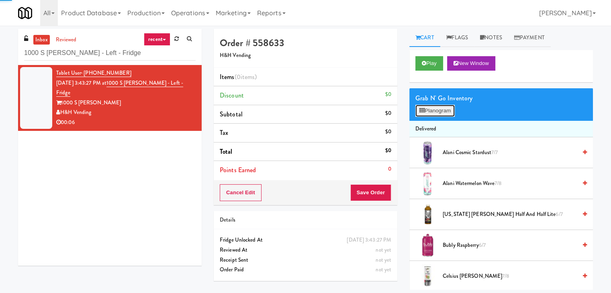
click at [432, 114] on button "Planogram" at bounding box center [434, 111] width 39 height 12
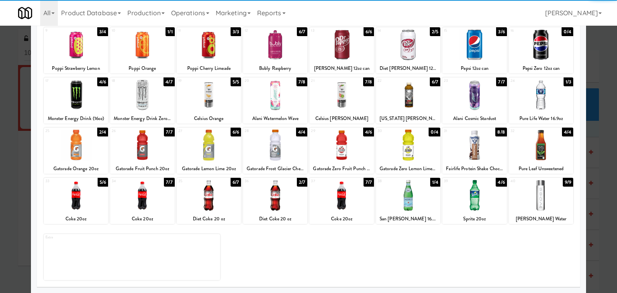
click at [217, 142] on div at bounding box center [209, 145] width 64 height 31
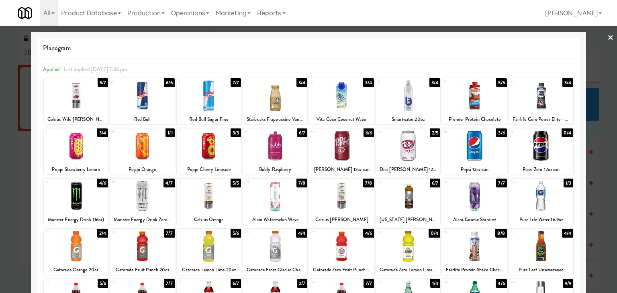
click at [607, 36] on link "×" at bounding box center [610, 38] width 6 height 25
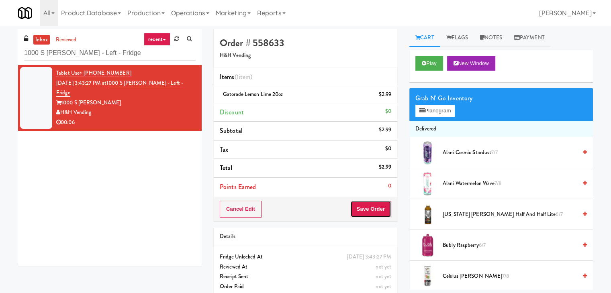
click at [373, 210] on button "Save Order" at bounding box center [370, 209] width 41 height 17
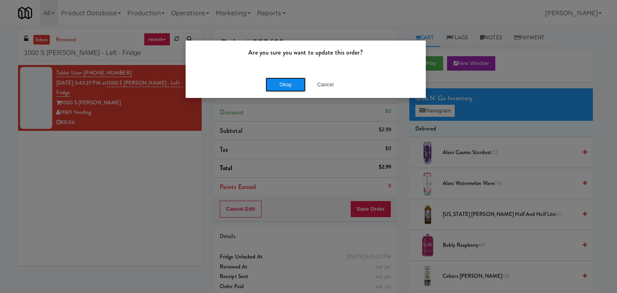
click at [294, 82] on button "Okay" at bounding box center [285, 84] width 40 height 14
